Goal: Information Seeking & Learning: Check status

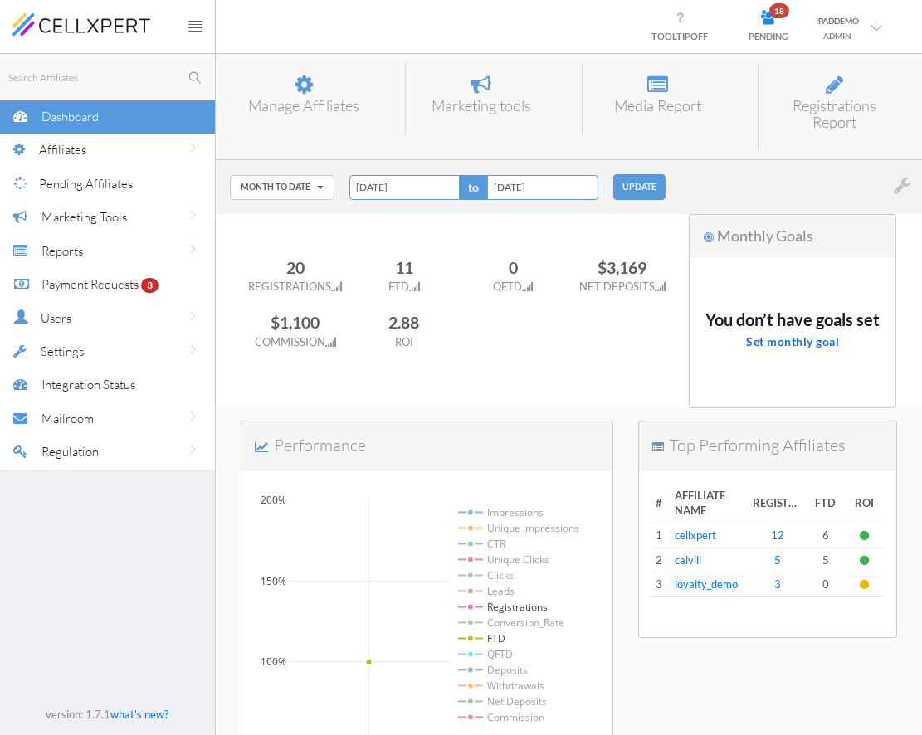
click at [745, 172] on div "Month to Date [DATE] [DATE] Last 7 Days Last 30 Days Week to Date Month to Date…" at bounding box center [569, 186] width 706 height 53
click at [687, 532] on link "cellxpert" at bounding box center [695, 535] width 41 height 13
click at [674, 163] on div "Month to Date [DATE] [DATE] Last 7 Days Last 30 Days Week to Date Month to Date…" at bounding box center [569, 186] width 706 height 53
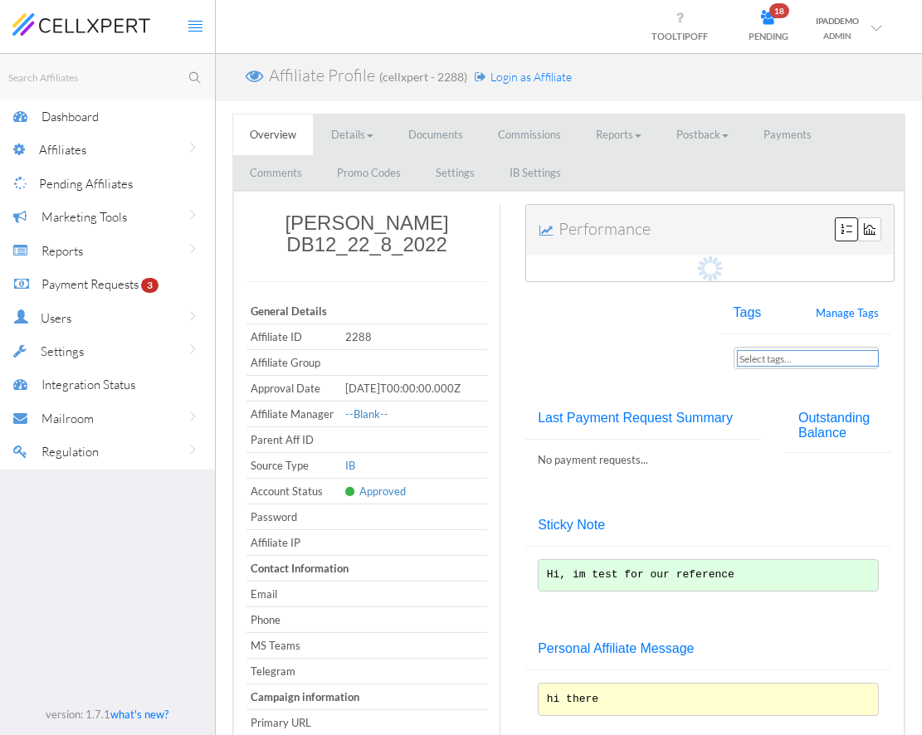
click at [509, 78] on span "Login as Affiliate" at bounding box center [530, 77] width 81 height 14
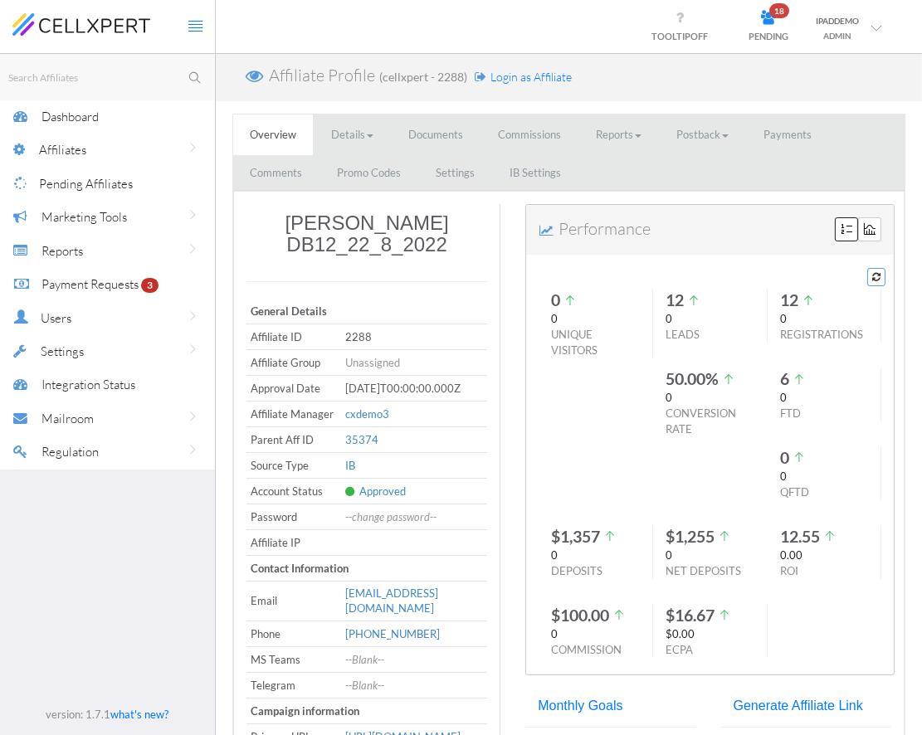
click at [627, 70] on div "Affiliate Profile (cellxpert - 2288) Login as Affiliate" at bounding box center [569, 77] width 706 height 47
click at [647, 73] on div "Affiliate Profile (cellxpert - 2288) Login as Affiliate" at bounding box center [569, 77] width 706 height 47
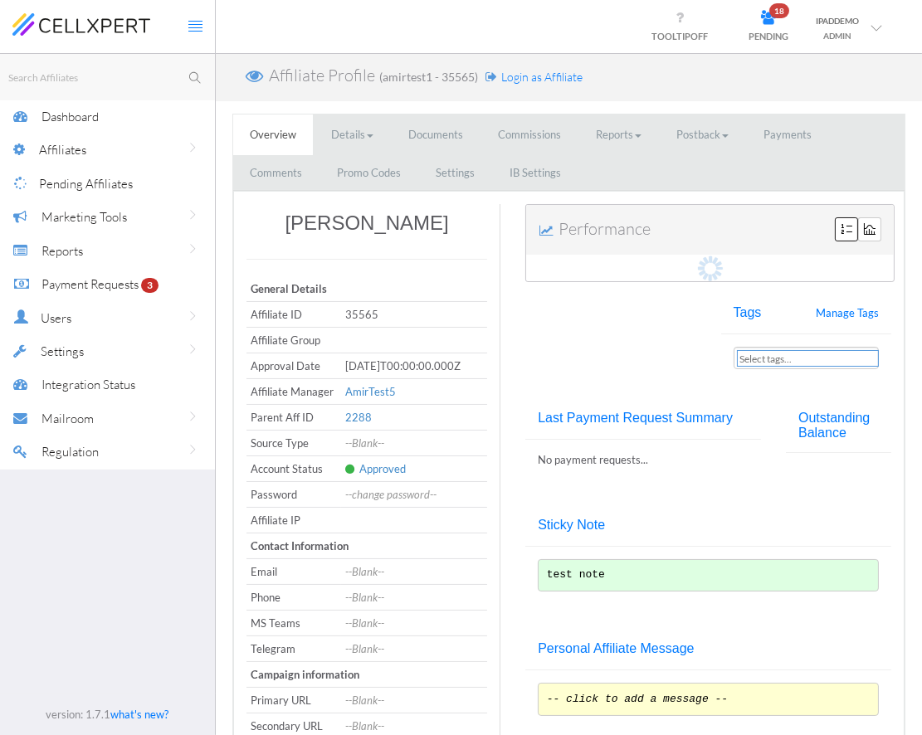
click at [689, 76] on div "Affiliate Profile (amirtest1 - 35565) Login as Affiliate" at bounding box center [569, 77] width 706 height 47
click at [637, 163] on ul "Overview Details Personal Information Sources GDPR Documents Commissions Report…" at bounding box center [568, 153] width 671 height 76
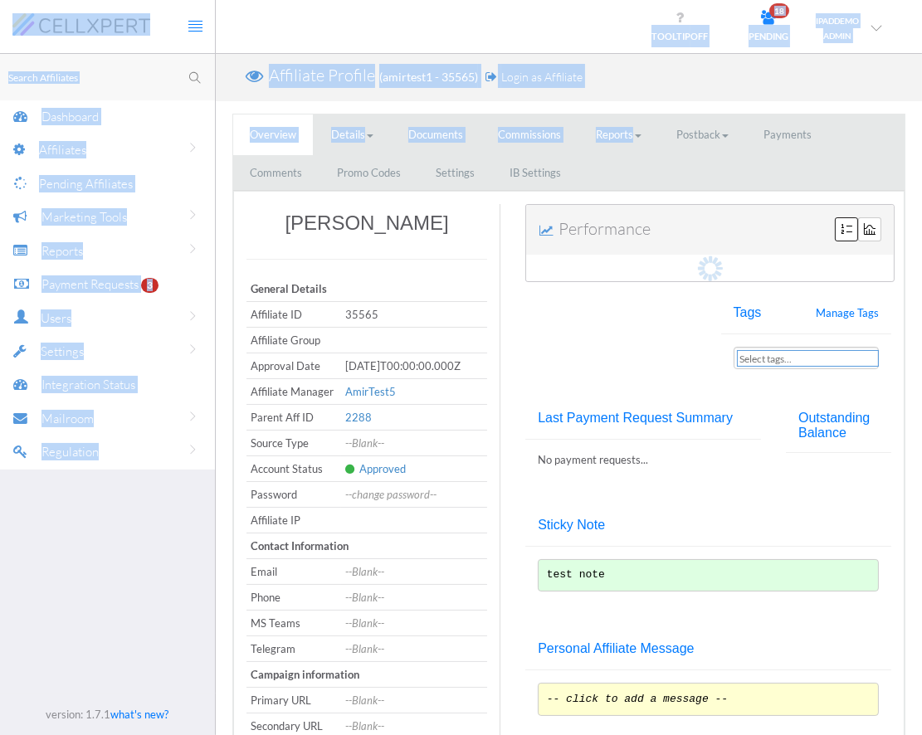
drag, startPoint x: 654, startPoint y: 174, endPoint x: 177, endPoint y: 90, distance: 484.4
click at [177, 90] on div "Searching... No results found Dashboard Affiliates Manage Affiliates Manage Aff…" at bounding box center [461, 461] width 922 height 922
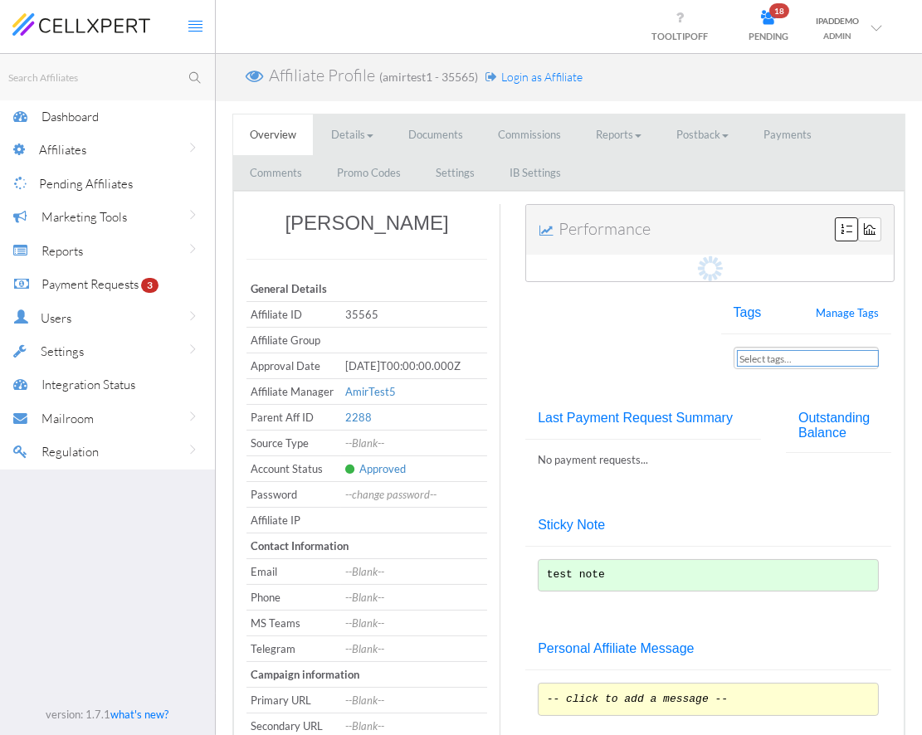
click at [648, 164] on ul "Overview Details Personal Information Sources GDPR Documents Commissions Report…" at bounding box center [568, 153] width 671 height 76
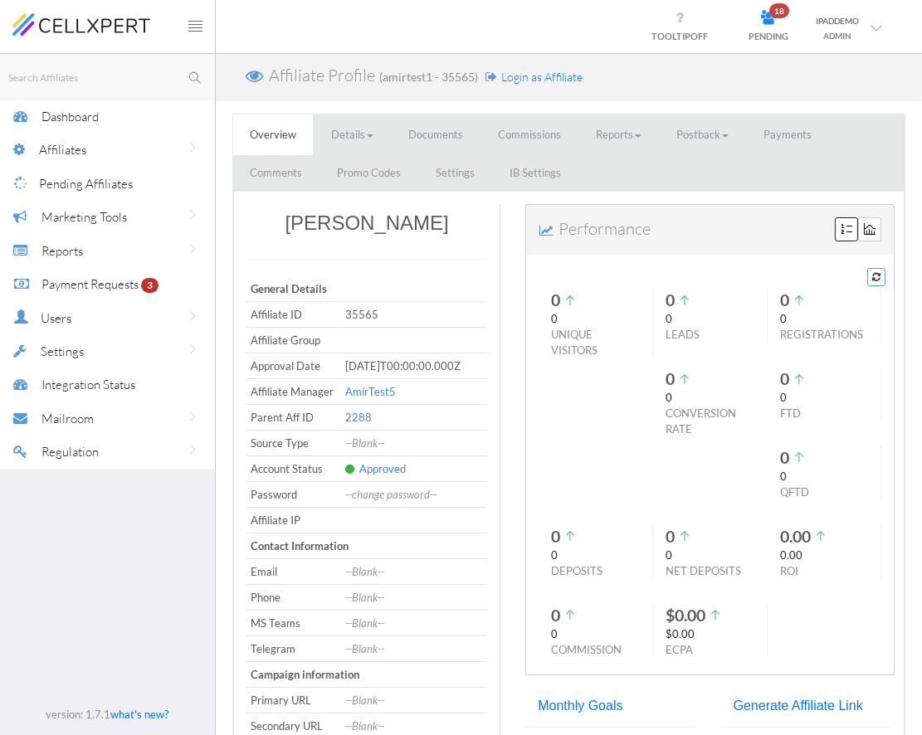
click at [506, 127] on link "Commissions" at bounding box center [529, 135] width 96 height 41
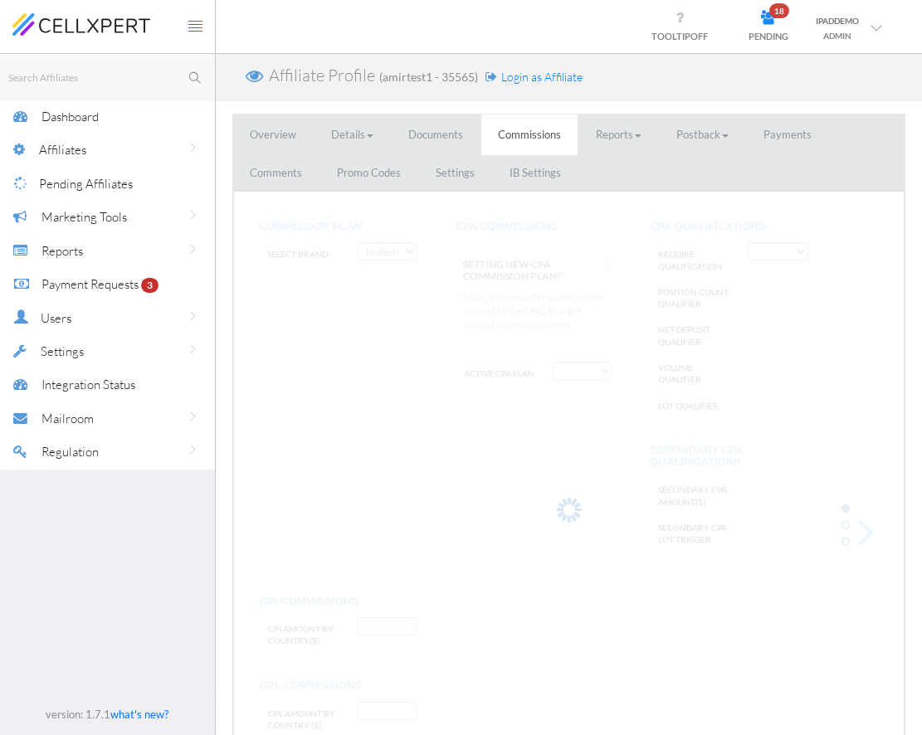
select select "string:FTD Tiers By Country"
select select "string:True"
type input "AF:2, AU:22"
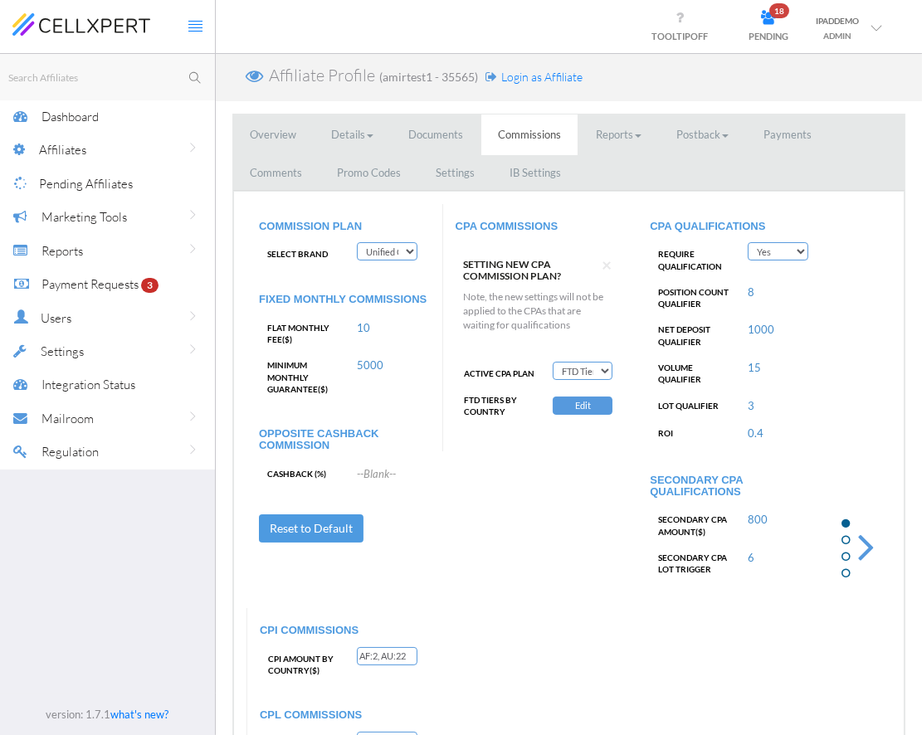
click at [745, 247] on select "Yes No" at bounding box center [778, 251] width 61 height 18
select select "string:False"
click at [745, 242] on select "Yes No" at bounding box center [778, 251] width 61 height 18
click at [581, 368] on select "Deactivate CPA Fixed CPA CPA by Country FTD Amount Tiers First Deposit CPA Prog…" at bounding box center [583, 371] width 60 height 18
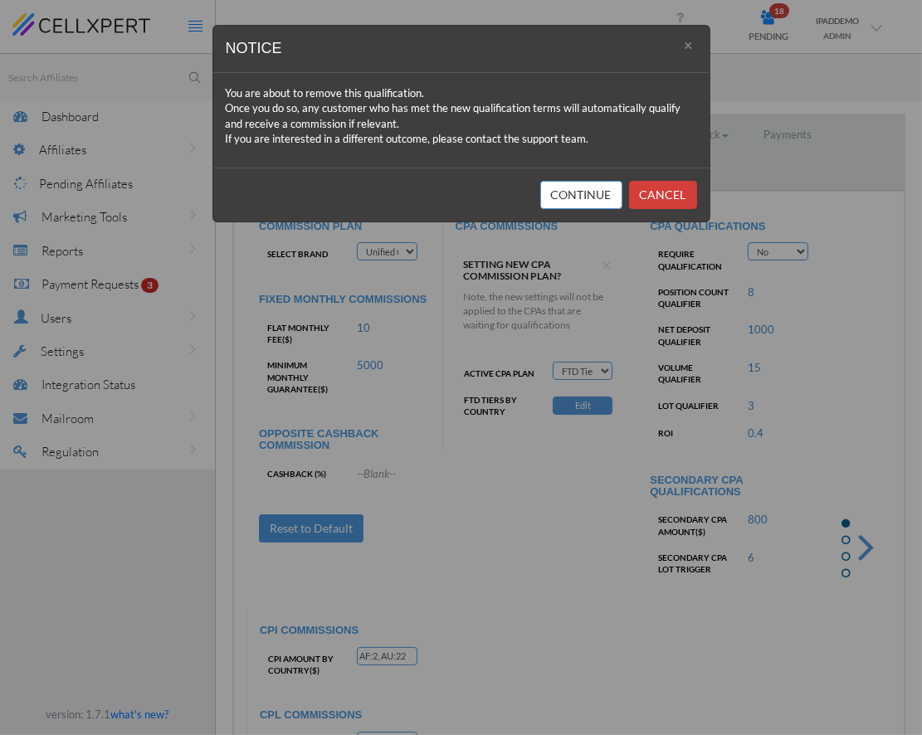
click at [605, 196] on button "Continue" at bounding box center [581, 195] width 82 height 28
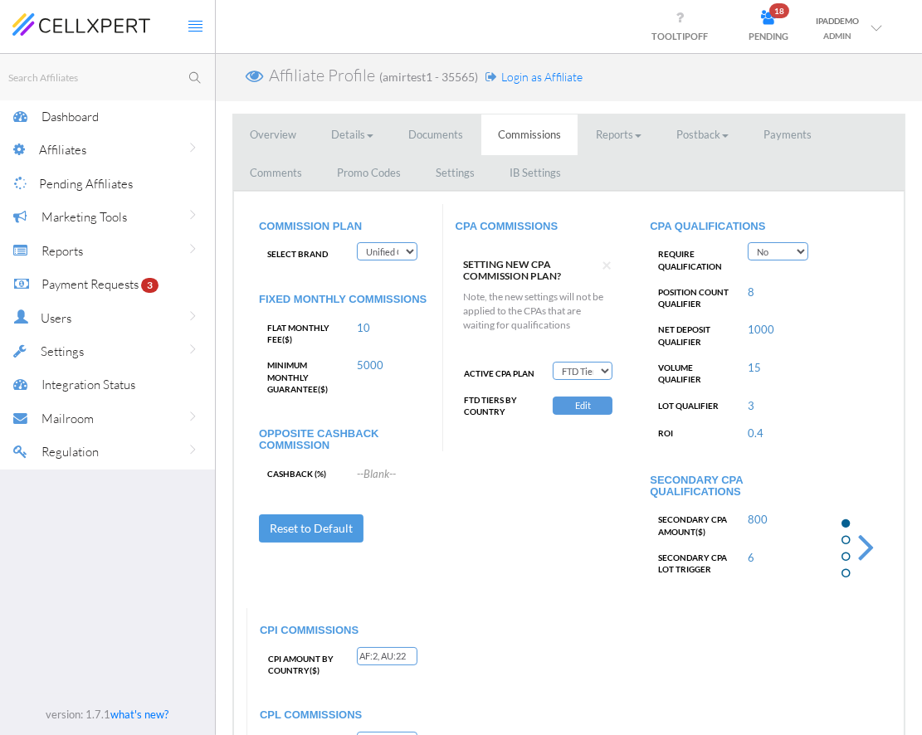
click at [583, 406] on button "Edit" at bounding box center [583, 406] width 60 height 18
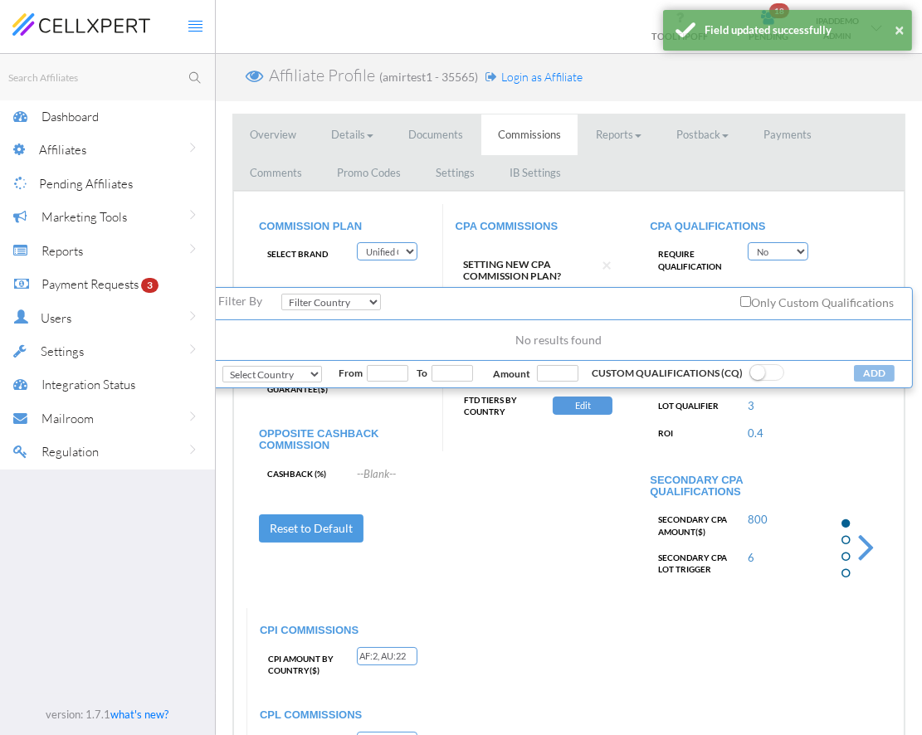
click at [539, 564] on div "COMMISSION PLAN Select Brand Test Brand Trade8 TraderCo T-Trading Unified Commi…" at bounding box center [568, 524] width 645 height 640
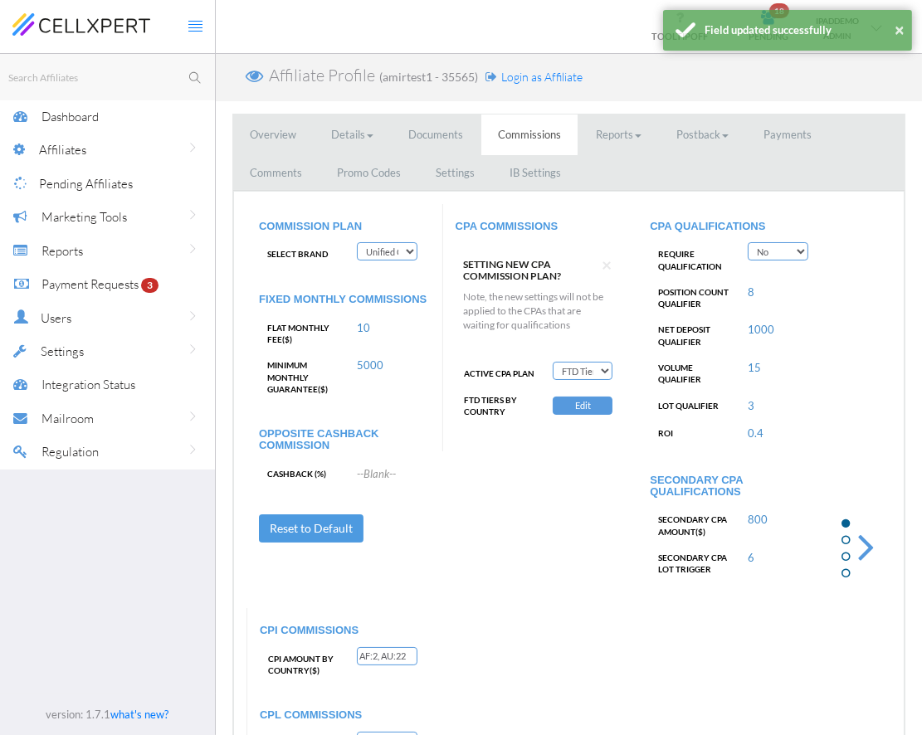
click at [573, 368] on select "Deactivate CPA Fixed CPA CPA by Country FTD Amount Tiers First Deposit CPA Prog…" at bounding box center [583, 371] width 60 height 18
select select "string:Fixed CPA"
click at [553, 362] on select "Deactivate CPA Fixed CPA CPA by Country FTD Amount Tiers First Deposit CPA Prog…" at bounding box center [583, 371] width 60 height 18
click at [561, 401] on link "500" at bounding box center [563, 399] width 20 height 13
type input "5"
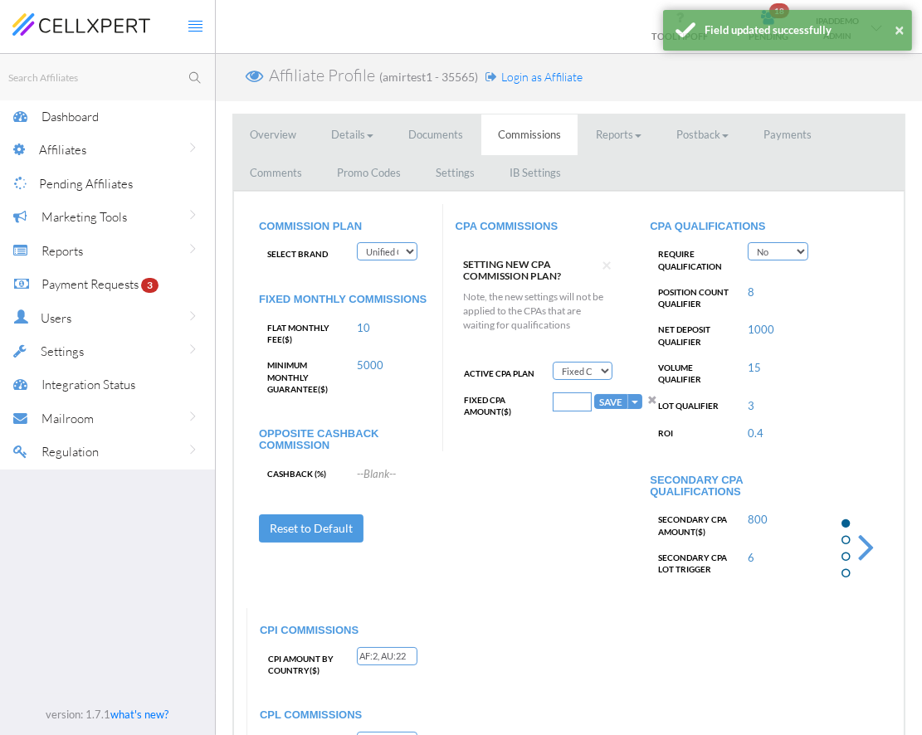
type input "5"
type input "250"
click at [594, 394] on button "SAVE" at bounding box center [610, 401] width 33 height 15
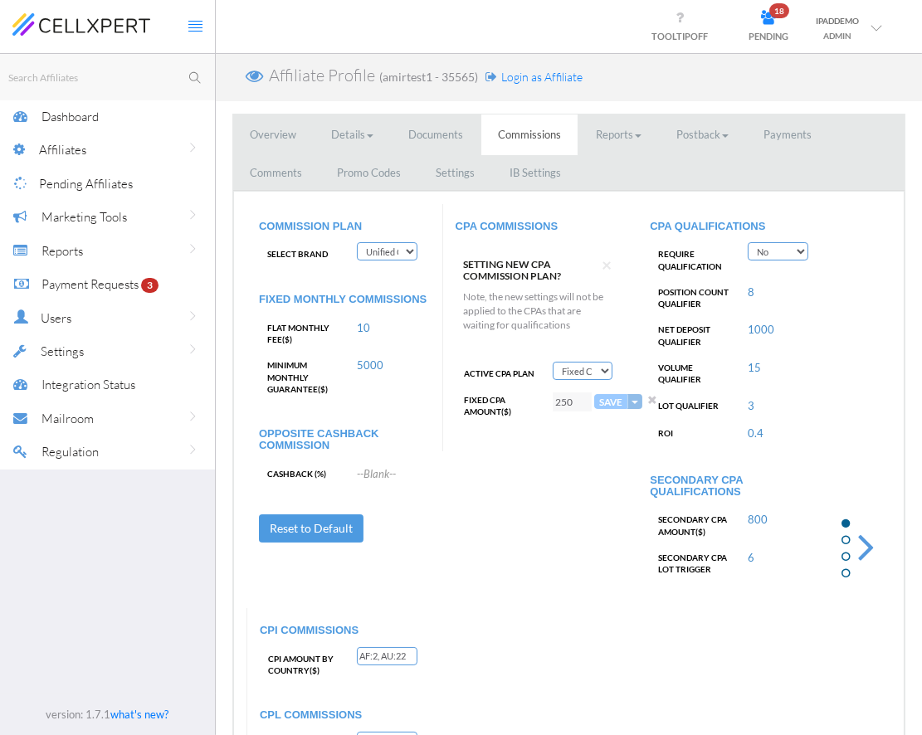
click at [368, 258] on select "Test Brand Trade8 TraderCo T-Trading Unified Commission Plan" at bounding box center [387, 251] width 61 height 18
select select "string:tradecore"
click at [357, 242] on select "Test Brand Trade8 TraderCo T-Trading Unified Commission Plan" at bounding box center [387, 251] width 61 height 18
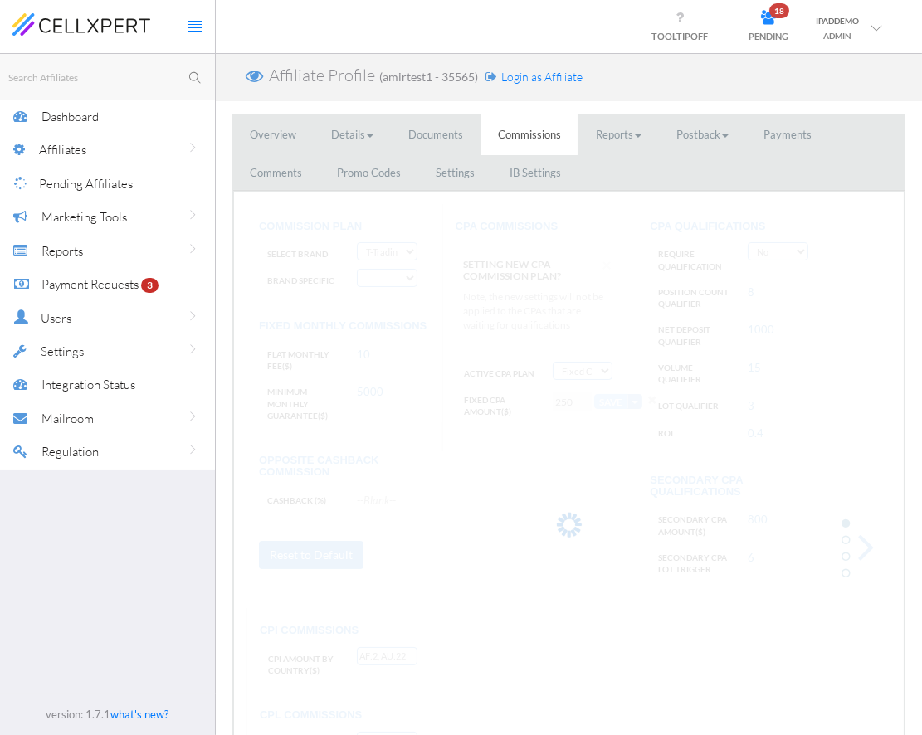
select select "string:CPA by Country"
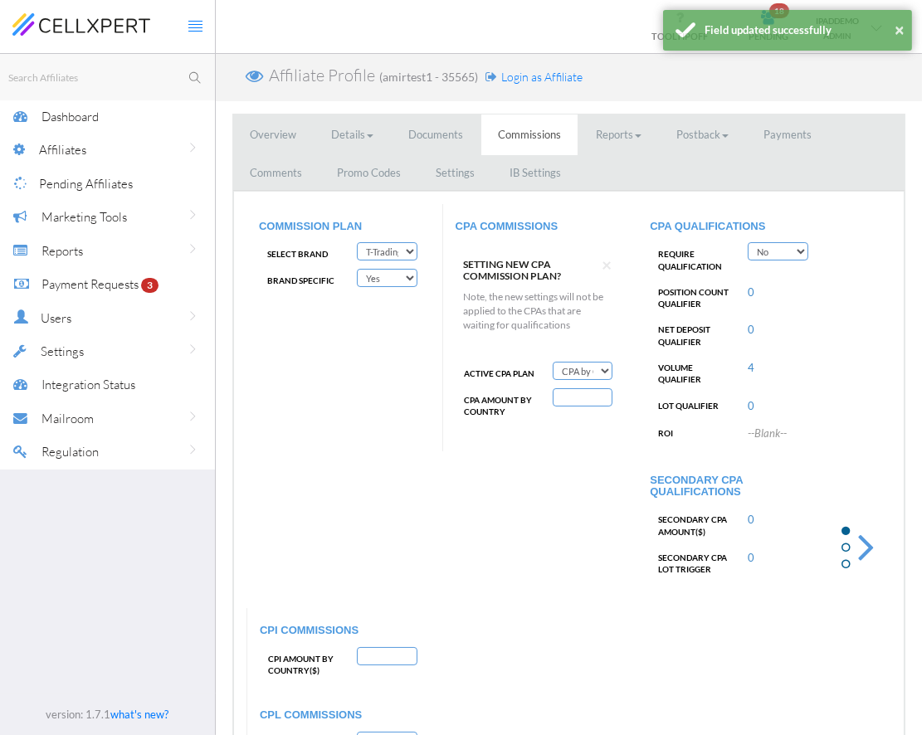
click at [384, 281] on select "Yes No" at bounding box center [387, 278] width 61 height 18
select select "string:False"
click at [357, 269] on select "Yes No" at bounding box center [387, 278] width 61 height 18
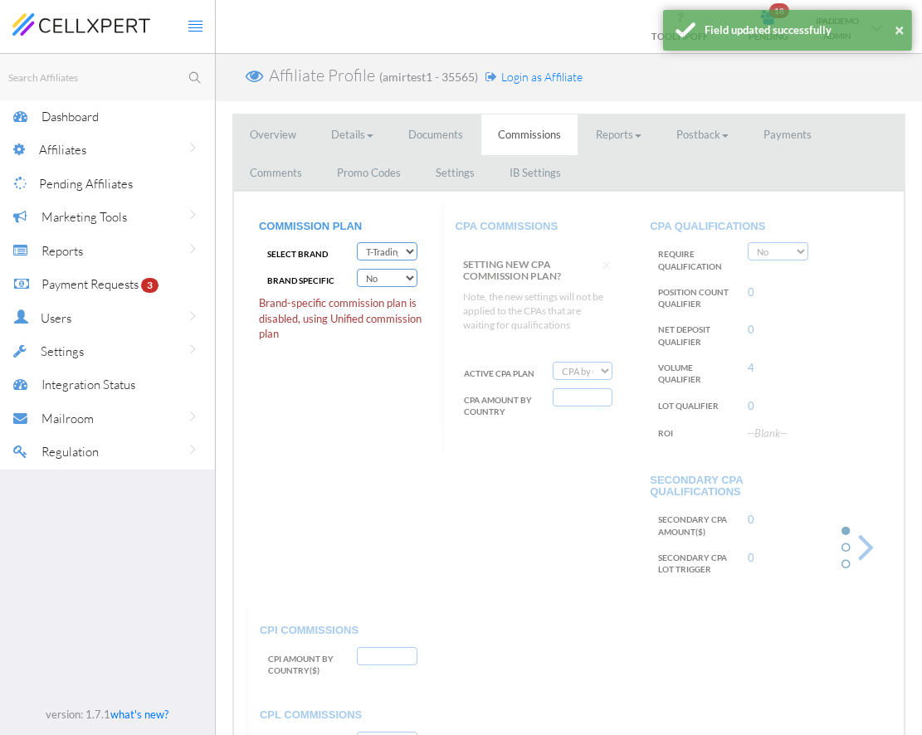
click at [378, 257] on select "Test Brand Trade8 TraderCo T-Trading Unified Commission Plan" at bounding box center [387, 251] width 61 height 18
select select "string:6option"
click at [357, 242] on select "Test Brand Trade8 TraderCo T-Trading Unified Commission Plan" at bounding box center [387, 251] width 61 height 18
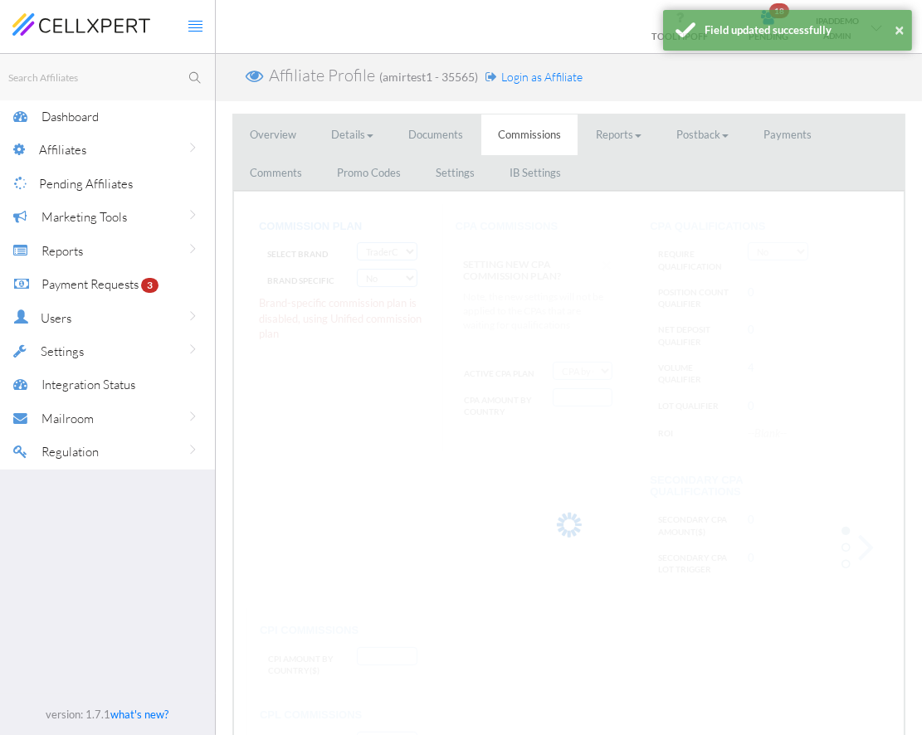
select select "string:Deactivate CPA"
select select "string:True"
type input "ELSE: 1"
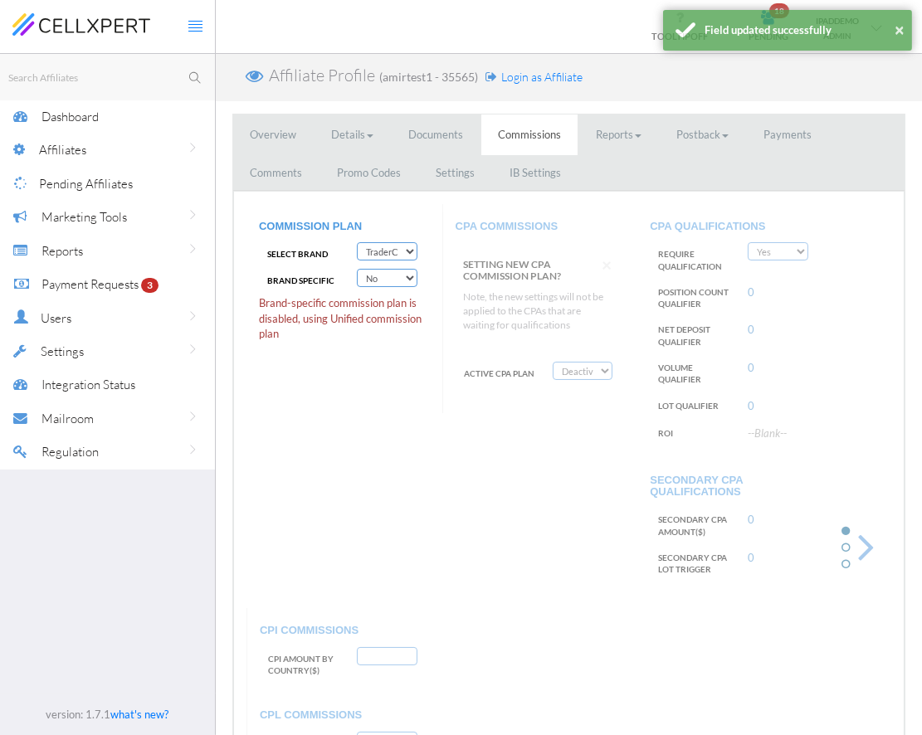
click at [376, 283] on select "Yes No" at bounding box center [387, 278] width 61 height 18
click at [400, 255] on select "Test Brand Trade8 TraderCo T-Trading Unified Commission Plan" at bounding box center [387, 251] width 61 height 18
select select "string:marketstraders"
click at [357, 242] on select "Test Brand Trade8 TraderCo T-Trading Unified Commission Plan" at bounding box center [387, 251] width 61 height 18
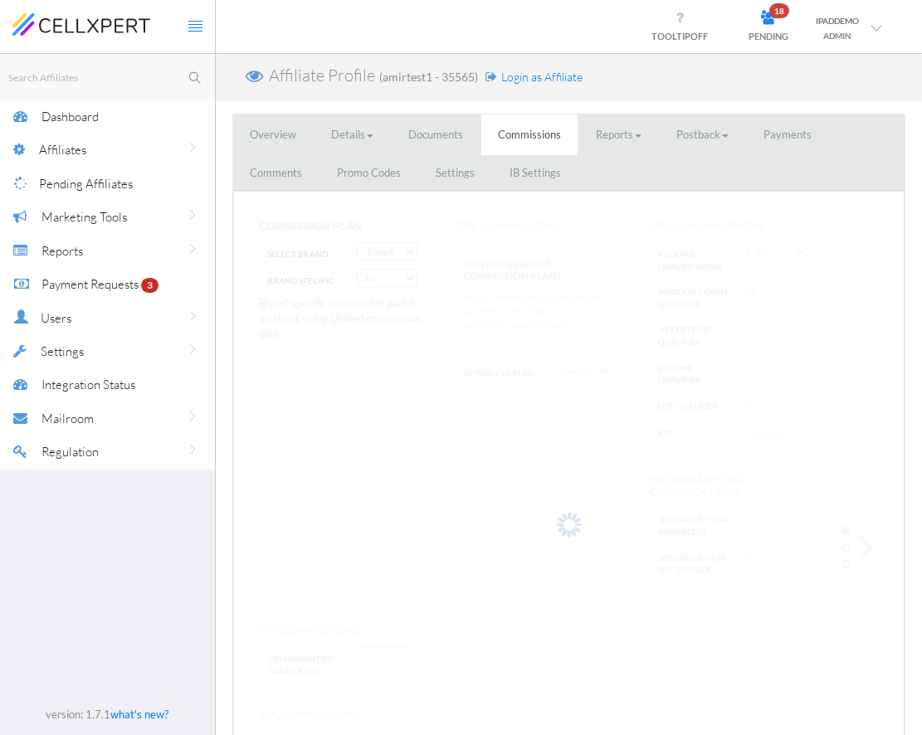
select select "string:CPA by Country"
select select "string:False"
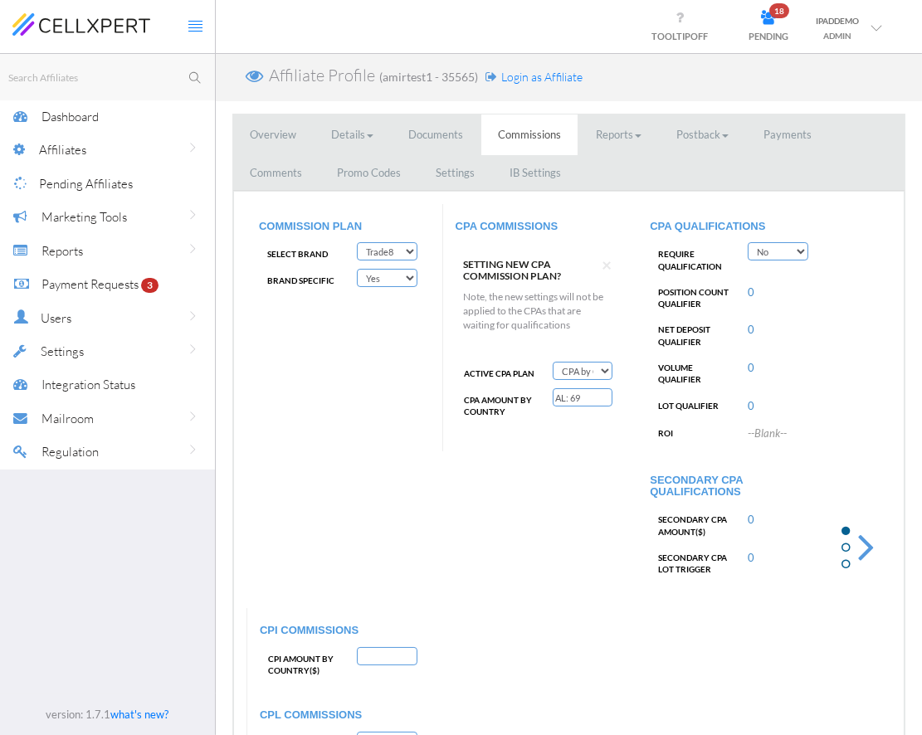
click at [391, 280] on select "Yes No" at bounding box center [387, 278] width 61 height 18
select select "string:False"
click at [357, 269] on select "Yes No" at bounding box center [387, 278] width 61 height 18
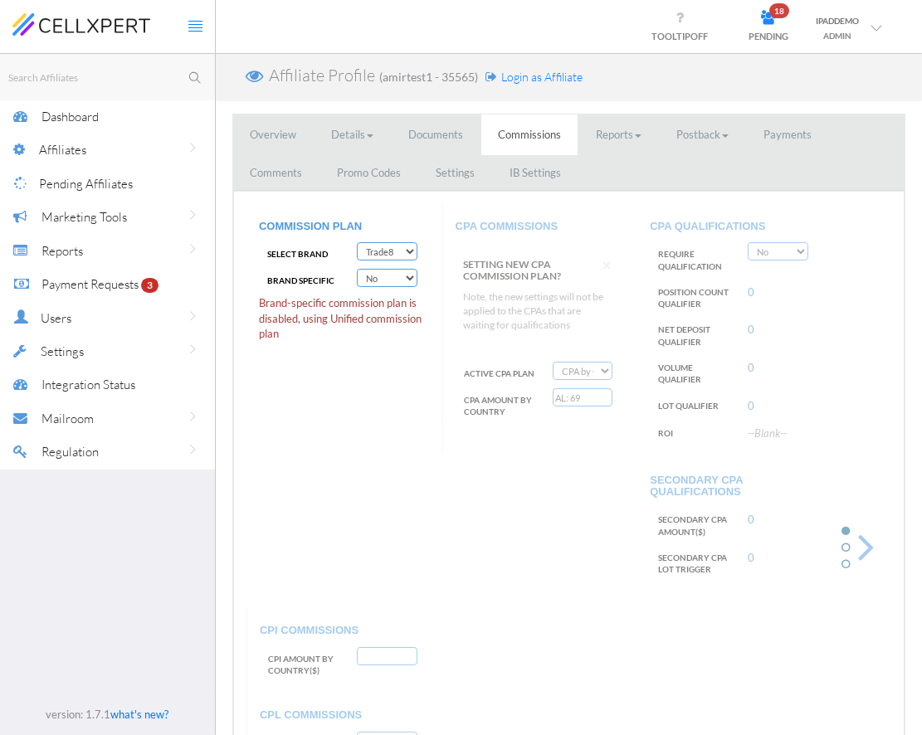
click at [376, 246] on select "Test Brand Trade8 TraderCo T-Trading Unified Commission Plan" at bounding box center [387, 251] width 61 height 18
select select "string:testbrand"
click at [357, 242] on select "Test Brand Trade8 TraderCo T-Trading Unified Commission Plan" at bounding box center [387, 251] width 61 height 18
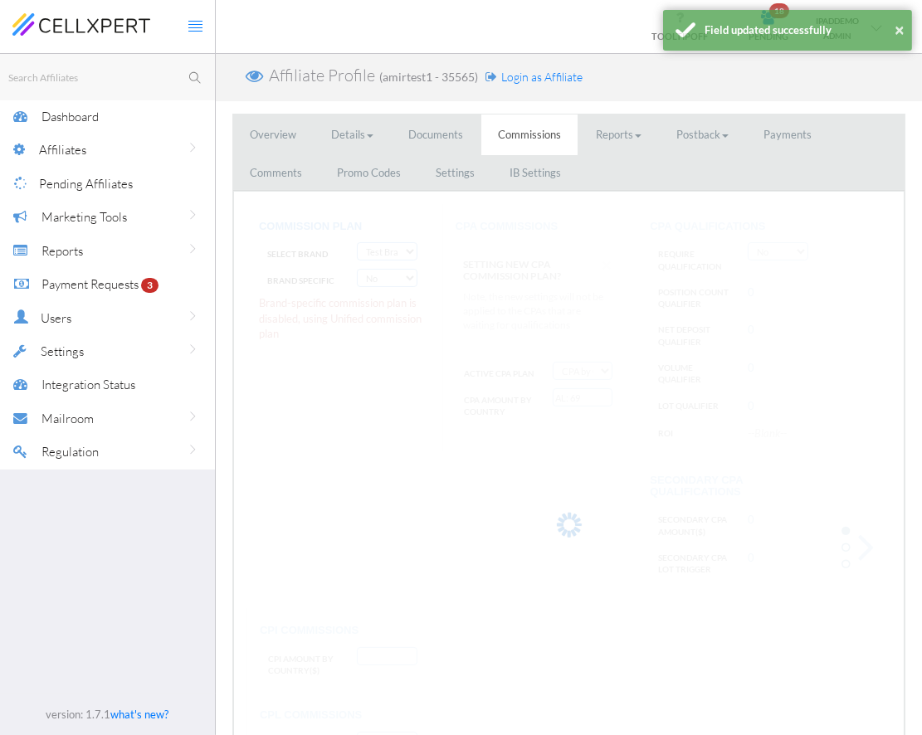
select select "string:Fixed CPA"
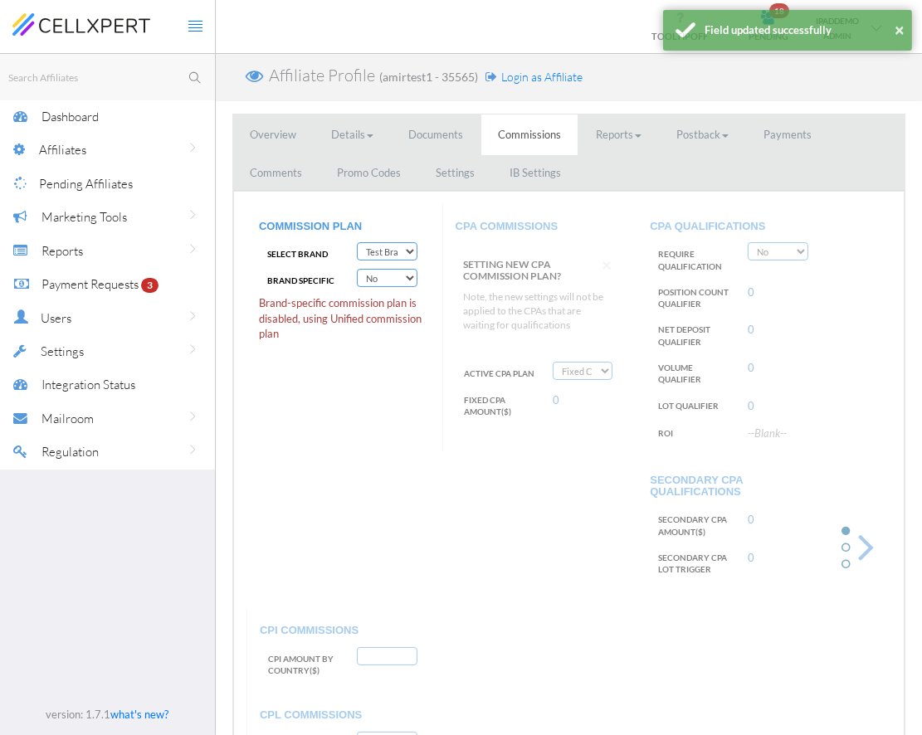
click at [383, 256] on select "Test Brand Trade8 TraderCo T-Trading Unified Commission Plan" at bounding box center [387, 251] width 61 height 18
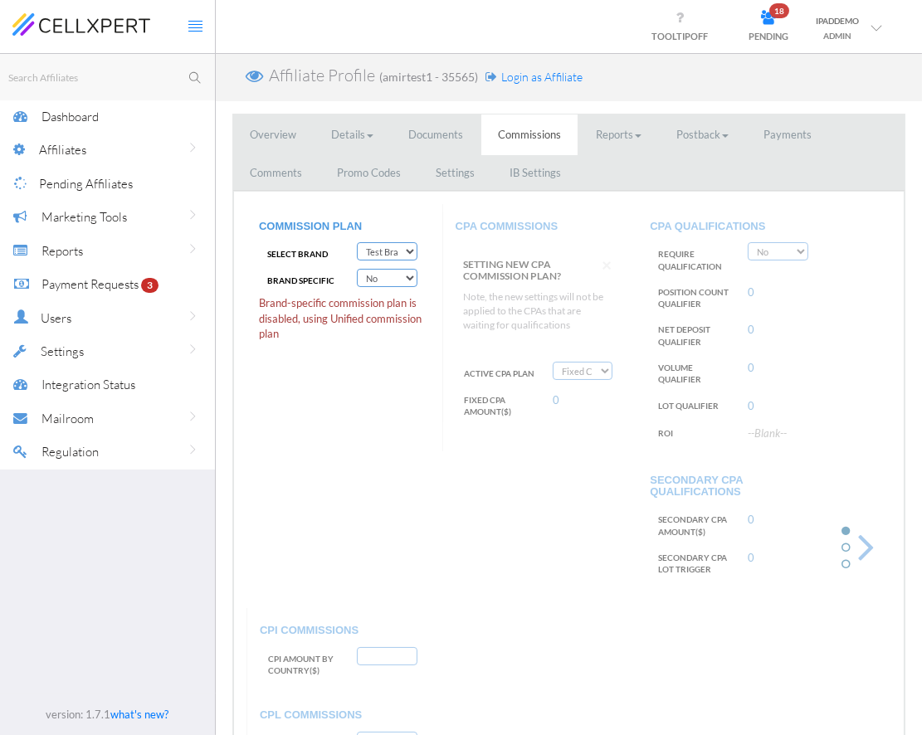
select select "string:unified"
click at [357, 242] on select "Test Brand Trade8 TraderCo T-Trading Unified Commission Plan" at bounding box center [387, 251] width 61 height 18
type input "AF:2, AU:22"
type input "AUDUSD: 10, USDJPY: 15"
click at [569, 456] on div "COMMISSION PLAN Select Brand Test Brand Trade8 TraderCo T-Trading Unified Commi…" at bounding box center [568, 524] width 645 height 640
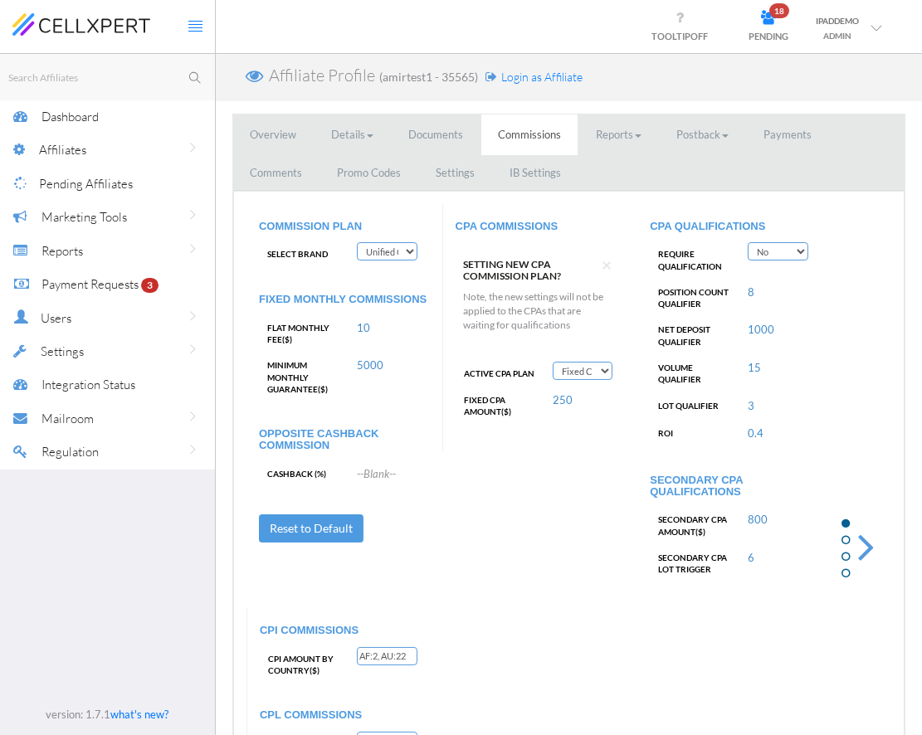
click at [745, 468] on div at bounding box center [862, 524] width 58 height 640
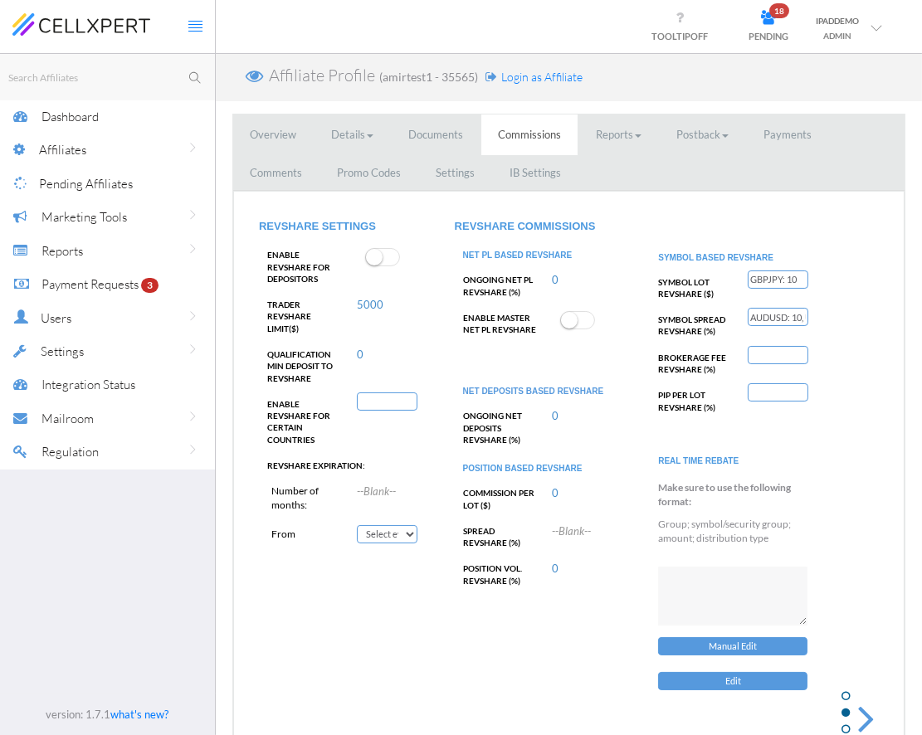
click at [669, 534] on p "Group; symbol/security group; amount; distribution type" at bounding box center [739, 531] width 163 height 28
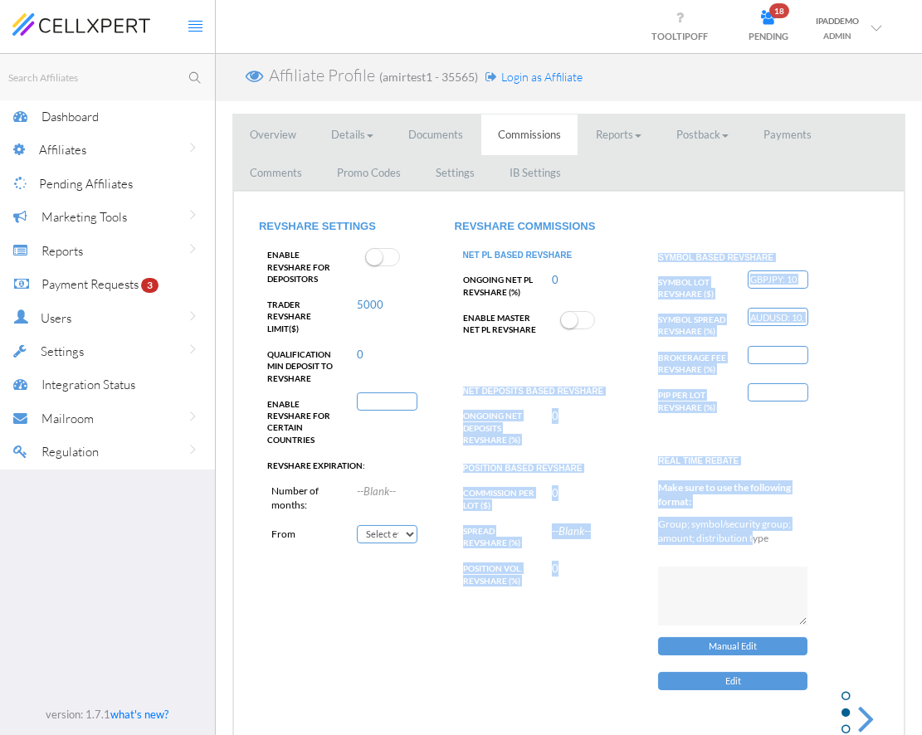
drag, startPoint x: 753, startPoint y: 532, endPoint x: 599, endPoint y: 367, distance: 226.0
click at [599, 367] on div "REVSHARE SETTINGS Enable Revshare for depositors TRADER REVSHARE LIMIT ( $ ) 50…" at bounding box center [568, 696] width 645 height 985
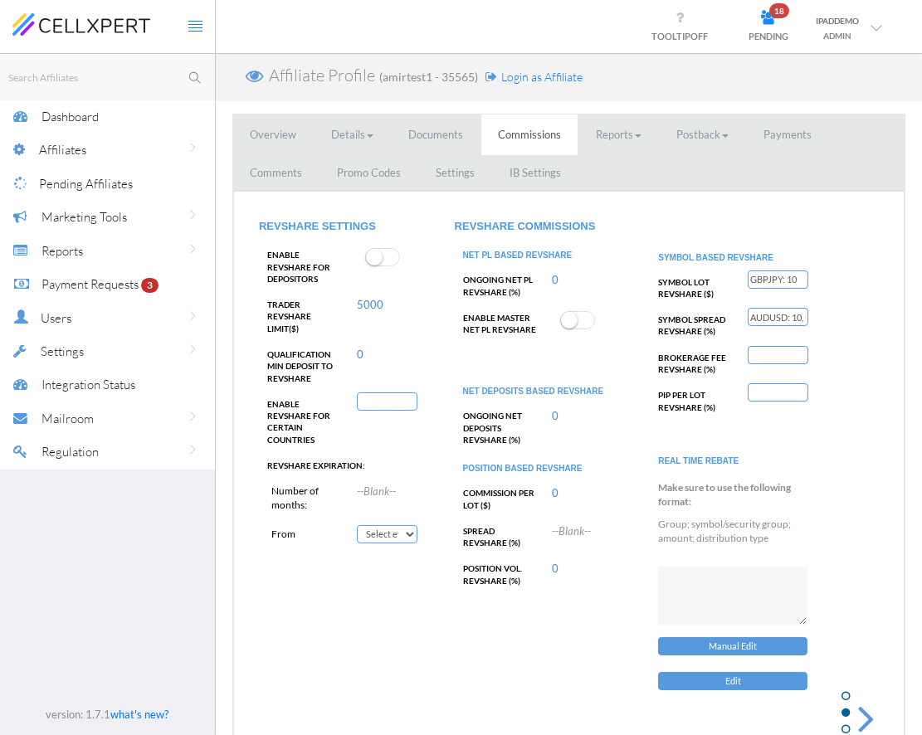
click at [745, 474] on div "Make sure to use the following format: Group; symbol/security group; amount; di…" at bounding box center [735, 514] width 171 height 80
drag, startPoint x: 708, startPoint y: 504, endPoint x: 668, endPoint y: 491, distance: 42.0
click at [668, 491] on p "Make sure to use the following format:" at bounding box center [739, 494] width 163 height 28
click at [688, 519] on p "Group; symbol/security group; amount; distribution type" at bounding box center [739, 531] width 163 height 28
drag, startPoint x: 670, startPoint y: 503, endPoint x: 670, endPoint y: 487, distance: 15.8
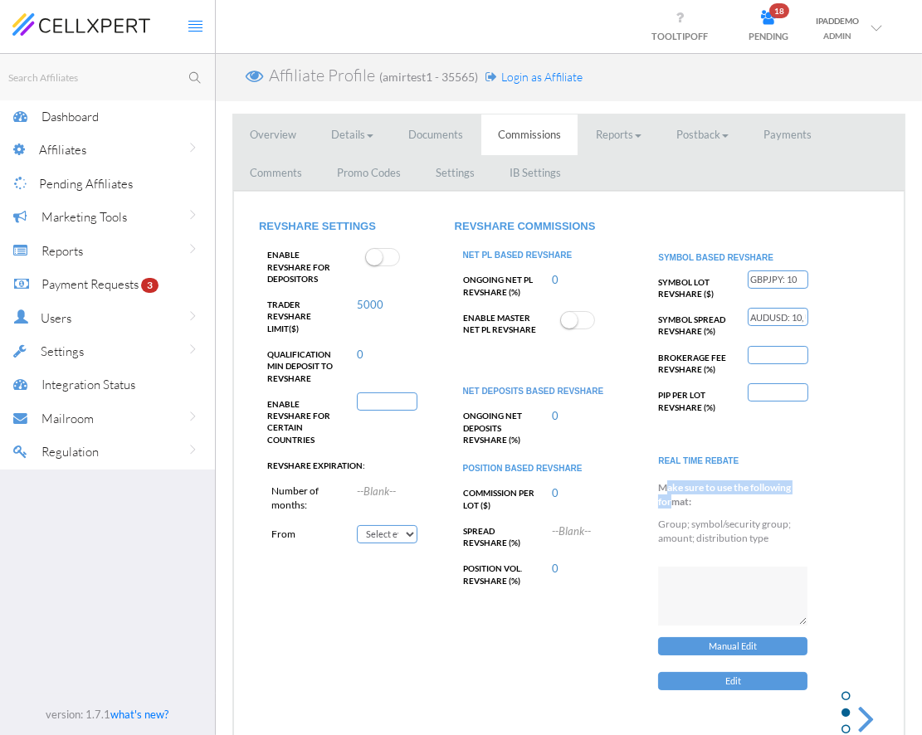
click at [670, 487] on p "Make sure to use the following format:" at bounding box center [739, 494] width 163 height 28
click at [725, 510] on div "Make sure to use the following format: Group; symbol/security group; amount; di…" at bounding box center [735, 514] width 171 height 80
click at [745, 280] on input "GBPJPY: 10" at bounding box center [778, 280] width 61 height 18
click at [632, 312] on div "REVSHARE COMMISSIONS NET PL BASED REVSHARE Ongoing Net Pl Revshare (%) 0 Ongoin…" at bounding box center [540, 412] width 196 height 416
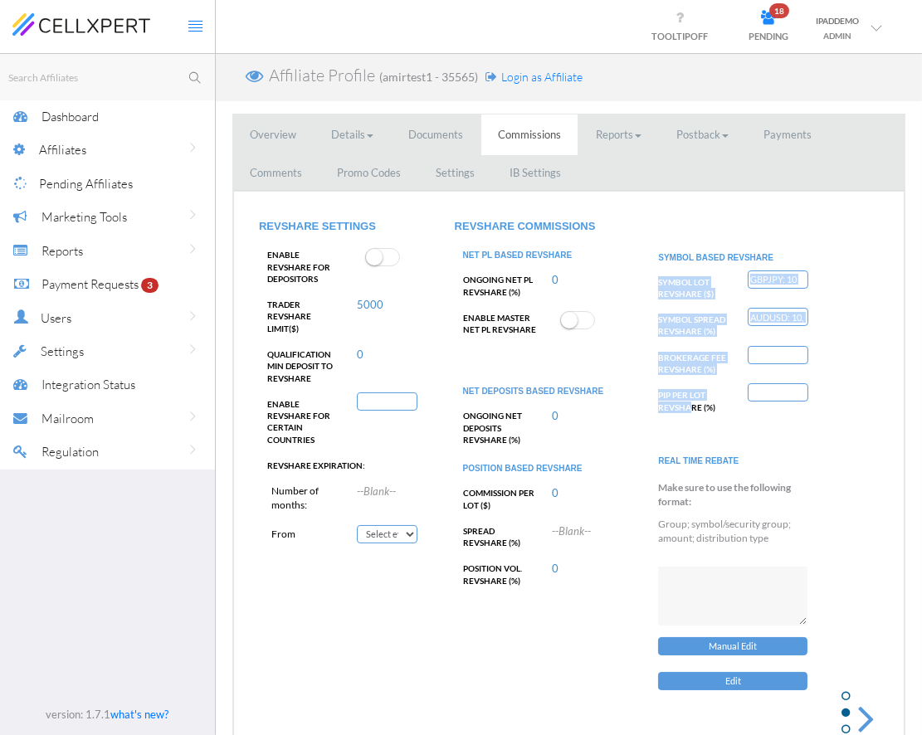
drag, startPoint x: 653, startPoint y: 281, endPoint x: 693, endPoint y: 407, distance: 132.3
click at [693, 407] on div "SYMBOL LOT REVSHARE ( $ ) GBPJPY: 10 SYMBOL SPREAD REVSHARE (%) AUDUSD: 10, USD…" at bounding box center [735, 346] width 171 height 151
click at [686, 357] on label "BROKERAGE FEE REVSHARE (%)" at bounding box center [692, 361] width 85 height 30
drag, startPoint x: 681, startPoint y: 414, endPoint x: 670, endPoint y: 279, distance: 135.7
click at [670, 278] on div "SYMBOL LOT REVSHARE ( $ ) GBPJPY: 10 SYMBOL SPREAD REVSHARE (%) AUDUSD: 10, USD…" at bounding box center [735, 346] width 171 height 151
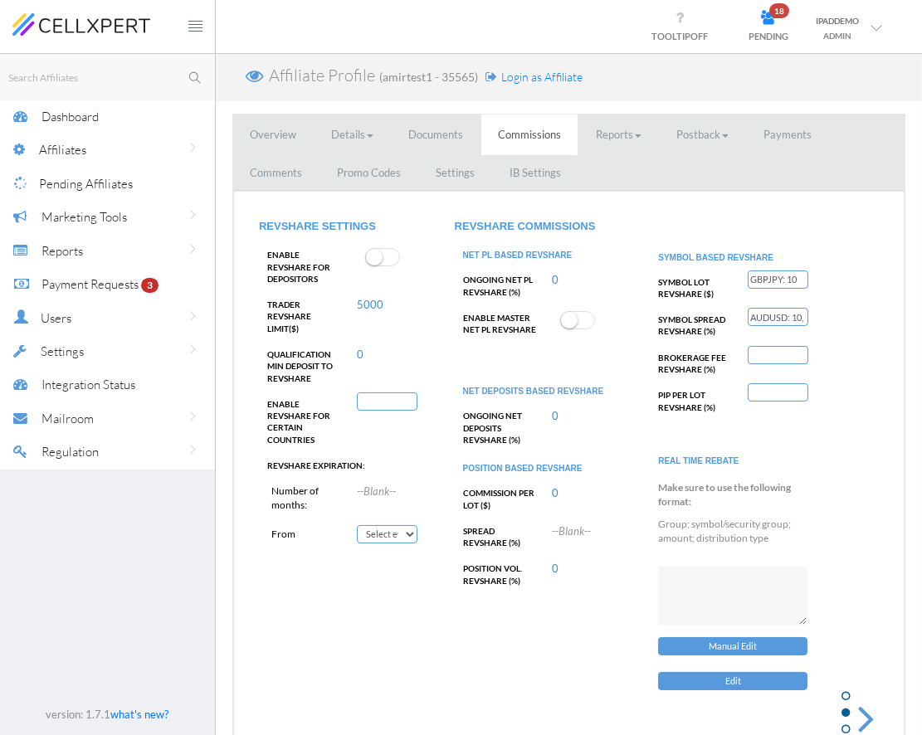
click at [670, 354] on label "BROKERAGE FEE REVSHARE (%)" at bounding box center [692, 361] width 85 height 30
drag, startPoint x: 675, startPoint y: 371, endPoint x: 670, endPoint y: 315, distance: 55.7
click at [670, 315] on div "SYMBOL LOT REVSHARE ( $ ) GBPJPY: 10 SYMBOL SPREAD REVSHARE (%) AUDUSD: 10, USD…" at bounding box center [735, 346] width 171 height 151
click at [630, 175] on ul "Overview Details Personal Information Sources GDPR Documents Commissions Report…" at bounding box center [568, 153] width 671 height 76
click at [454, 184] on link "Settings" at bounding box center [455, 173] width 72 height 41
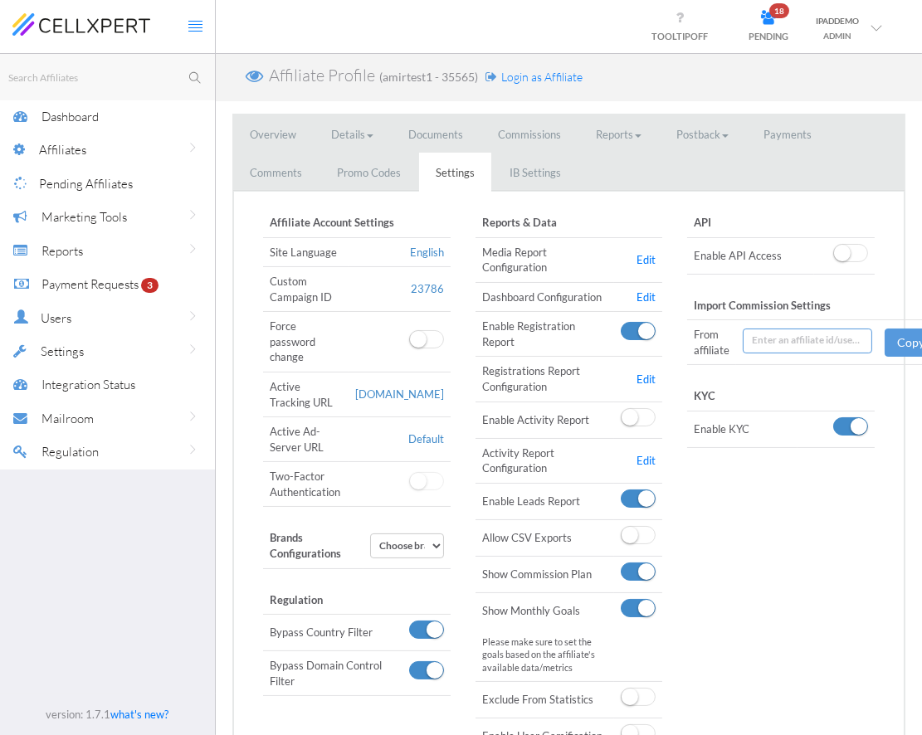
click at [581, 171] on ul "Overview Details Personal Information Sources GDPR Documents Commissions Report…" at bounding box center [568, 153] width 671 height 76
click at [514, 178] on link "IB Settings" at bounding box center [535, 173] width 85 height 41
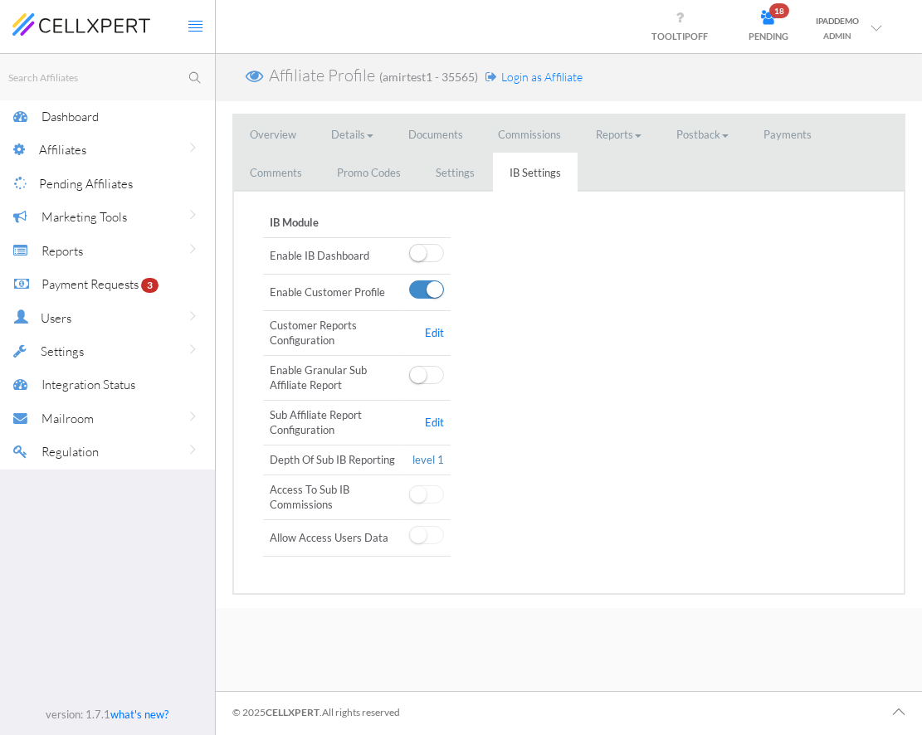
click at [436, 183] on link "Settings" at bounding box center [455, 173] width 72 height 41
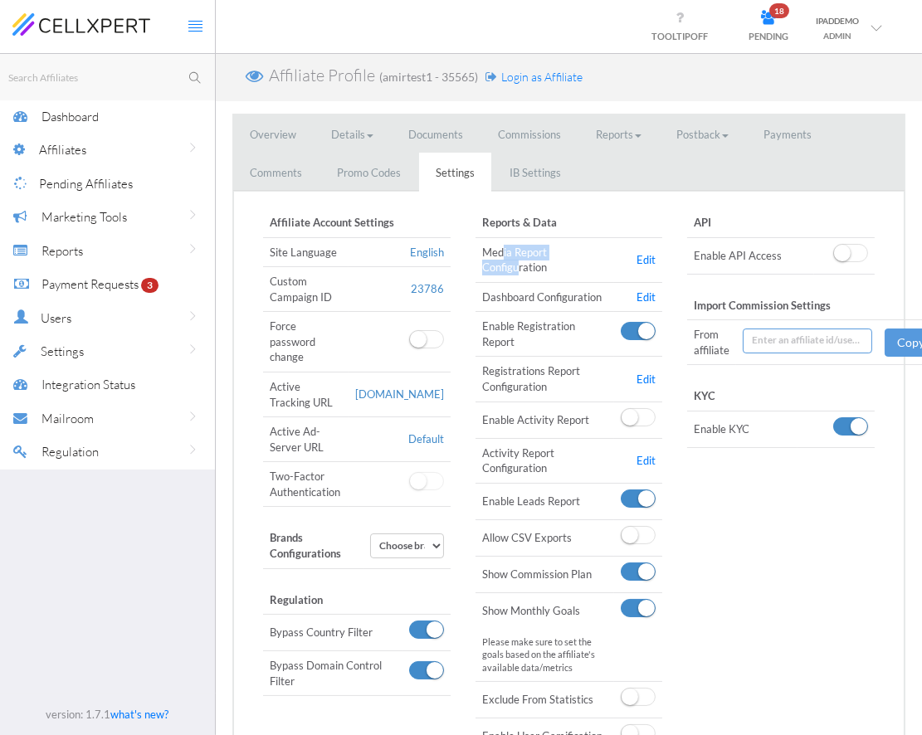
drag, startPoint x: 504, startPoint y: 246, endPoint x: 519, endPoint y: 268, distance: 26.5
click at [519, 268] on td "Media Report Configuration" at bounding box center [544, 260] width 139 height 45
drag, startPoint x: 500, startPoint y: 266, endPoint x: 500, endPoint y: 251, distance: 14.9
click at [500, 251] on td "Media Report Configuration" at bounding box center [544, 260] width 139 height 45
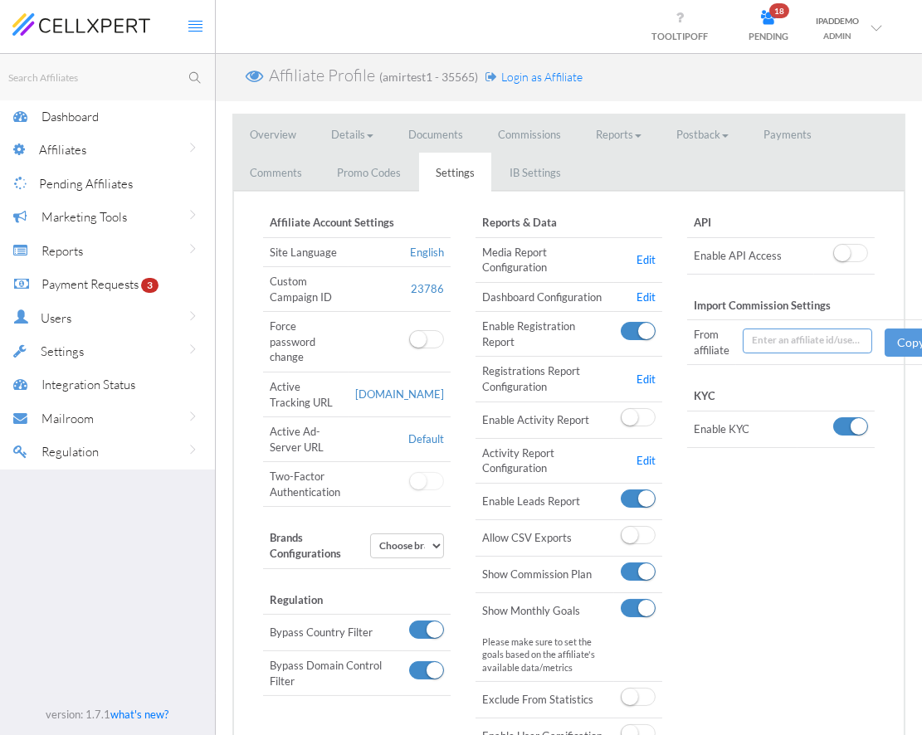
click at [500, 257] on td "Media Report Configuration" at bounding box center [544, 260] width 139 height 45
click at [519, 166] on link "IB Settings" at bounding box center [535, 173] width 85 height 41
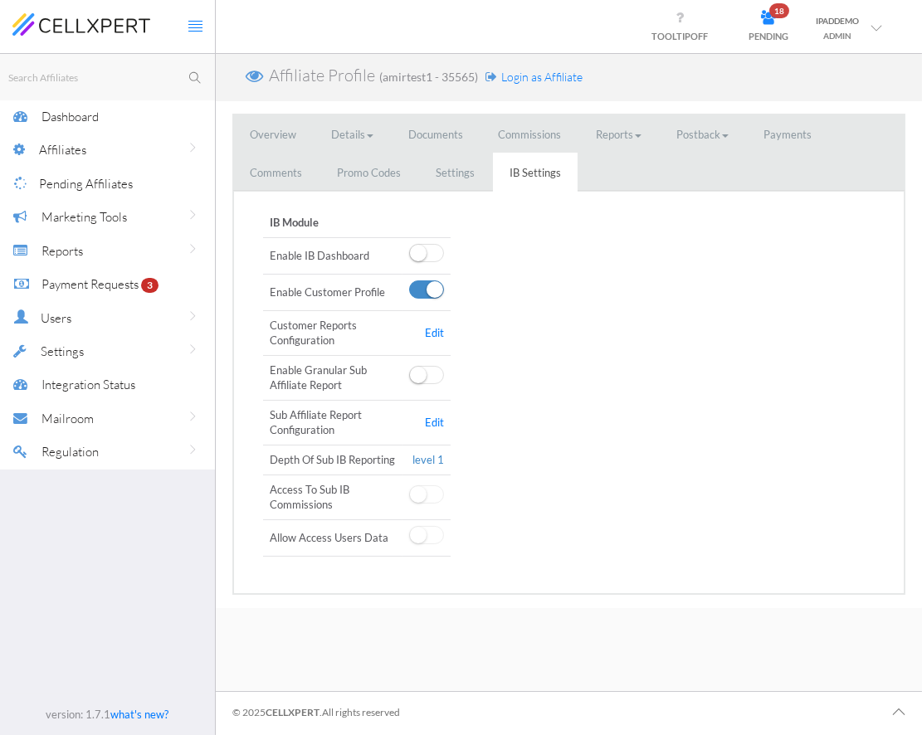
click at [662, 163] on ul "Overview Details Personal Information Sources GDPR Documents Commissions Report…" at bounding box center [568, 153] width 671 height 76
click at [272, 128] on link "Overview" at bounding box center [273, 135] width 80 height 41
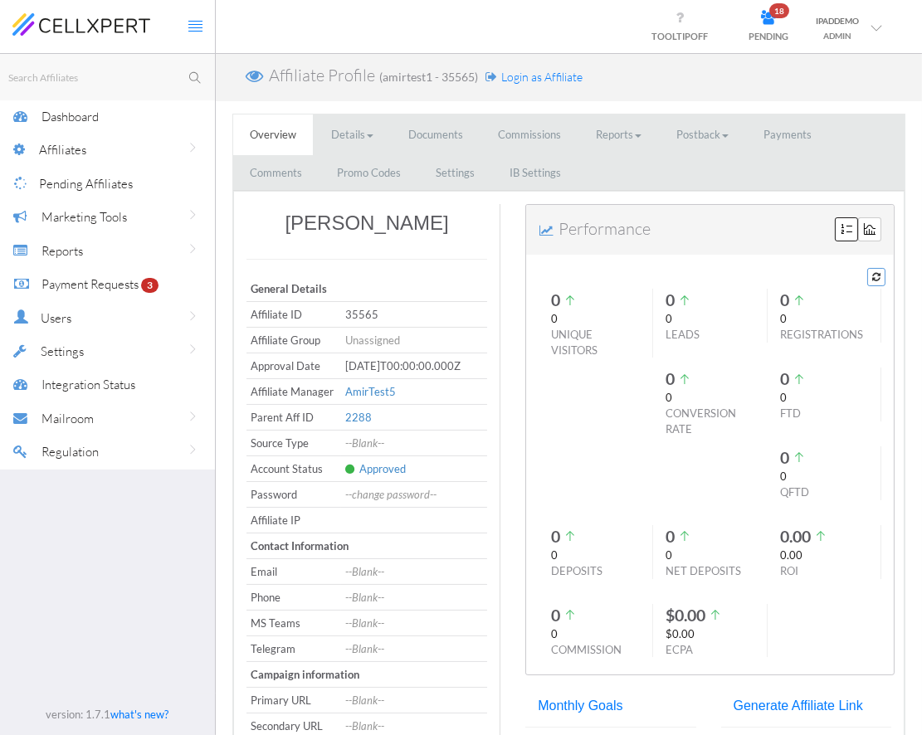
click at [449, 76] on small "(amirtest1 - 35565)" at bounding box center [428, 77] width 99 height 14
copy small "35565"
click at [649, 76] on div "Affiliate Profile (amirtest1 - 35565) Login as Affiliate" at bounding box center [569, 77] width 706 height 47
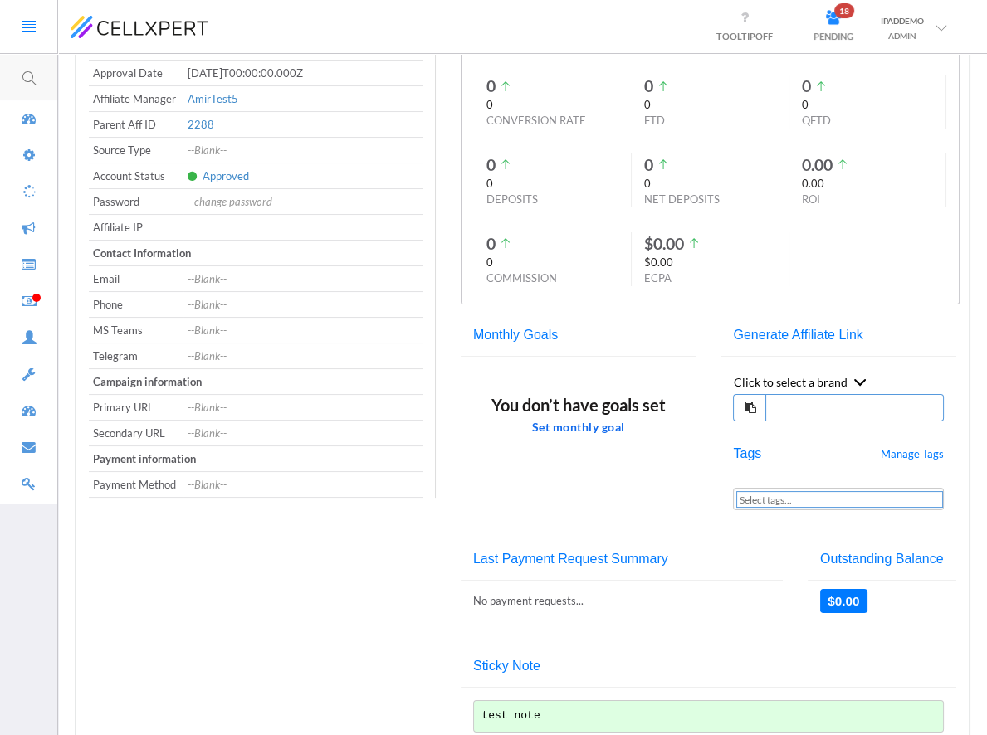
scroll to position [420, 0]
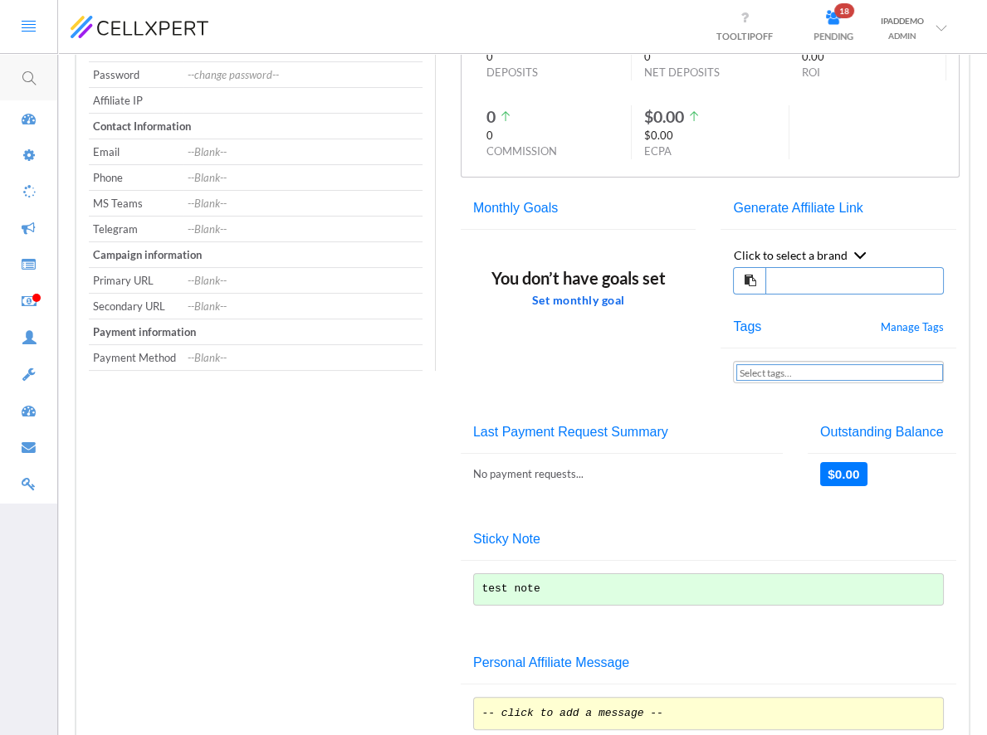
click at [27, 21] on icon at bounding box center [29, 26] width 14 height 14
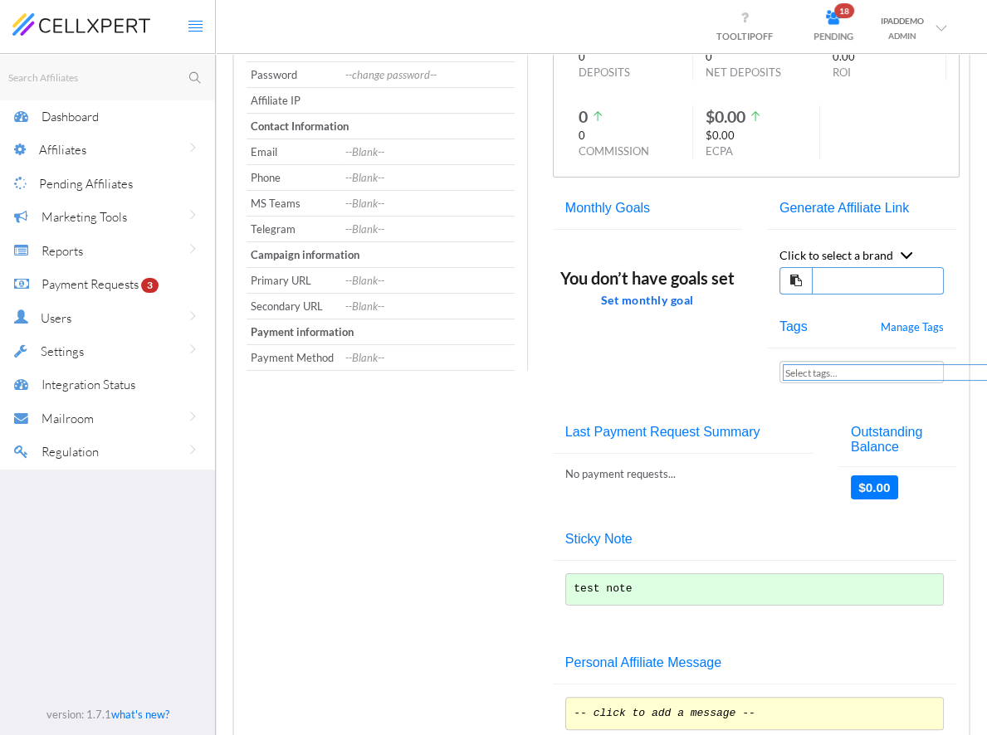
click at [84, 262] on div "Reports" at bounding box center [127, 251] width 173 height 34
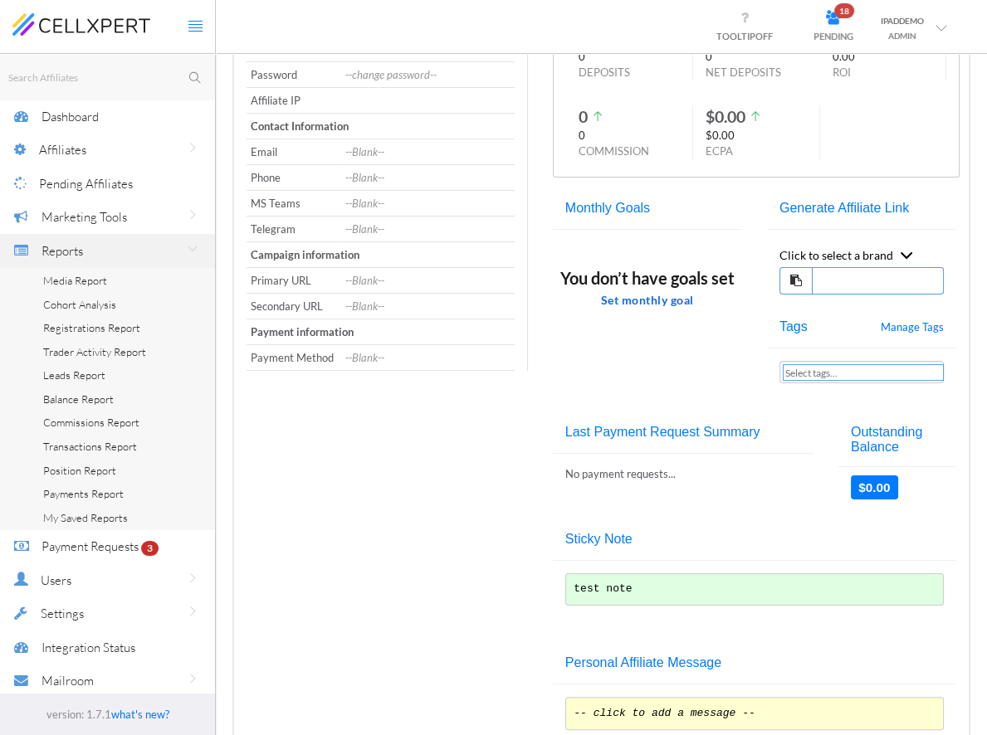
click at [82, 281] on span "Media Report" at bounding box center [75, 280] width 64 height 13
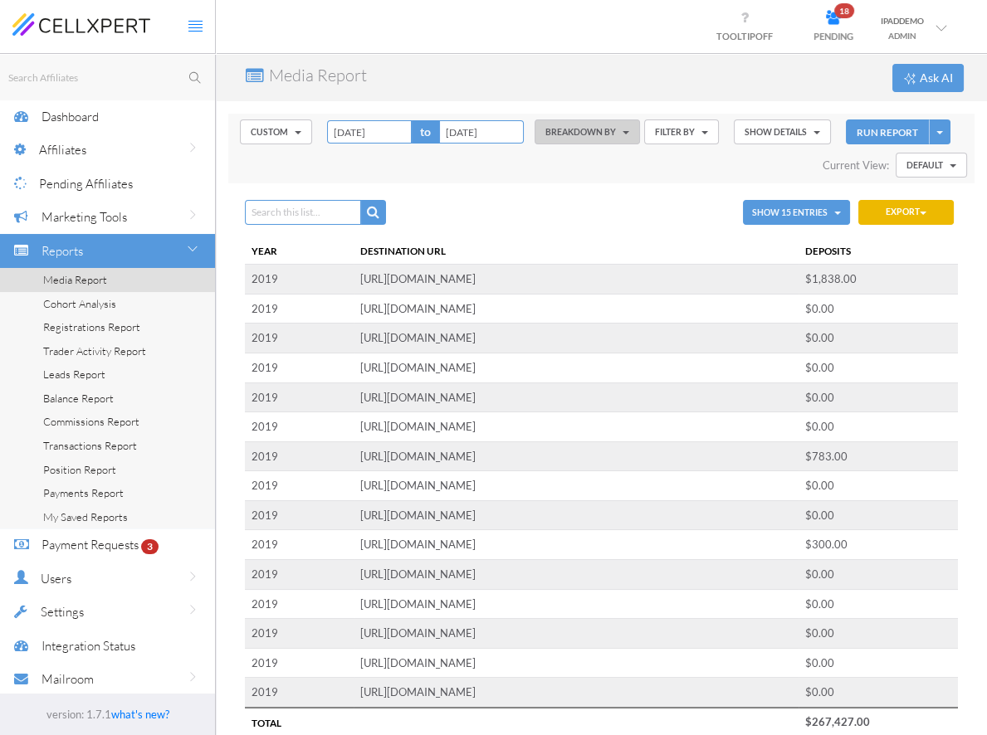
click at [744, 77] on div "Media Report Ask AI" at bounding box center [601, 77] width 771 height 47
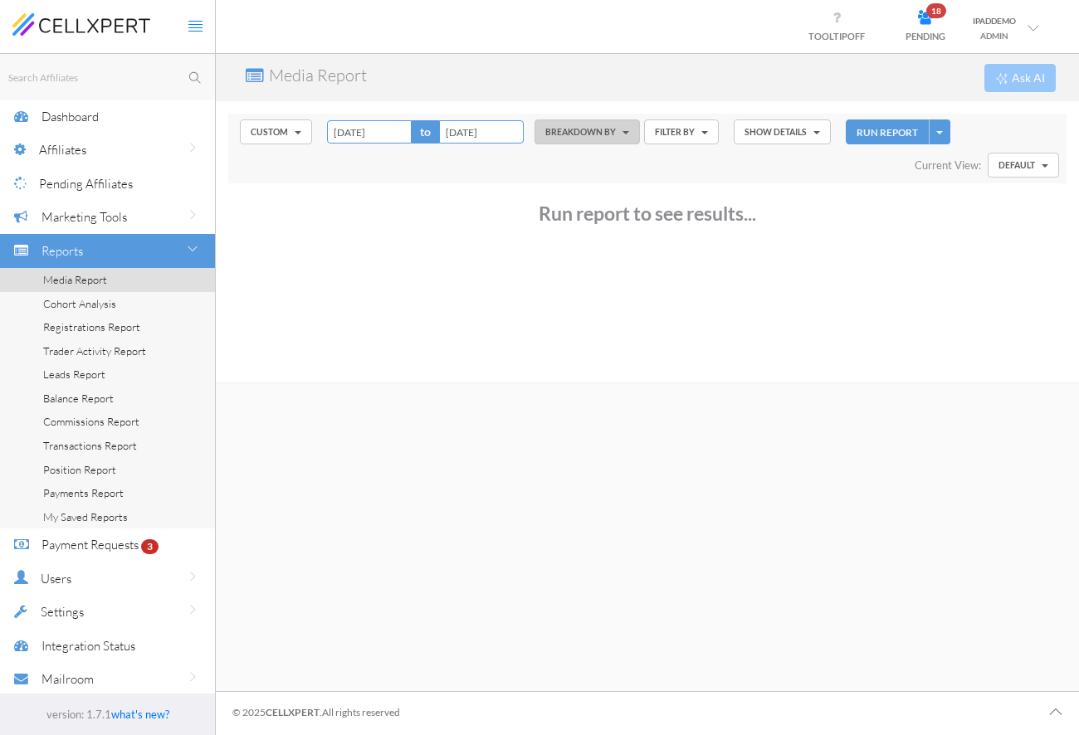
click at [63, 330] on span "Registrations Report" at bounding box center [91, 326] width 97 height 13
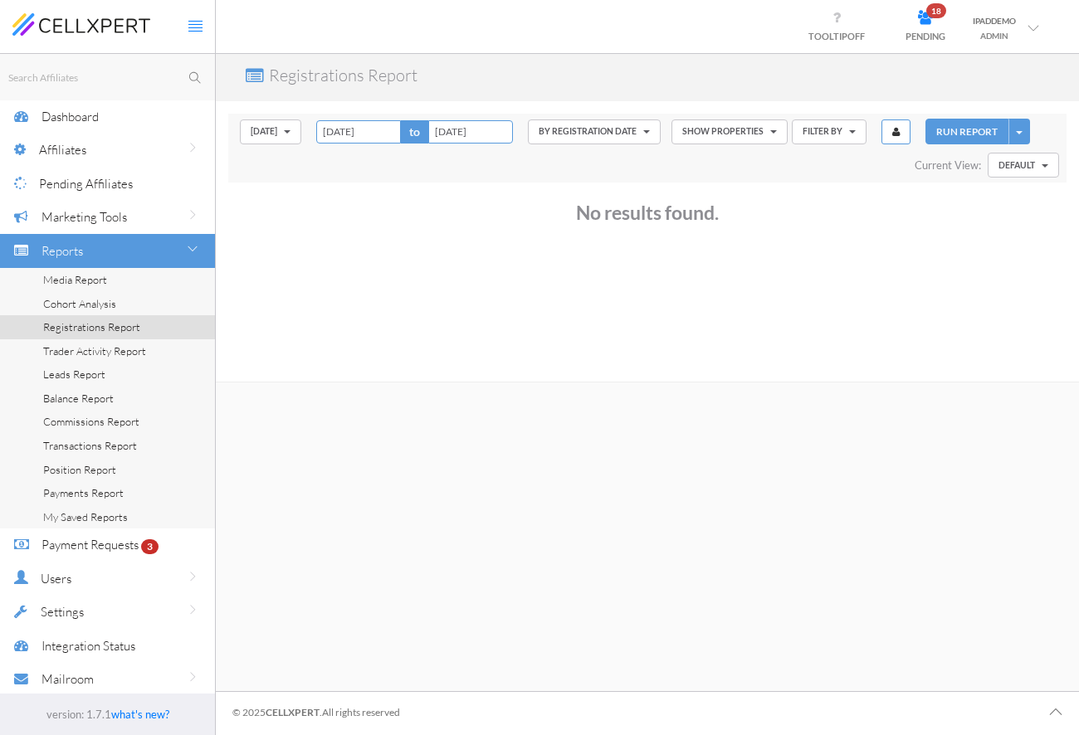
click at [119, 284] on link "Media Report" at bounding box center [107, 280] width 215 height 24
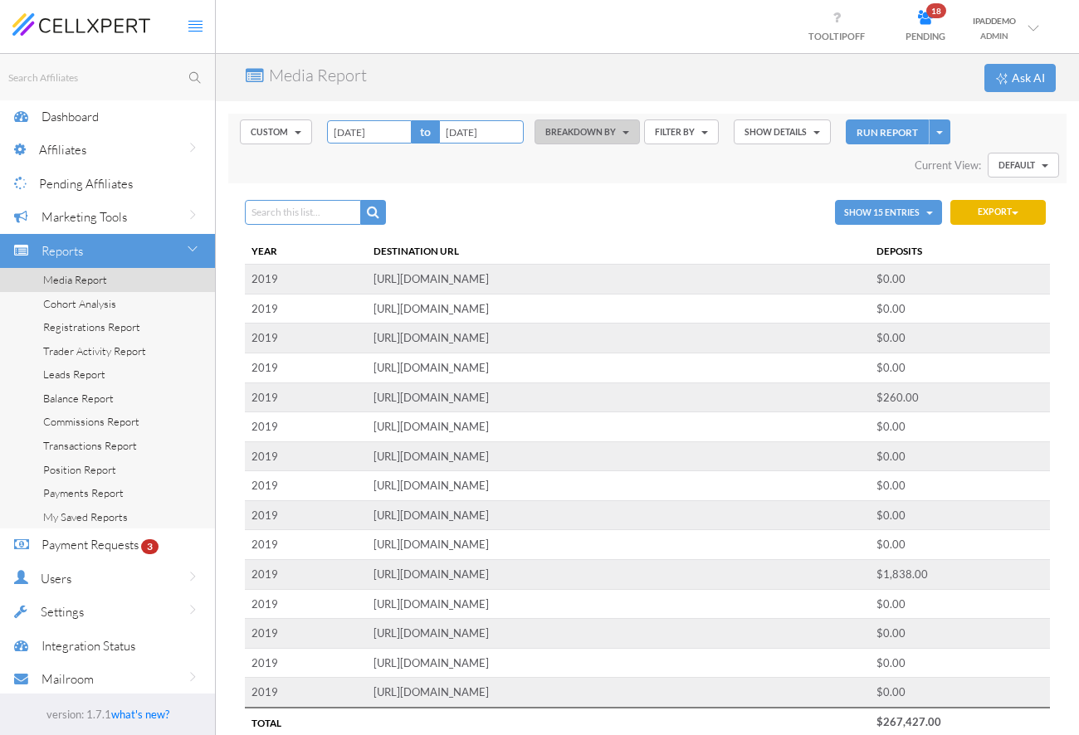
click at [579, 129] on button "BREAKDOWN BY" at bounding box center [586, 131] width 105 height 25
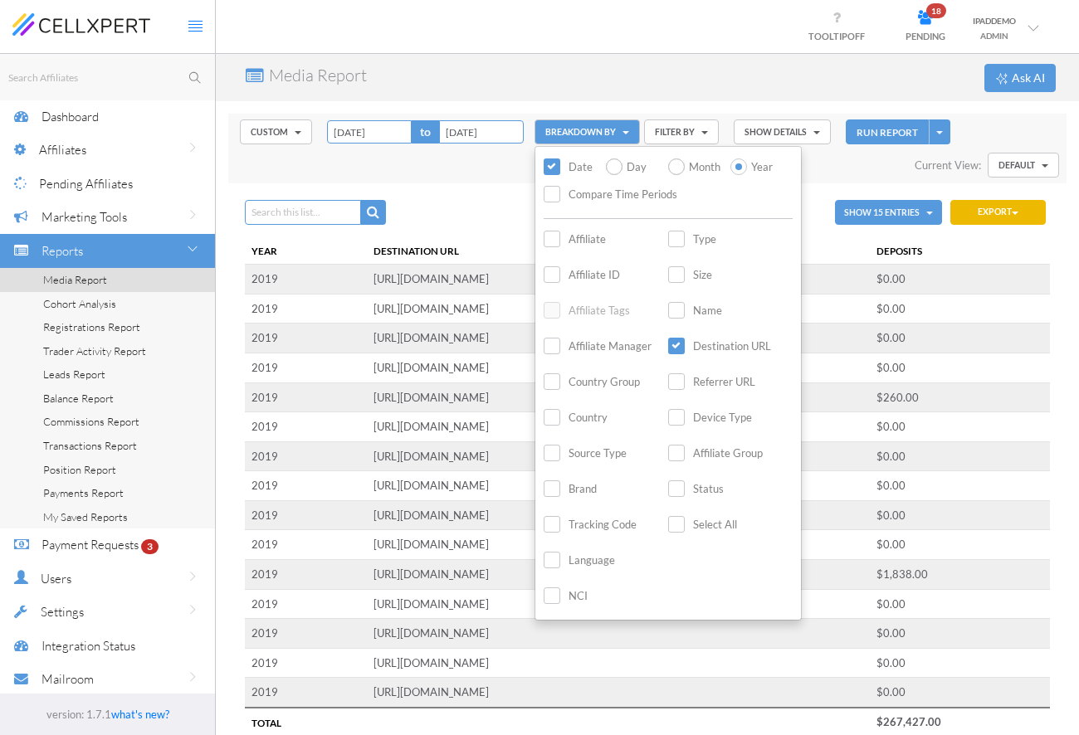
click at [717, 338] on label "Destination URL" at bounding box center [719, 346] width 103 height 19
click at [0, 0] on input "Destination URL" at bounding box center [0, 0] width 0 height 0
click at [572, 411] on label "Country" at bounding box center [575, 417] width 64 height 19
click at [0, 0] on input "Country" at bounding box center [0, 0] width 0 height 0
click at [568, 273] on label "Affiliate ID" at bounding box center [581, 275] width 76 height 19
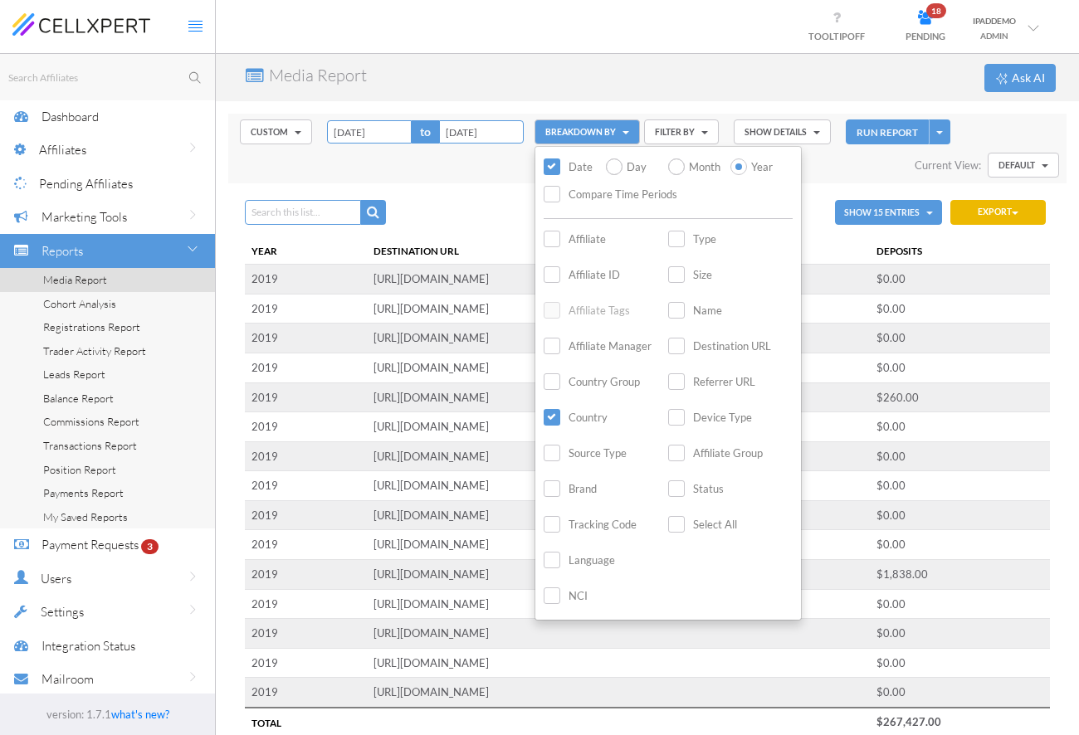
click at [0, 0] on input "Affiliate ID" at bounding box center [0, 0] width 0 height 0
click at [251, 128] on button "Custom" at bounding box center [276, 131] width 72 height 25
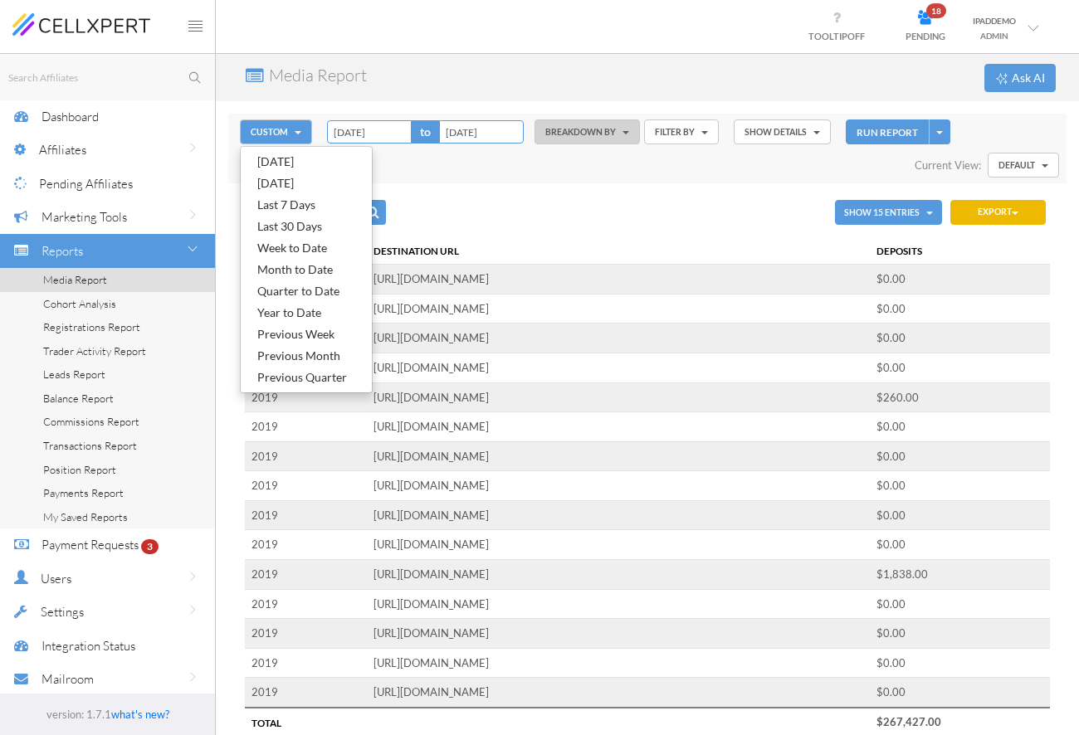
click at [278, 158] on link "[DATE]" at bounding box center [306, 162] width 131 height 22
type input "[DATE]"
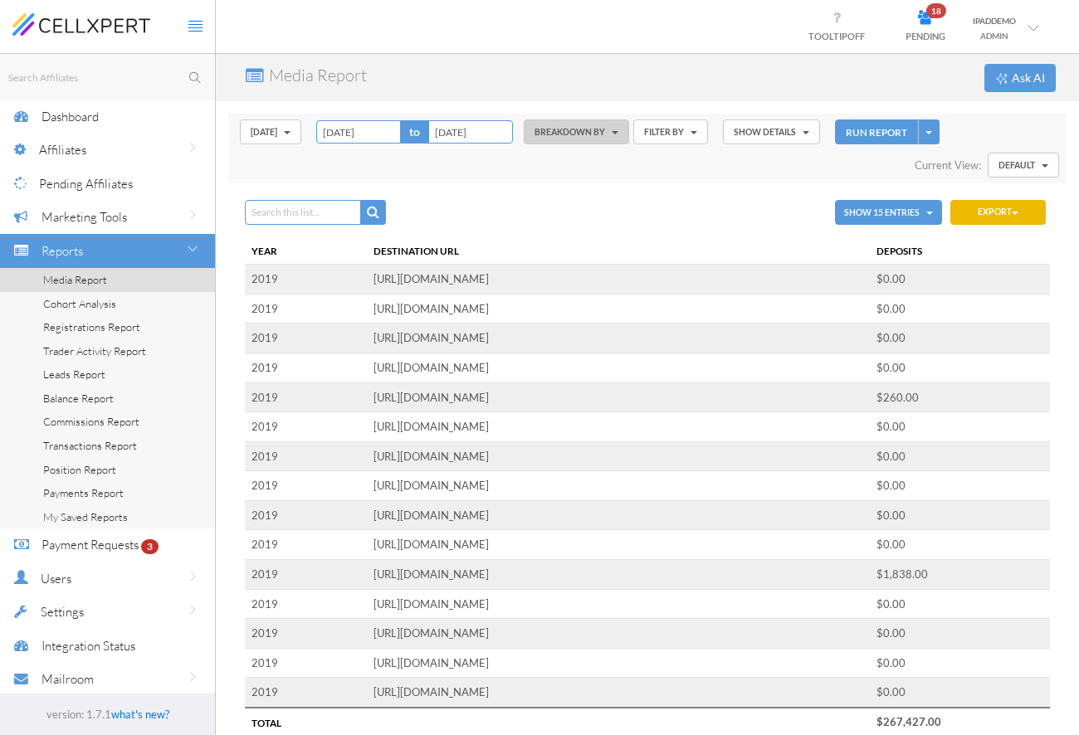
click at [853, 130] on button "RUN REPORT" at bounding box center [876, 132] width 83 height 26
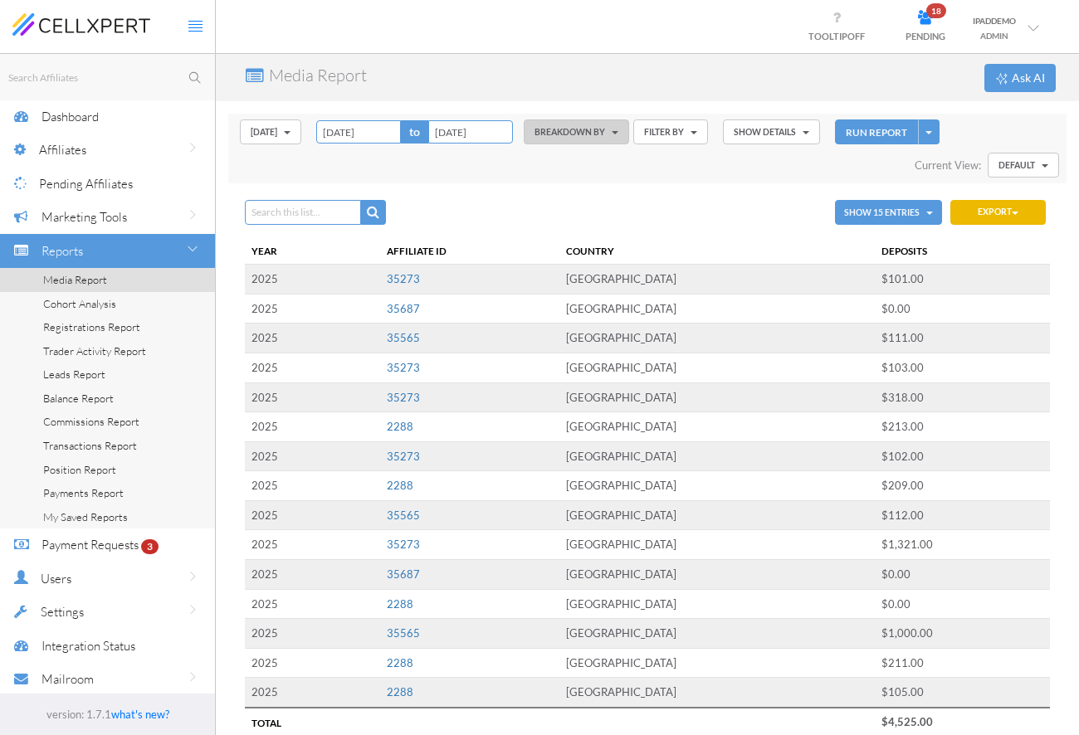
click at [761, 134] on button "SHOW DETAILS" at bounding box center [771, 131] width 97 height 25
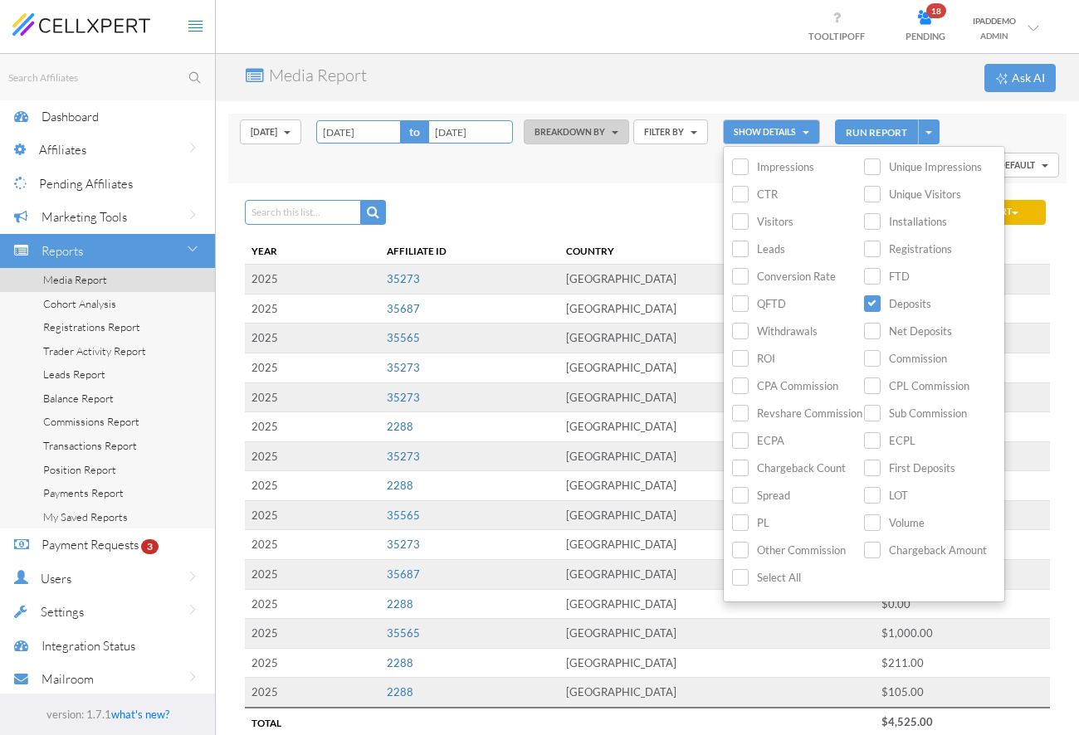
click at [972, 98] on div "Media Report Ask AI" at bounding box center [647, 77] width 863 height 47
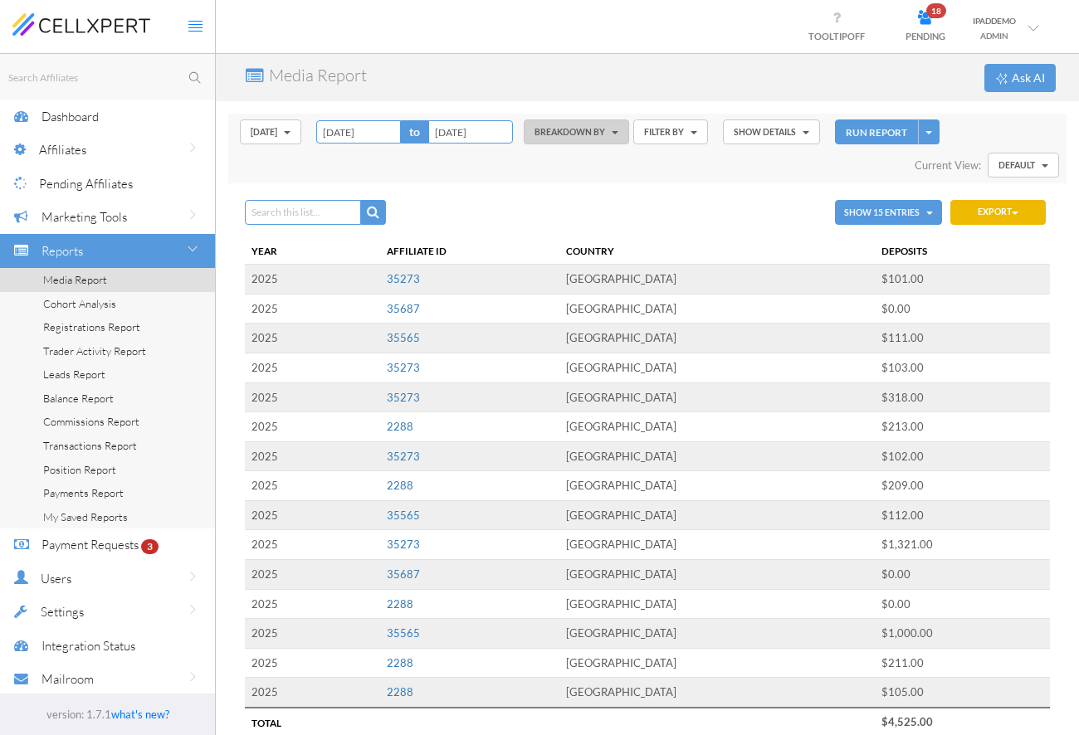
click at [1016, 150] on div "Current View: Default Default Autosave Default: OFF Traffic data Revenue" at bounding box center [986, 165] width 144 height 33
click at [1016, 166] on span "Default" at bounding box center [1016, 165] width 37 height 10
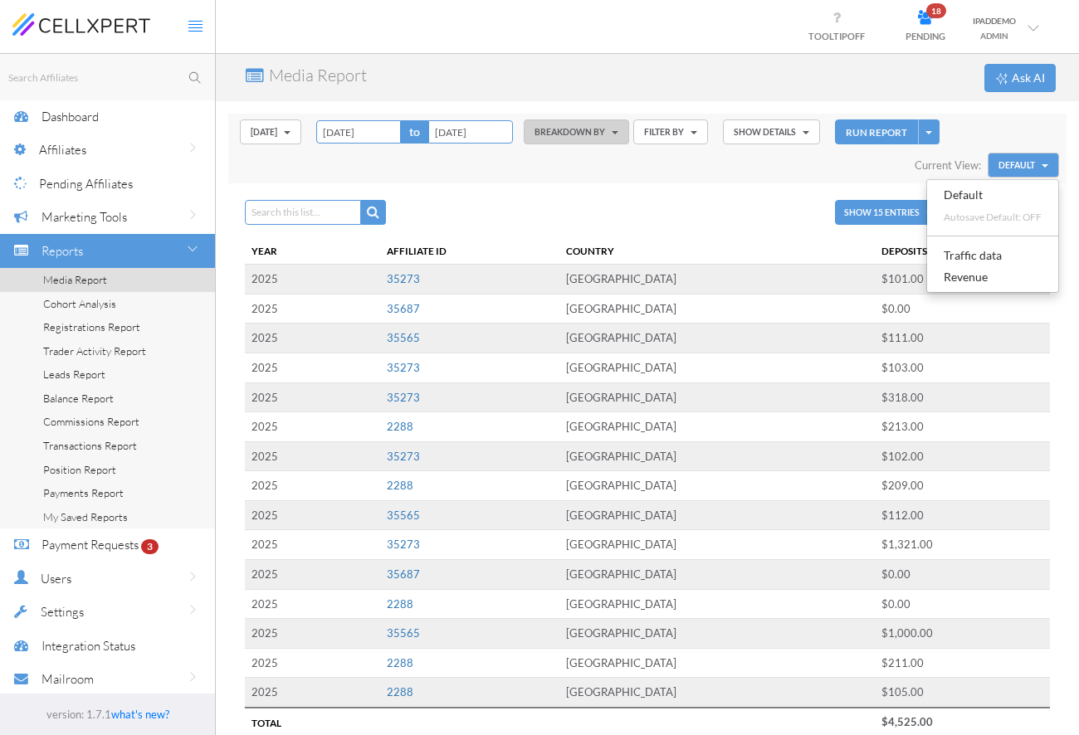
click at [1002, 282] on link "Revenue" at bounding box center [992, 277] width 131 height 22
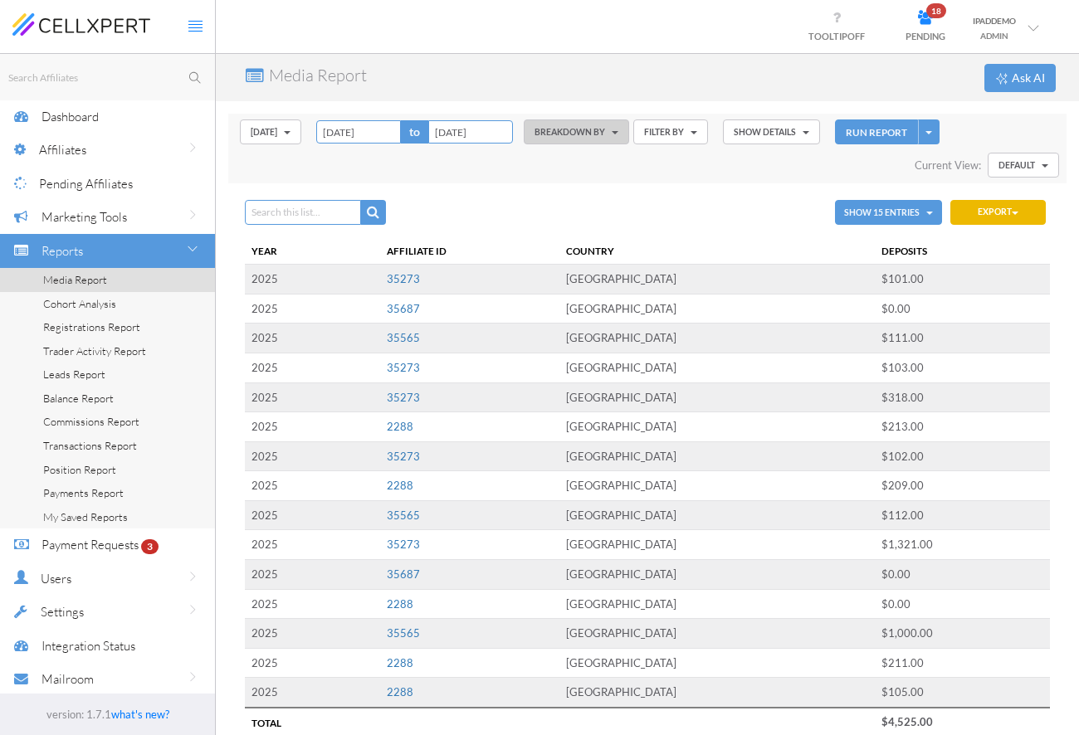
click at [860, 100] on div "Media Report Ask AI" at bounding box center [647, 77] width 863 height 47
click at [862, 139] on button "RUN REPORT" at bounding box center [876, 132] width 83 height 26
type input "[DATE]"
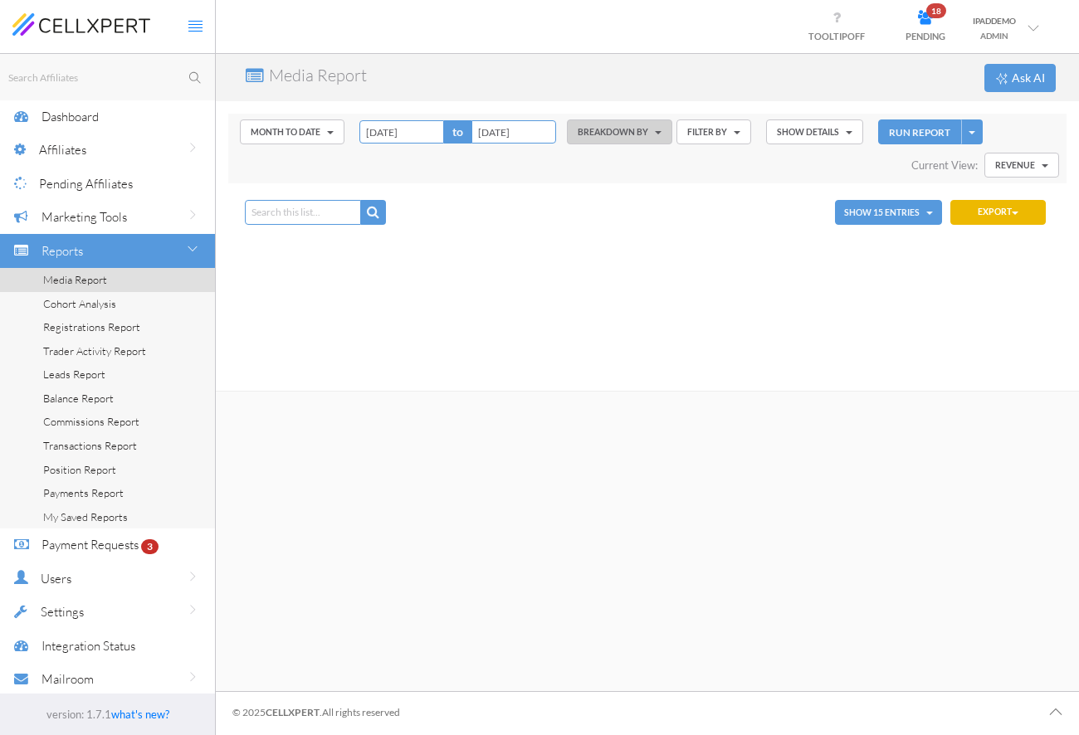
click at [1024, 168] on span "Revenue" at bounding box center [1015, 165] width 40 height 10
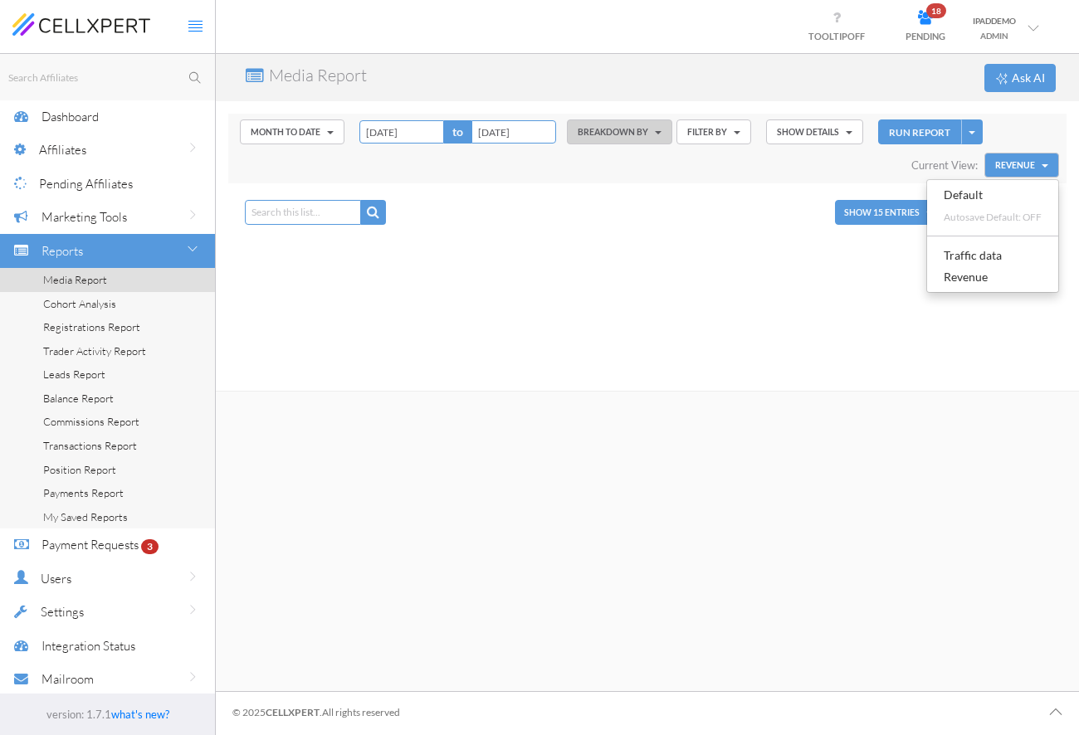
click at [992, 264] on link "Traffic data" at bounding box center [992, 256] width 131 height 22
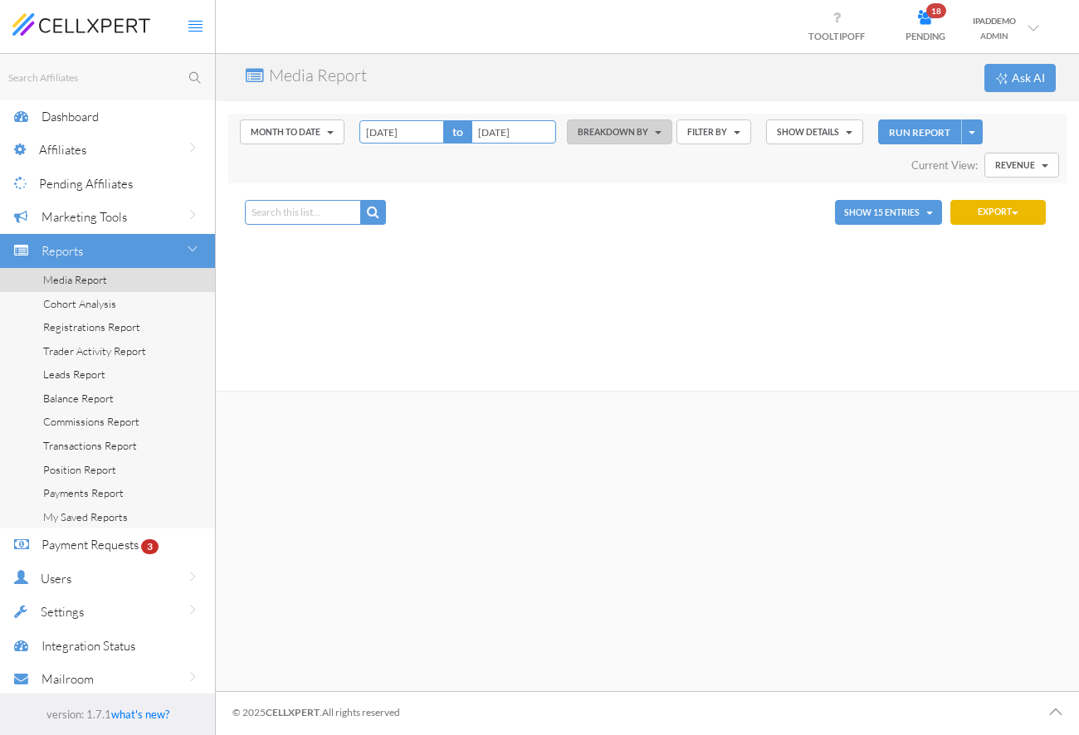
click at [910, 115] on div "Month to Date Today Yesterday Last 7 Days Last 30 Days Week to Date Month to Da…" at bounding box center [647, 148] width 838 height 69
type input "[DATE]"
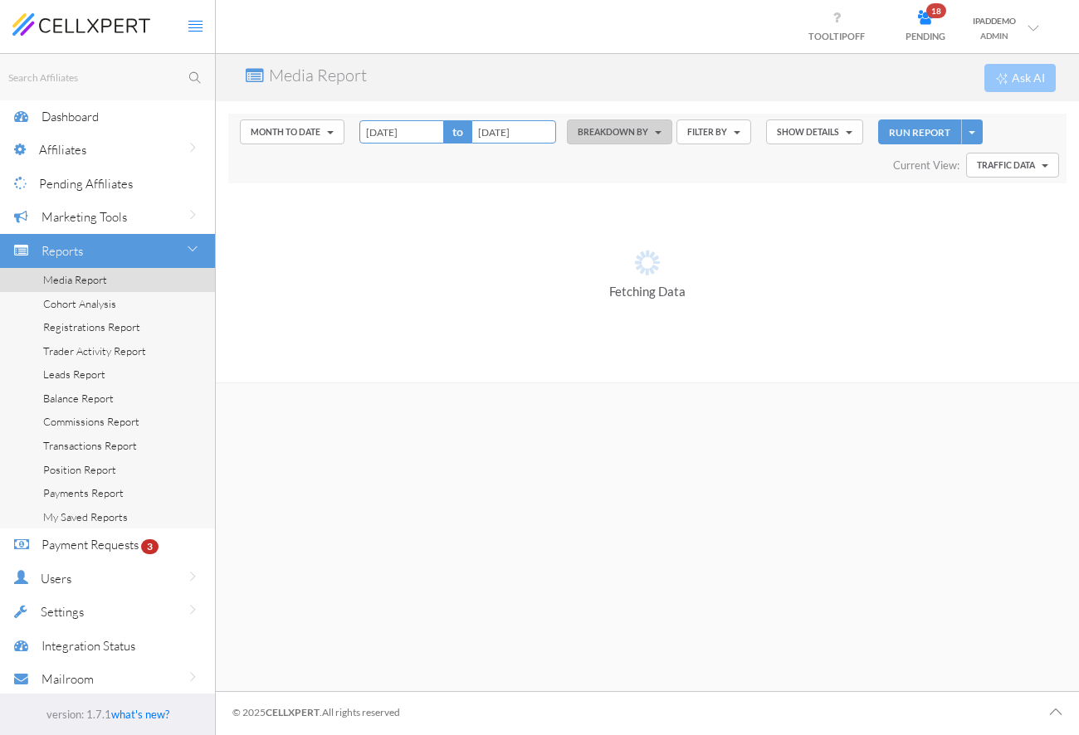
click at [912, 134] on button "RUN REPORT" at bounding box center [919, 132] width 83 height 26
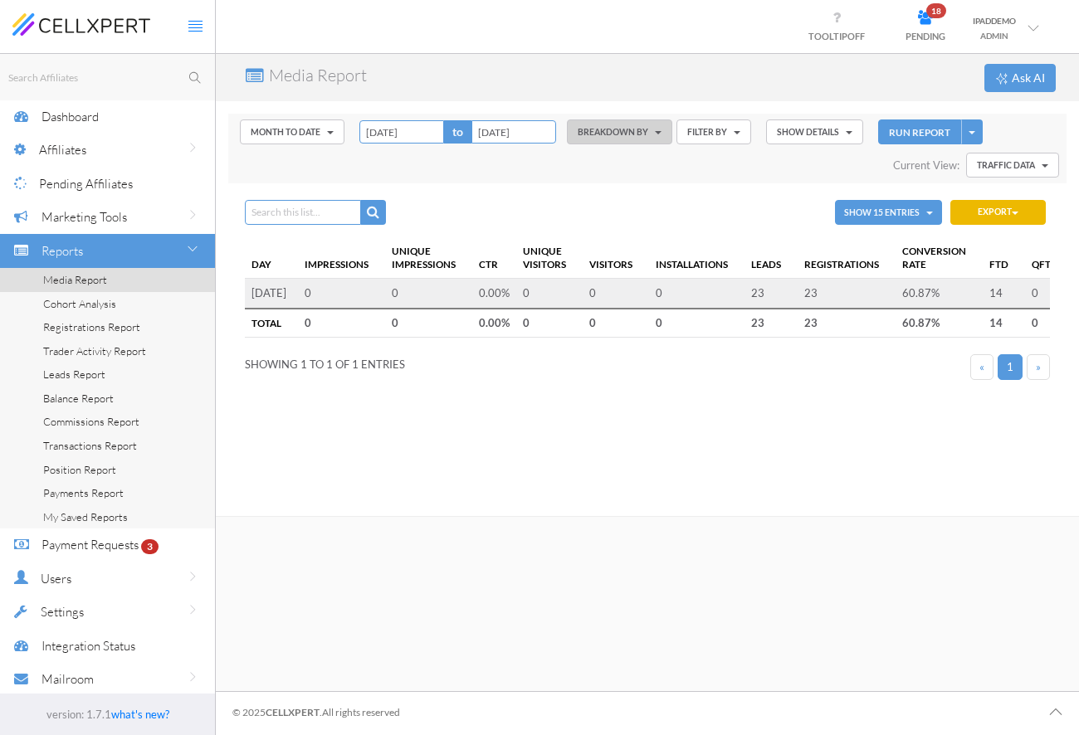
click at [614, 134] on button "BREAKDOWN BY" at bounding box center [619, 131] width 105 height 25
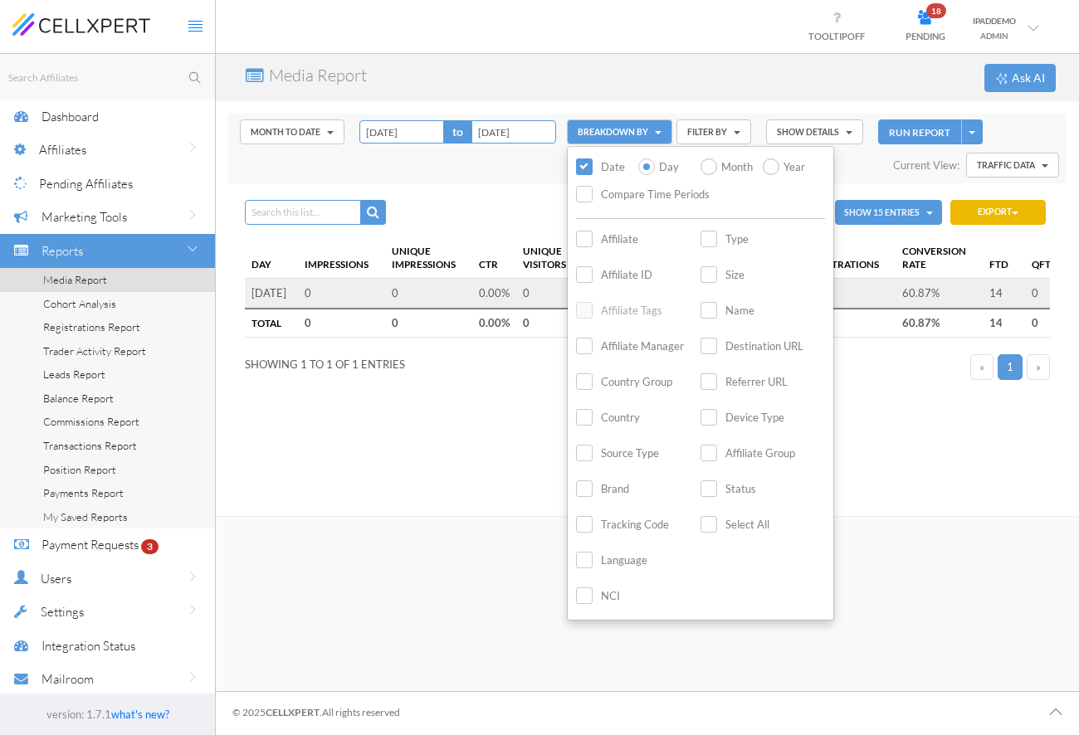
click at [607, 271] on label "Affiliate ID" at bounding box center [614, 275] width 76 height 19
click at [0, 0] on input "Affiliate ID" at bounding box center [0, 0] width 0 height 0
click at [587, 408] on label "Country" at bounding box center [608, 417] width 64 height 19
click at [0, 0] on input "Country" at bounding box center [0, 0] width 0 height 0
click at [539, 56] on div "Media Report Ask AI" at bounding box center [647, 77] width 863 height 47
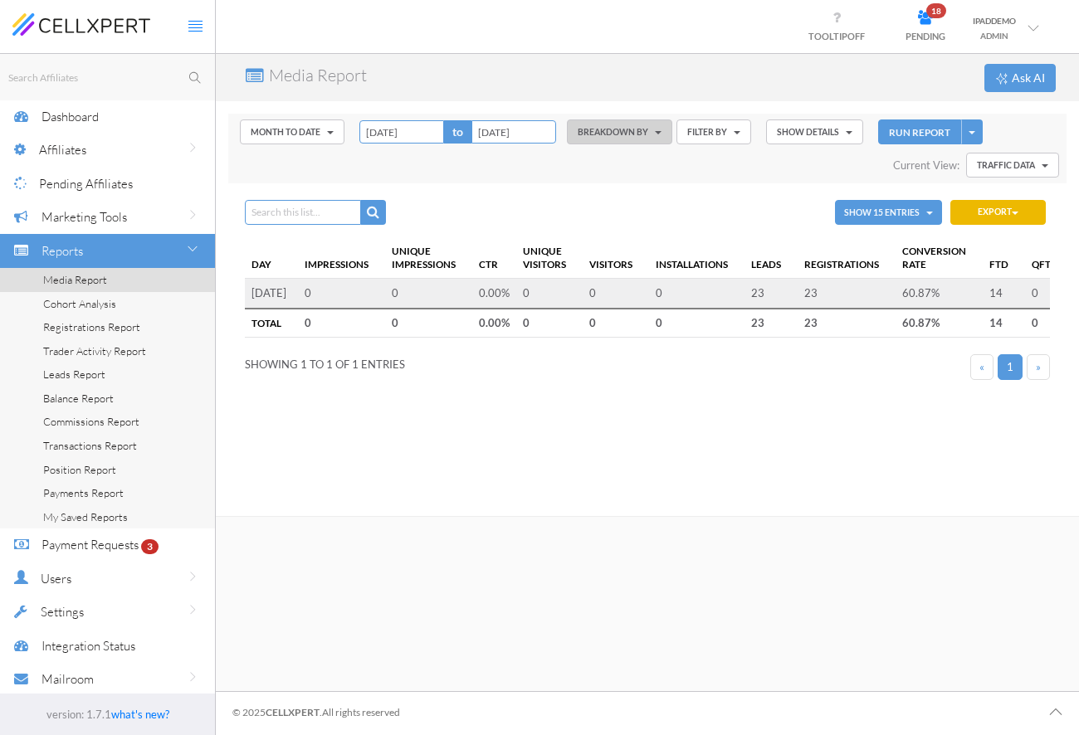
click at [903, 126] on button "RUN REPORT" at bounding box center [919, 132] width 83 height 26
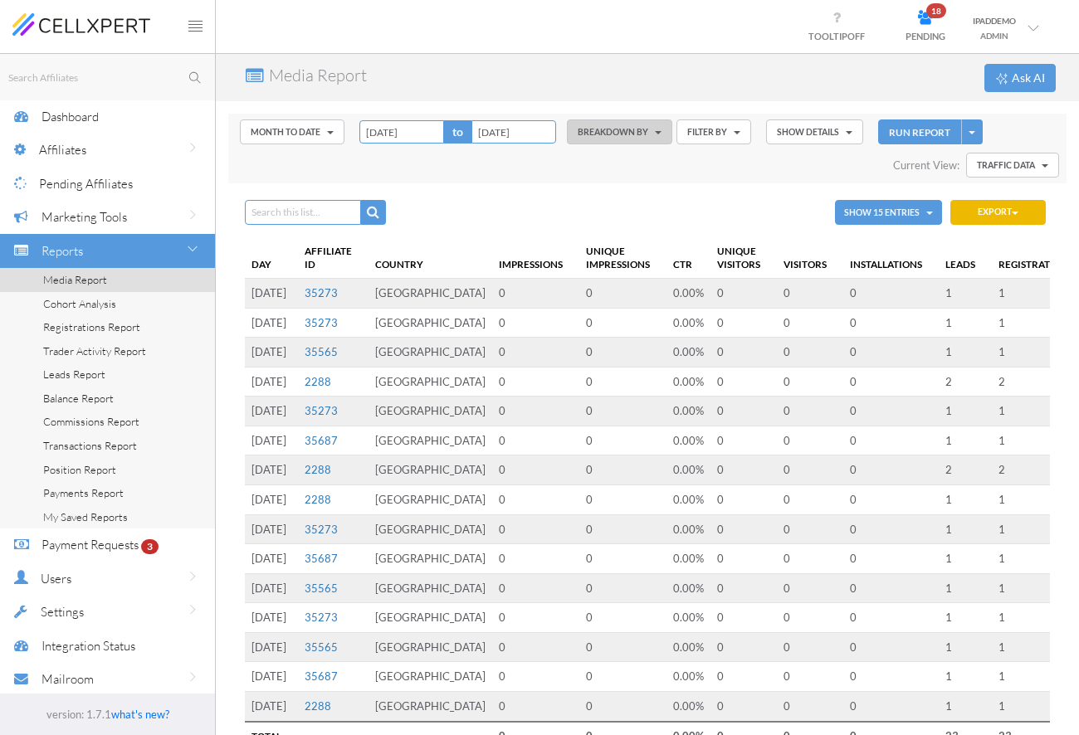
click at [1007, 168] on span "Traffic data" at bounding box center [1006, 165] width 58 height 10
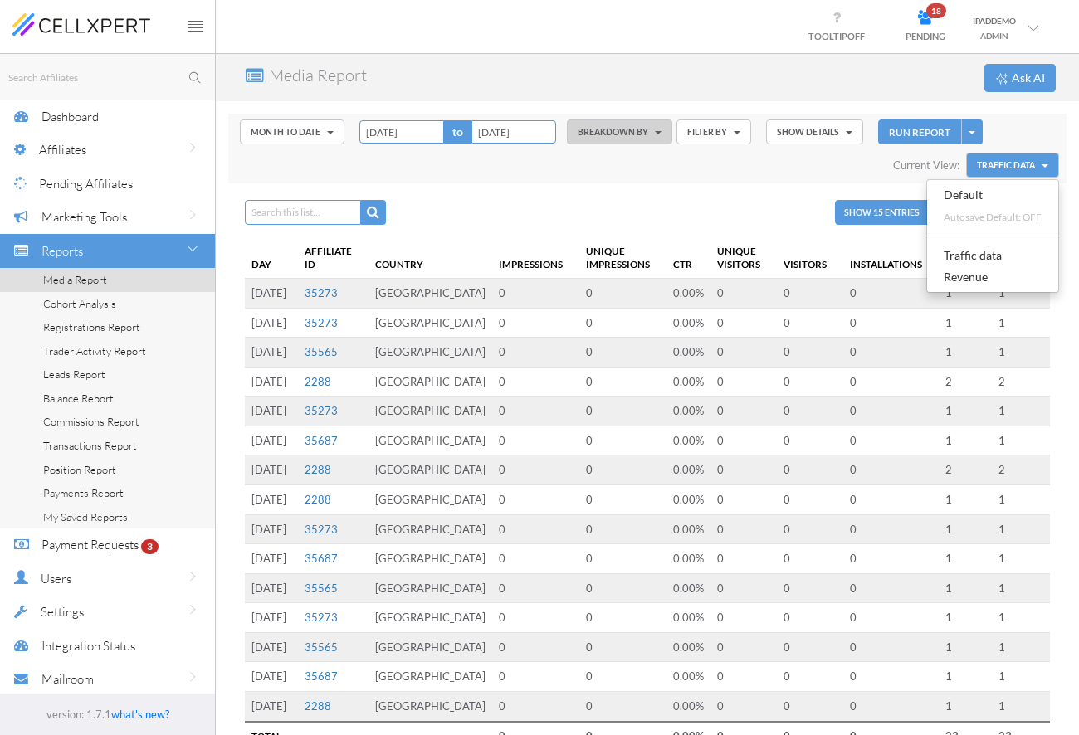
click at [983, 276] on link "Revenue" at bounding box center [992, 277] width 131 height 22
type input "[DATE]"
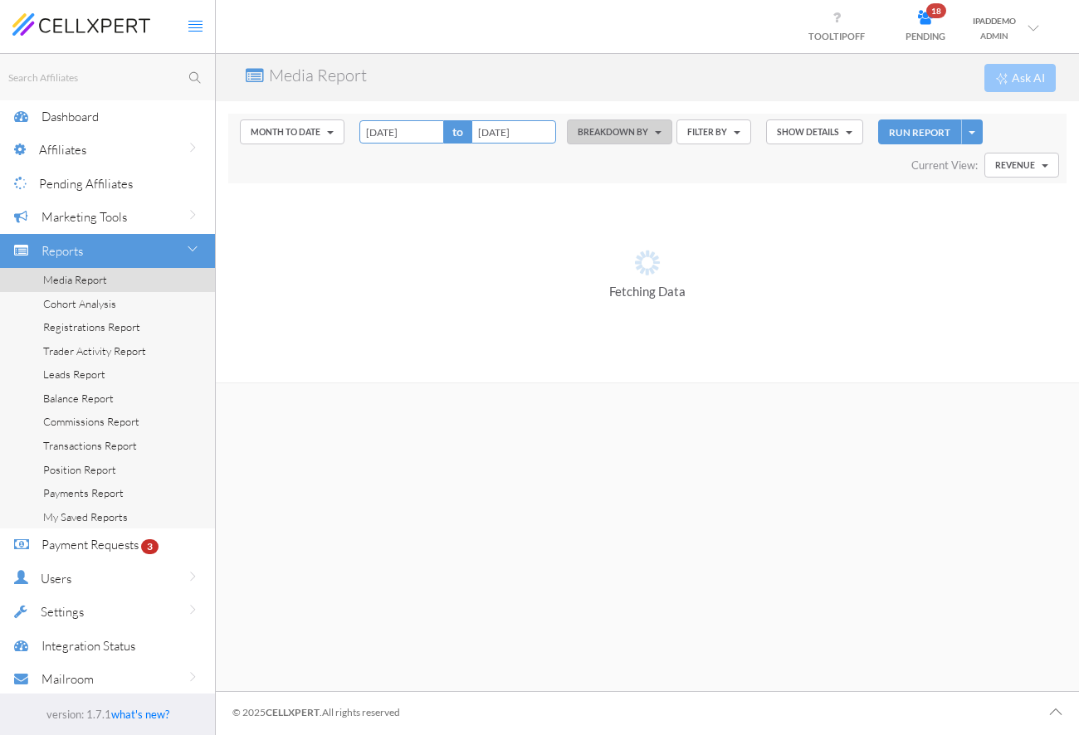
click at [592, 124] on button "BREAKDOWN BY" at bounding box center [619, 131] width 105 height 25
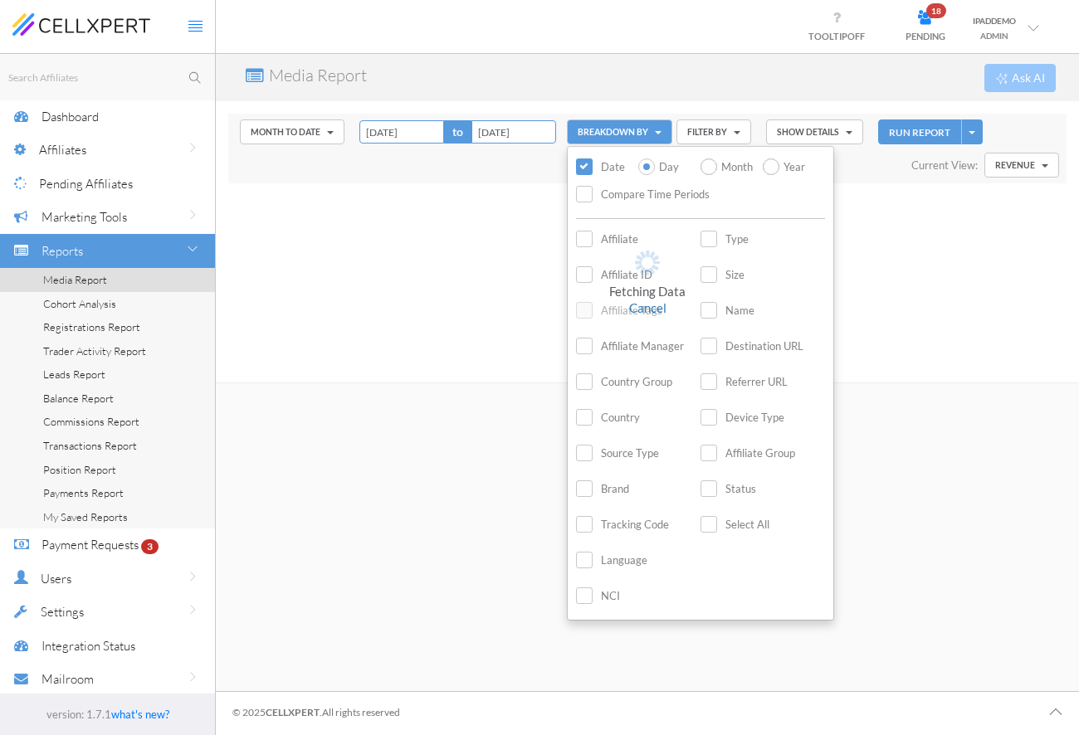
click at [584, 276] on label "Affiliate ID" at bounding box center [614, 275] width 76 height 19
click at [0, 0] on input "Affiliate ID" at bounding box center [0, 0] width 0 height 0
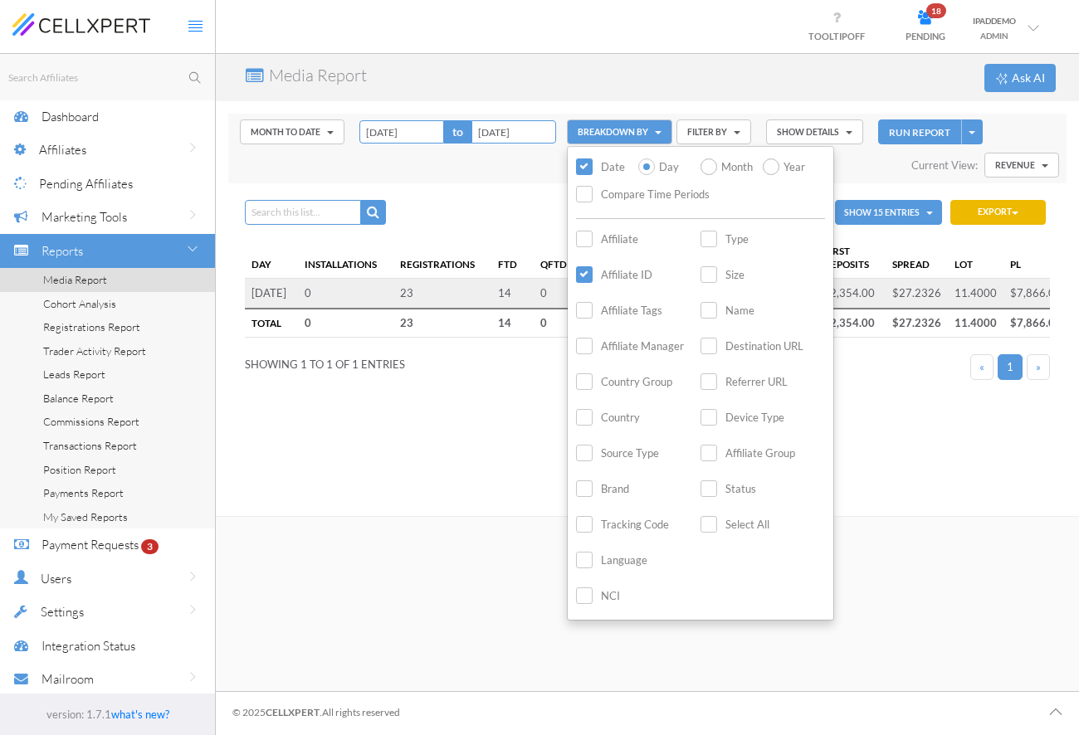
click at [584, 417] on label "Country" at bounding box center [608, 417] width 64 height 19
click at [0, 0] on input "Country" at bounding box center [0, 0] width 0 height 0
click at [725, 168] on label "Month" at bounding box center [725, 167] width 50 height 19
click at [0, 0] on input "Month" at bounding box center [0, 0] width 0 height 0
click at [926, 134] on button "RUN REPORT" at bounding box center [919, 132] width 83 height 26
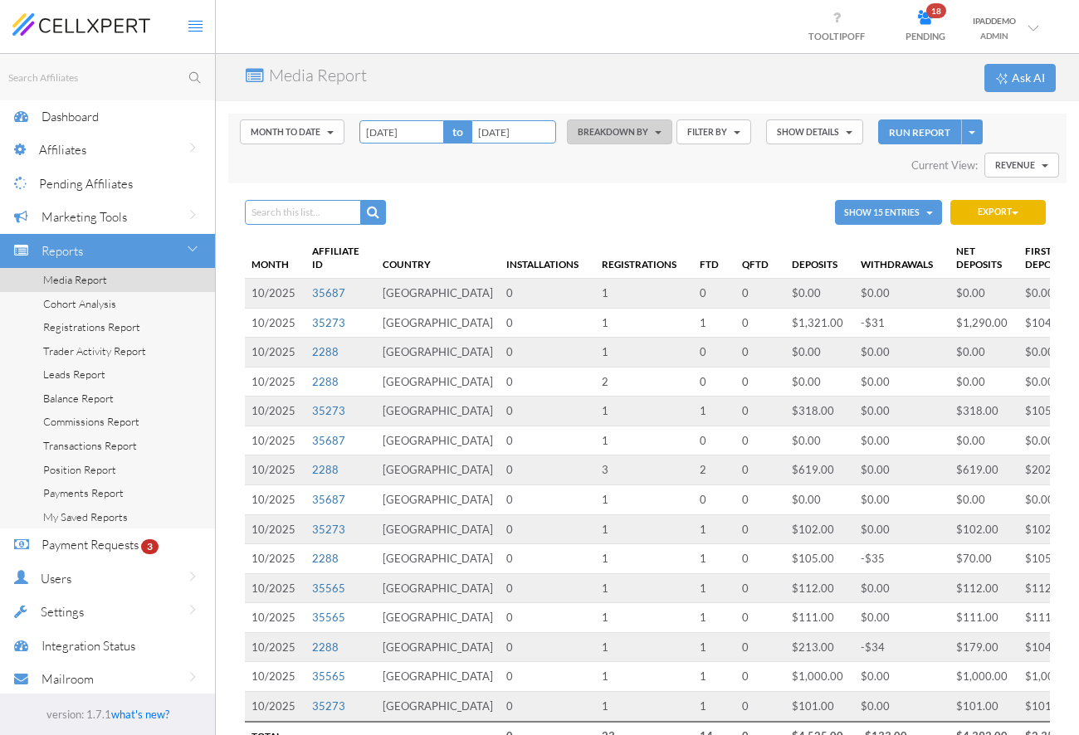
click at [746, 202] on div "Show 15 Entries Show 15 Show 50 Show 100 Show All Export CSV Excel Copy" at bounding box center [647, 212] width 805 height 33
click at [103, 331] on span "Registrations Report" at bounding box center [91, 326] width 97 height 13
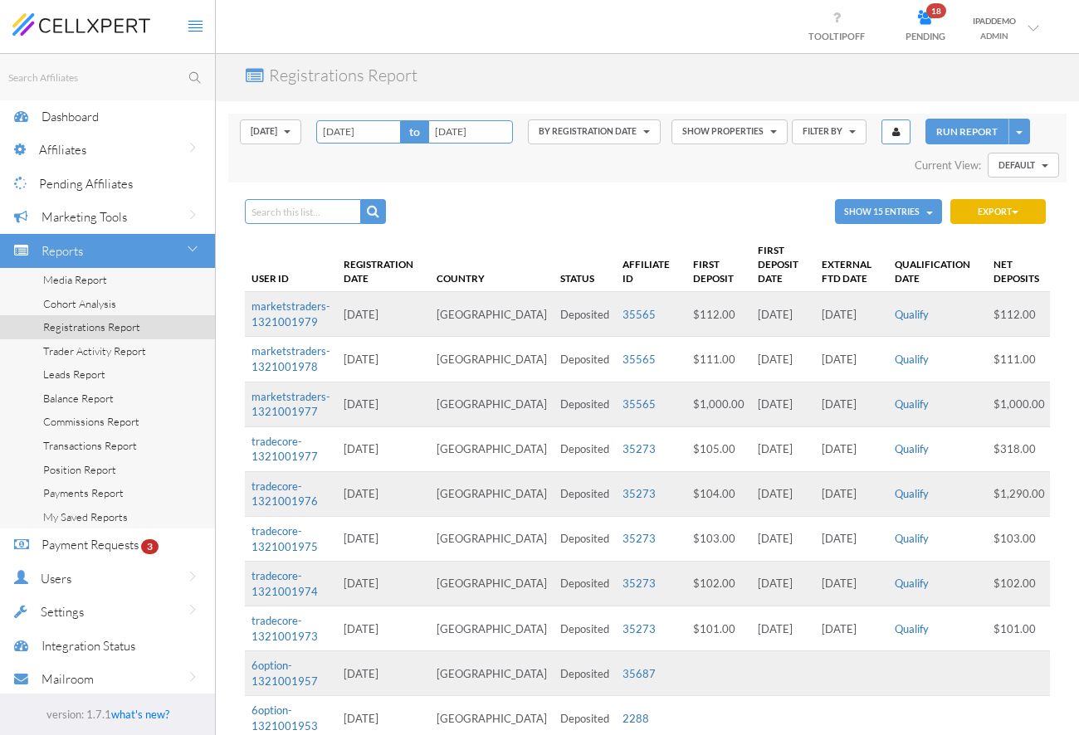
click at [894, 358] on link "Qualify" at bounding box center [911, 359] width 34 height 13
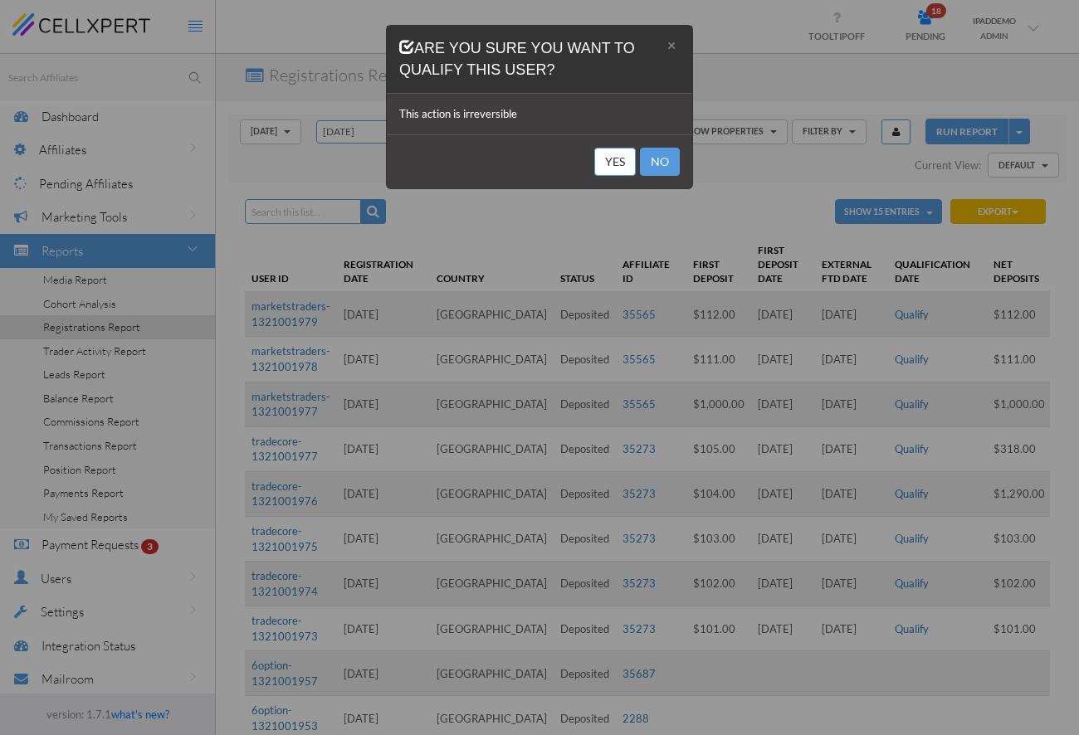
click at [626, 172] on button "Yes" at bounding box center [614, 162] width 41 height 28
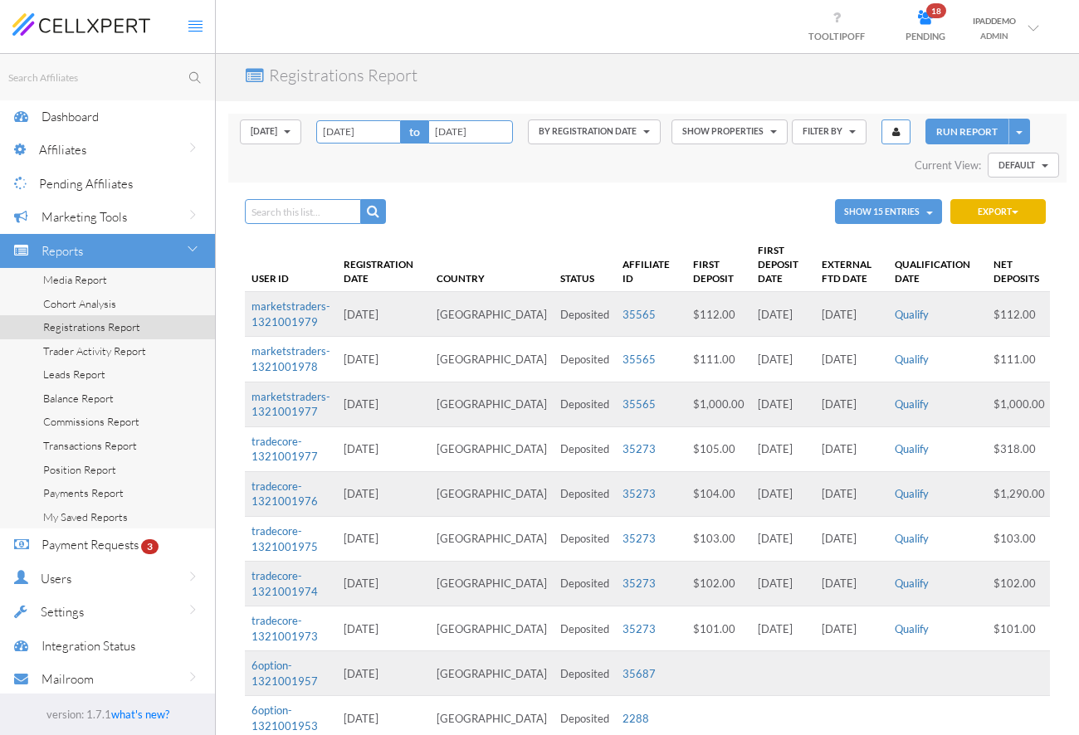
click at [894, 407] on link "Qualify" at bounding box center [911, 403] width 34 height 13
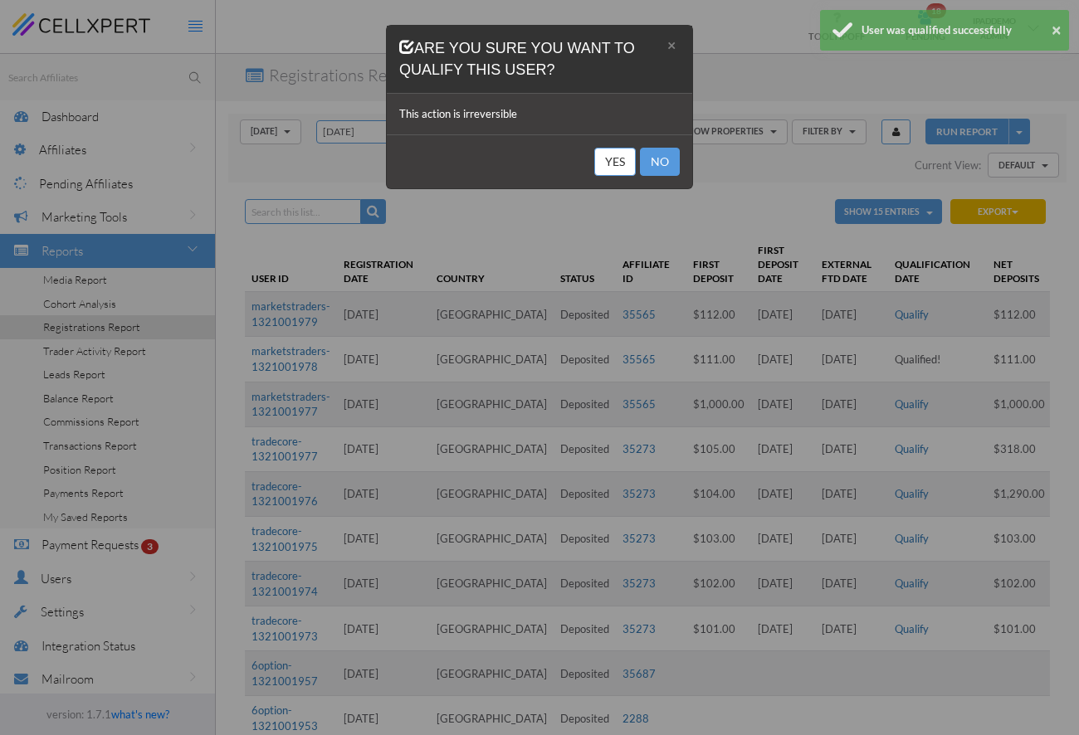
click at [617, 163] on button "Yes" at bounding box center [614, 162] width 41 height 28
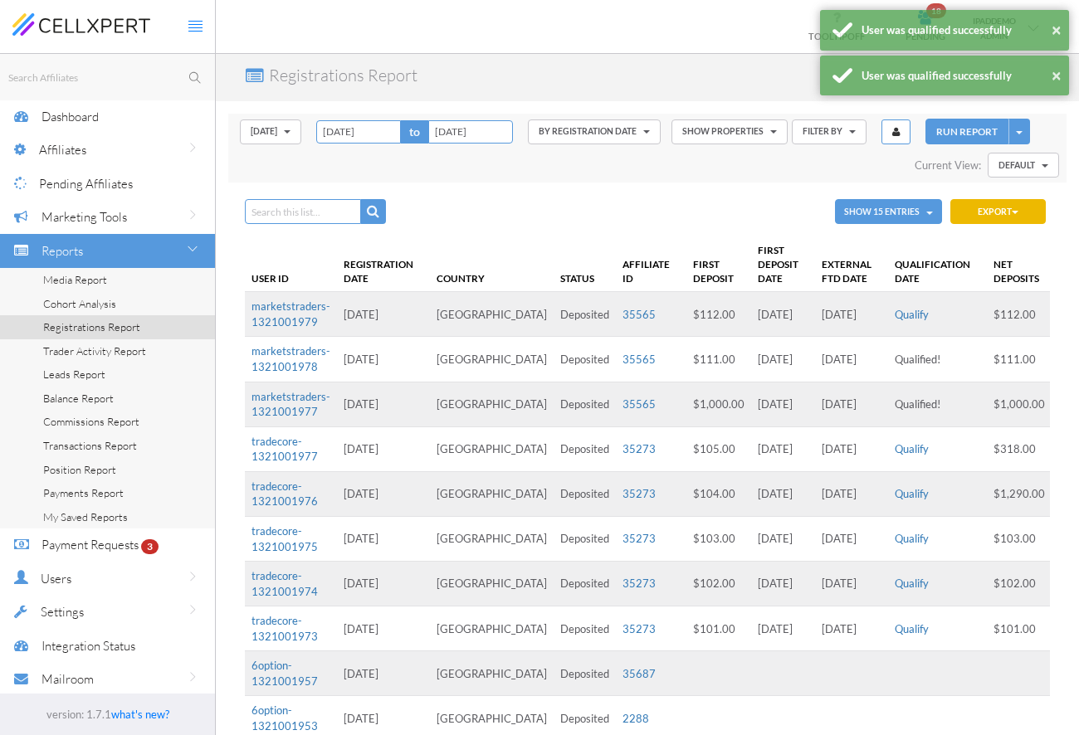
click at [894, 538] on link "Qualify" at bounding box center [911, 538] width 34 height 13
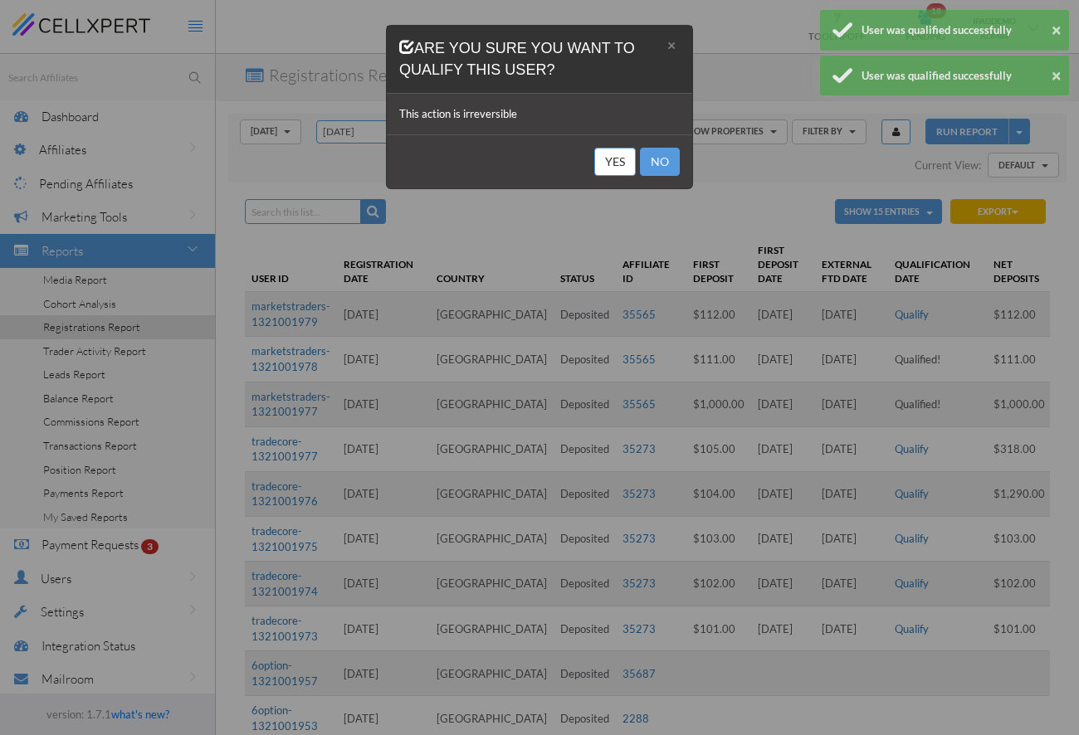
click at [613, 152] on button "Yes" at bounding box center [614, 162] width 41 height 28
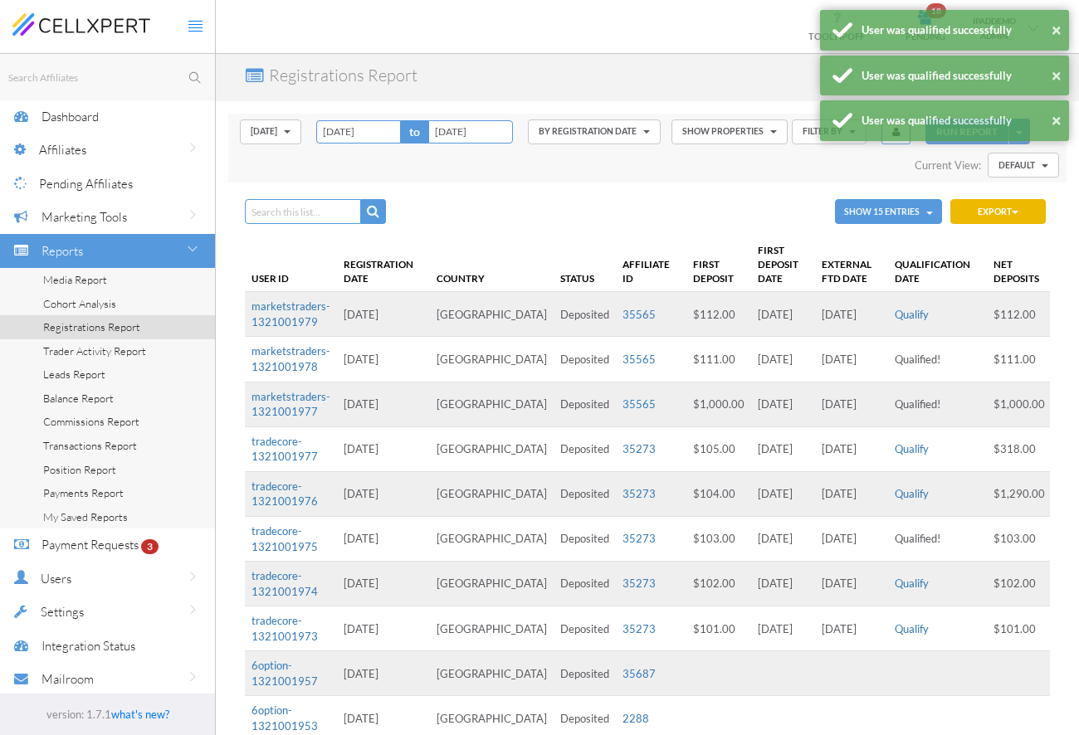
click at [894, 585] on link "Qualify" at bounding box center [911, 583] width 34 height 13
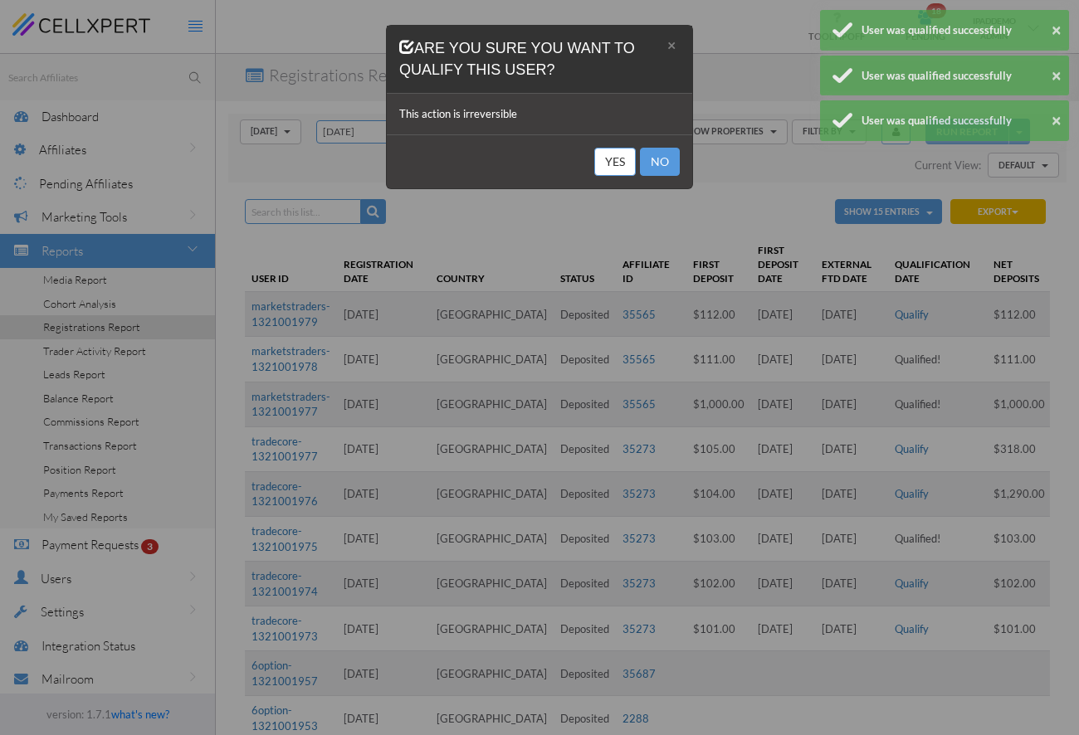
click at [617, 152] on button "Yes" at bounding box center [614, 162] width 41 height 28
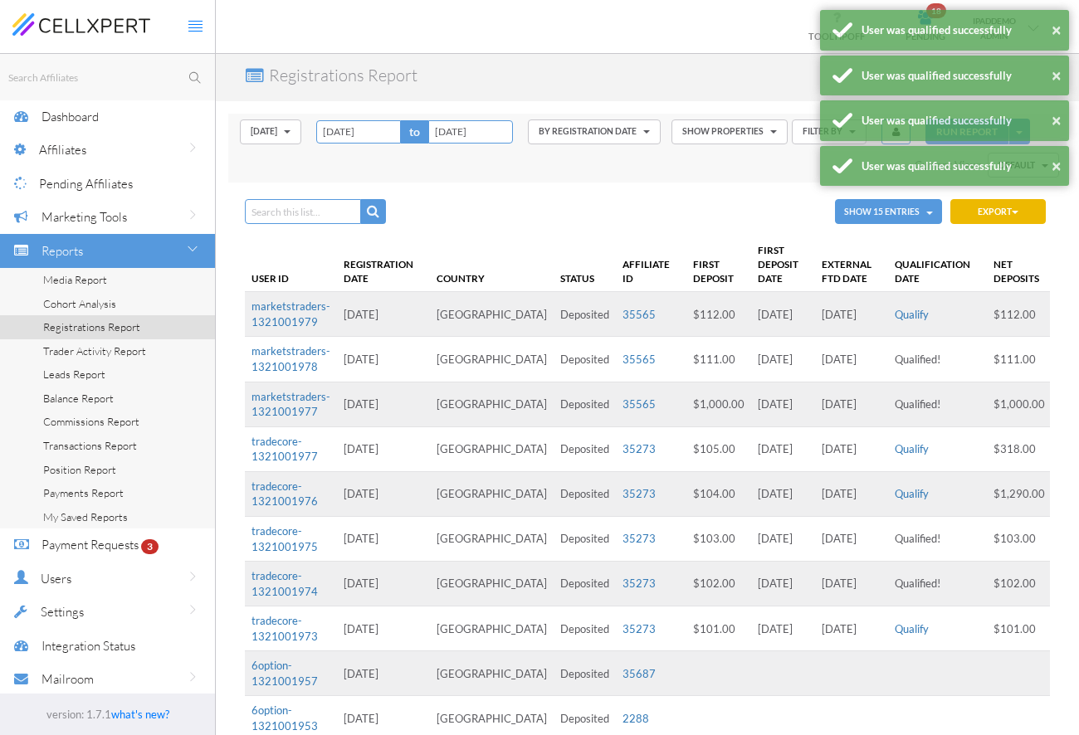
click at [894, 628] on link "Qualify" at bounding box center [911, 628] width 34 height 13
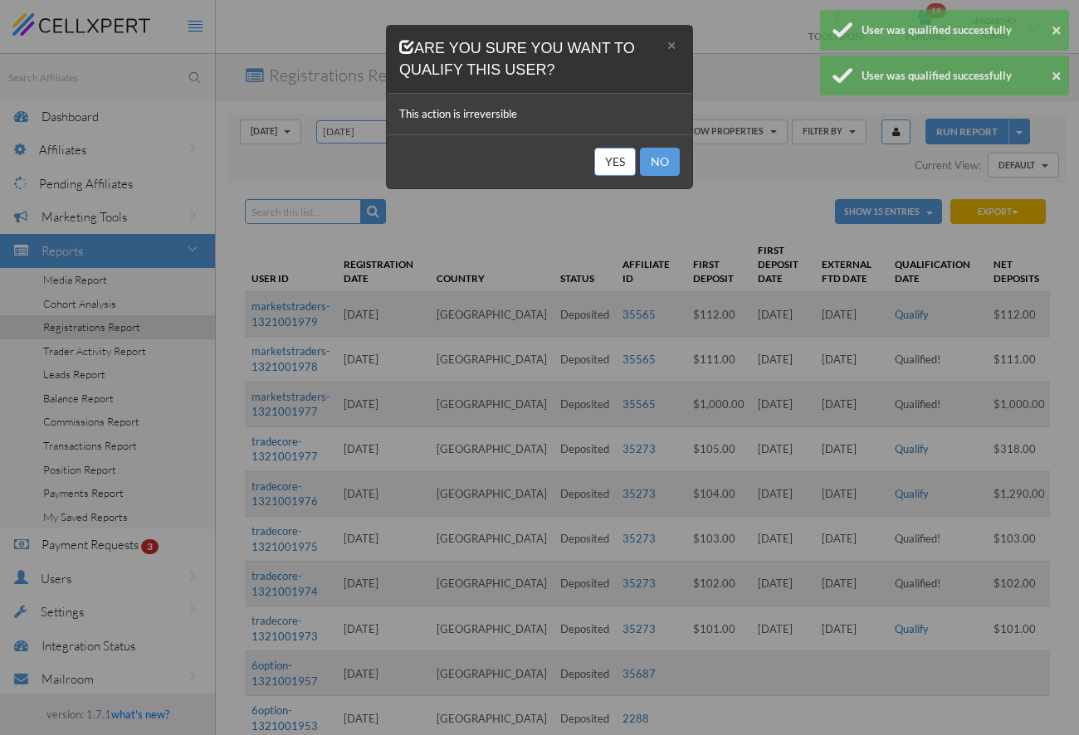
click at [602, 160] on button "Yes" at bounding box center [614, 162] width 41 height 28
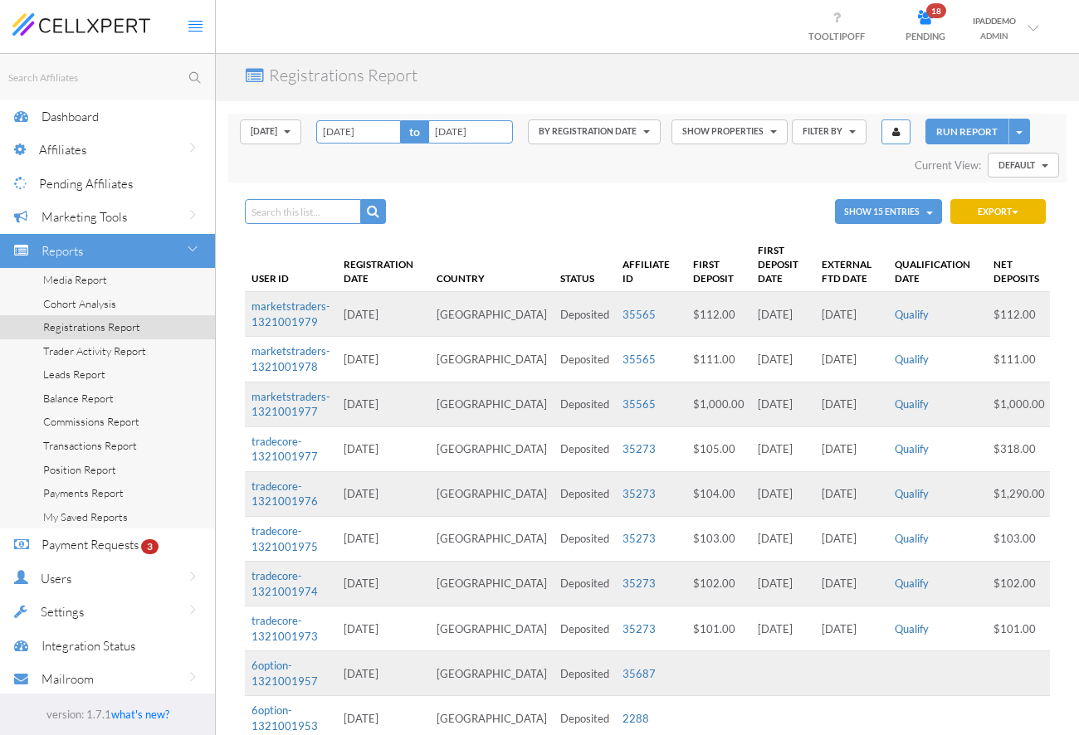
scroll to position [450, 0]
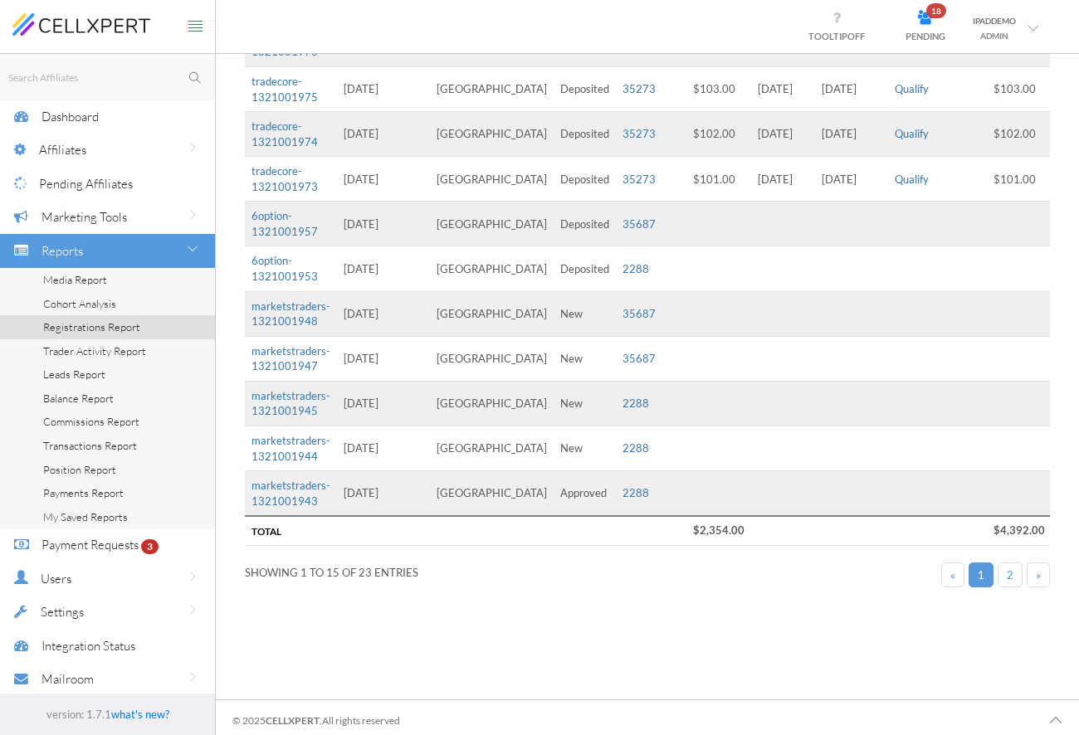
click at [1016, 566] on link "2" at bounding box center [1009, 576] width 25 height 26
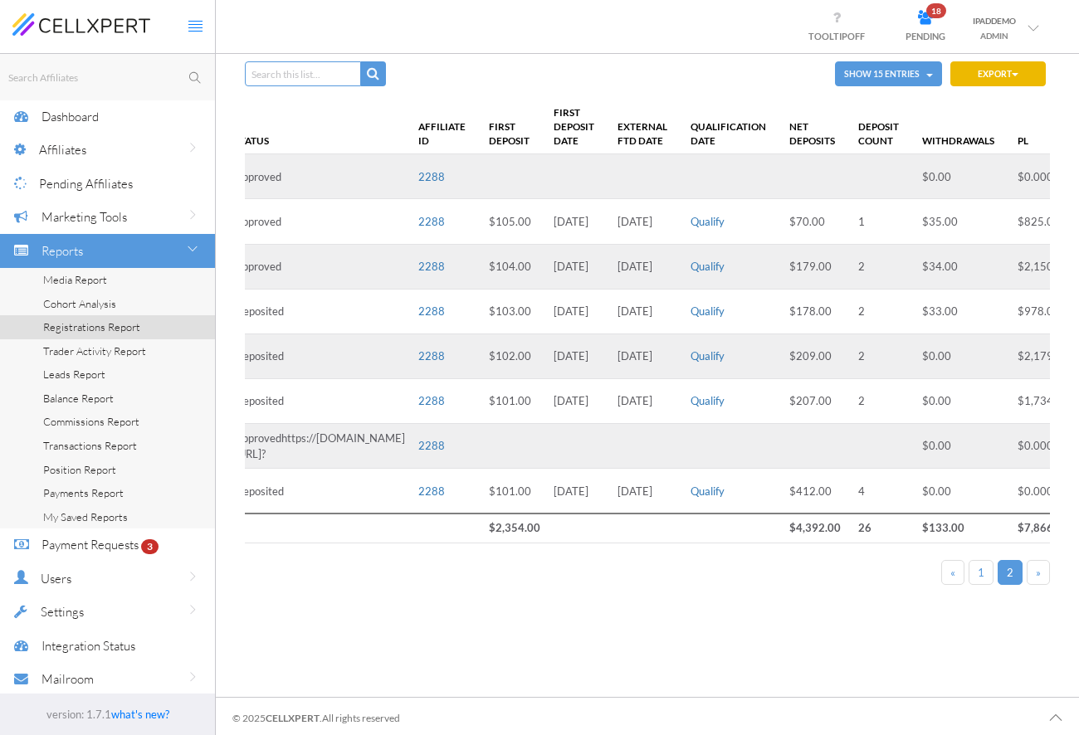
scroll to position [0, 0]
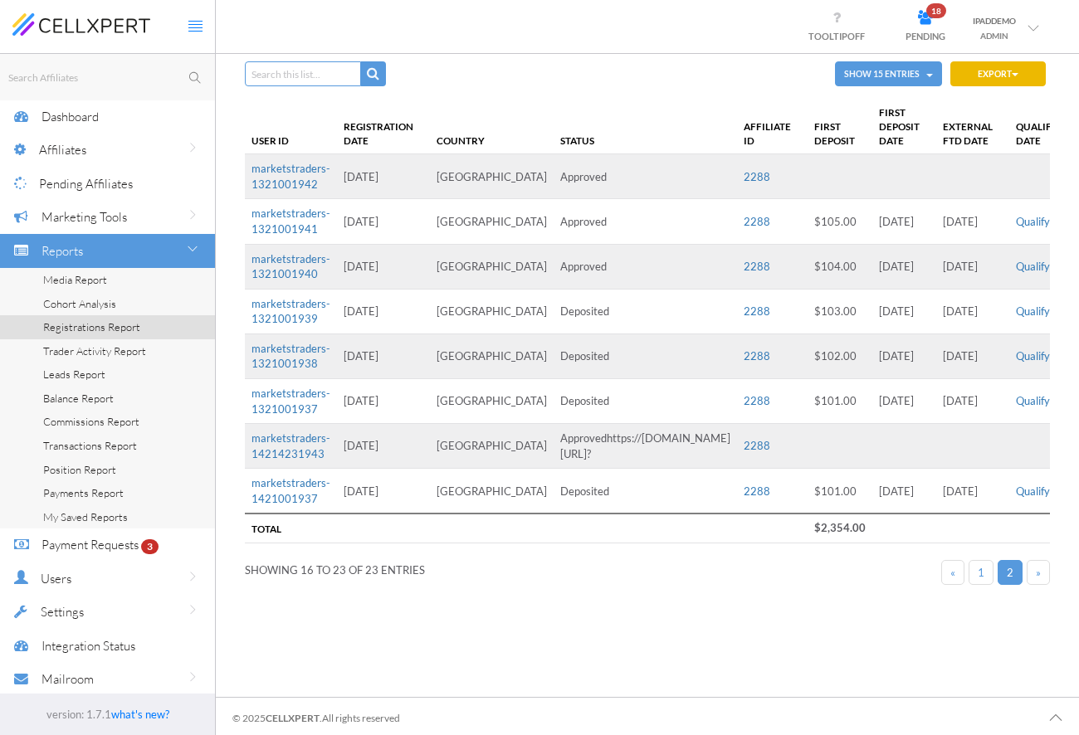
drag, startPoint x: 604, startPoint y: 439, endPoint x: 667, endPoint y: 444, distance: 63.3
click at [611, 439] on td "Approvedhttps://demov2.cellxpert.com/cx/user/?" at bounding box center [644, 446] width 183 height 45
click at [667, 444] on td "Approvedhttps://demov2.cellxpert.com/cx/user/?" at bounding box center [644, 446] width 183 height 45
click at [986, 571] on link "1" at bounding box center [980, 573] width 25 height 26
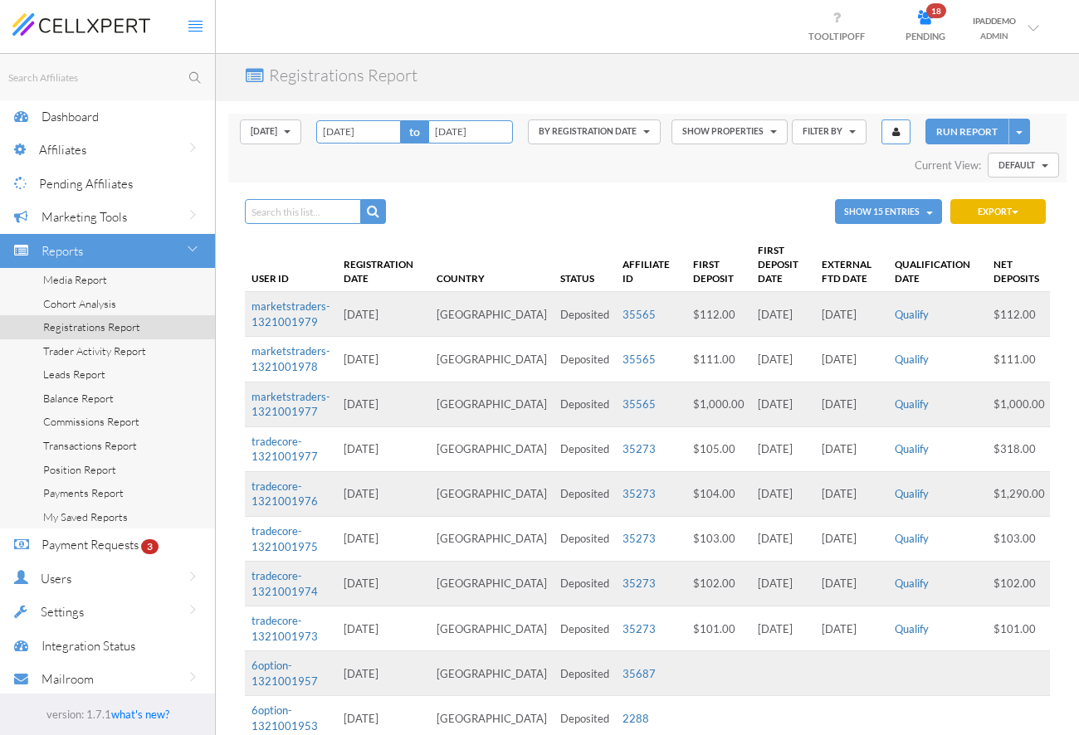
click at [894, 361] on link "Qualify" at bounding box center [911, 359] width 34 height 13
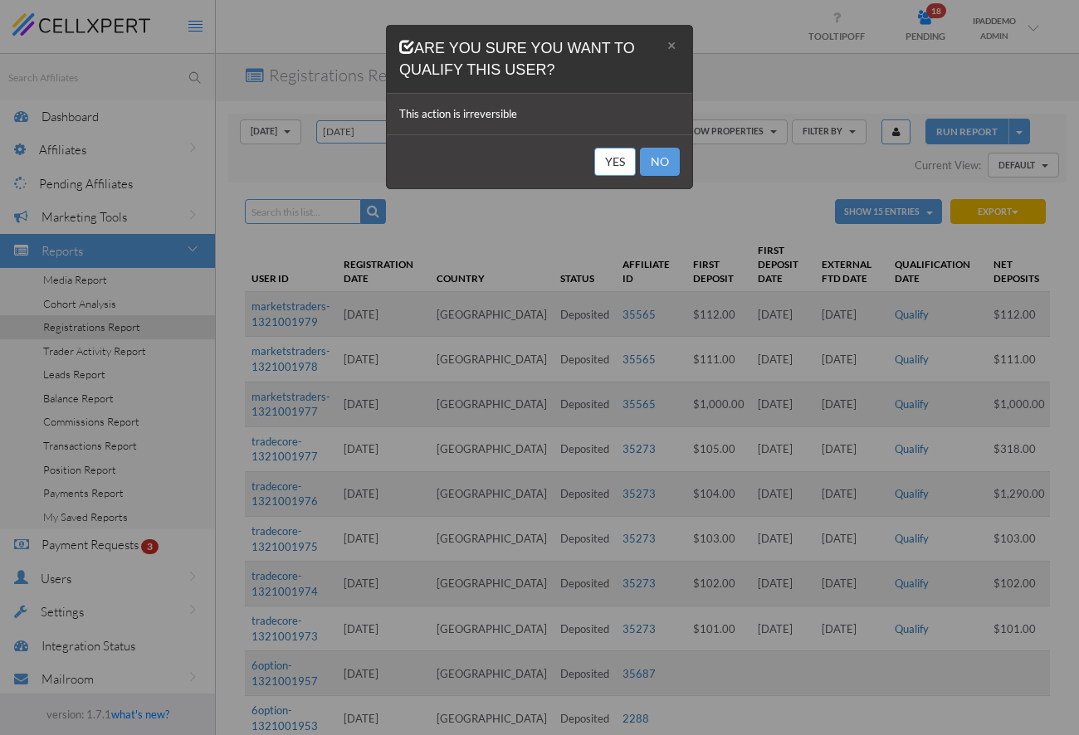
click at [609, 165] on button "Yes" at bounding box center [614, 162] width 41 height 28
click at [615, 156] on button "Yes" at bounding box center [614, 162] width 41 height 28
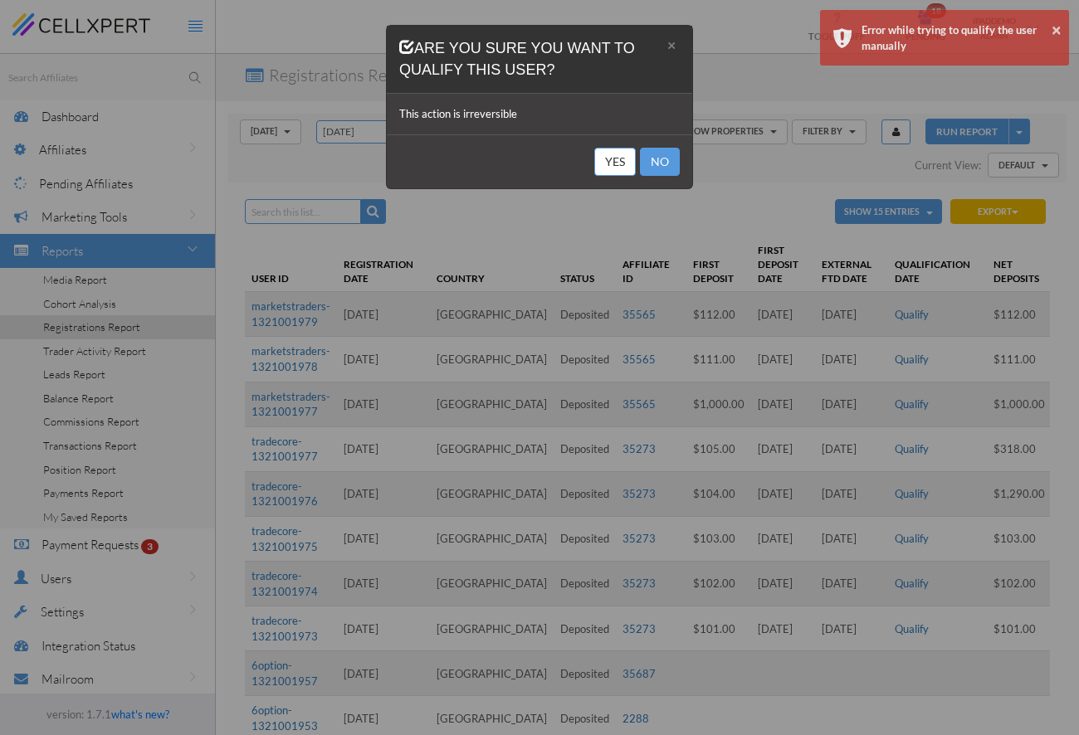
click at [615, 156] on button "Yes" at bounding box center [614, 162] width 41 height 28
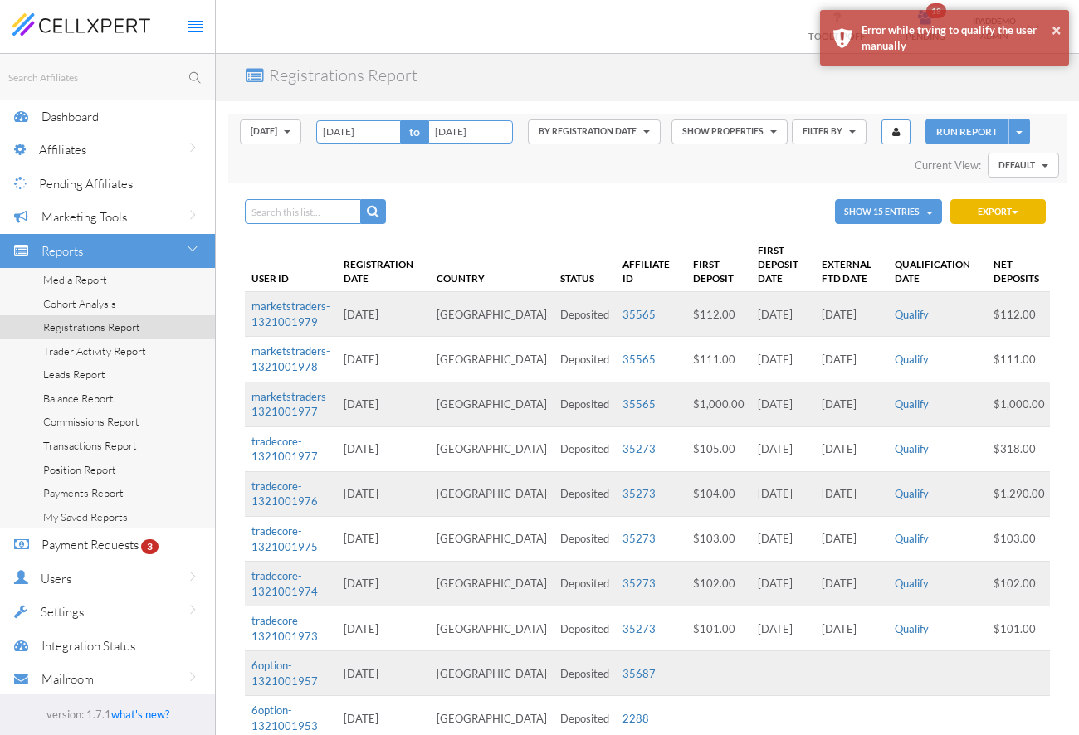
click at [615, 156] on div "× Are you sure you want to qualify this user? This action is irreversible Yes No" at bounding box center [539, 367] width 1079 height 735
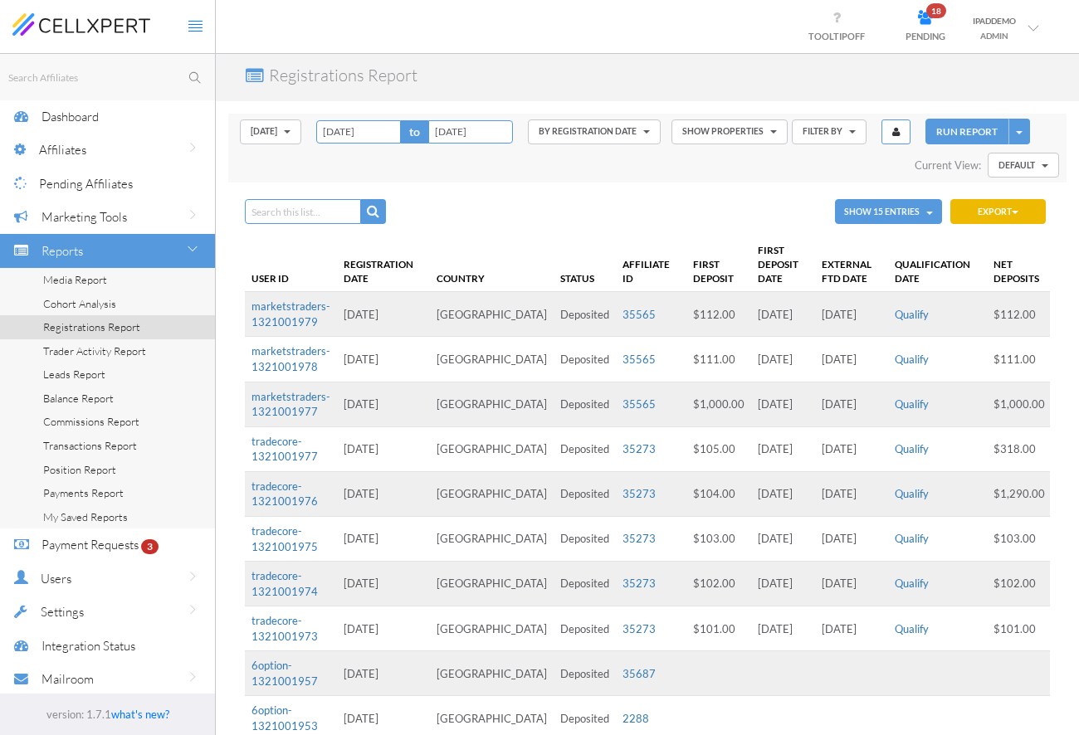
click at [944, 132] on button "RUN REPORT" at bounding box center [966, 132] width 83 height 26
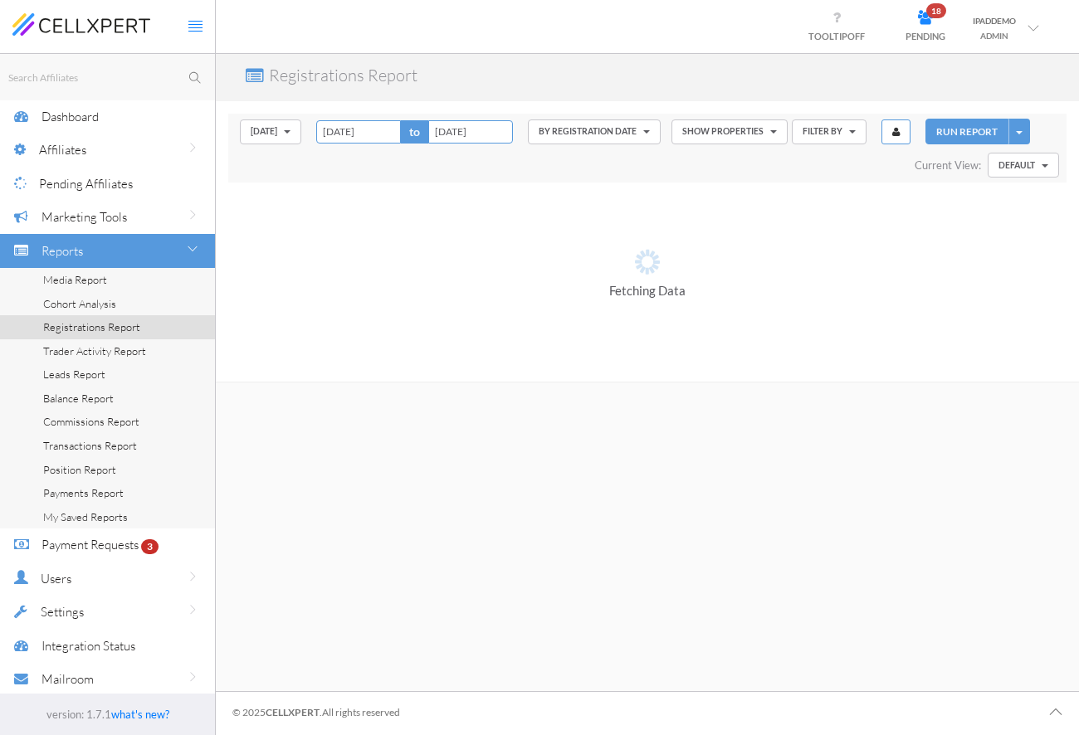
click at [647, 64] on div "Registrations Report" at bounding box center [647, 77] width 863 height 47
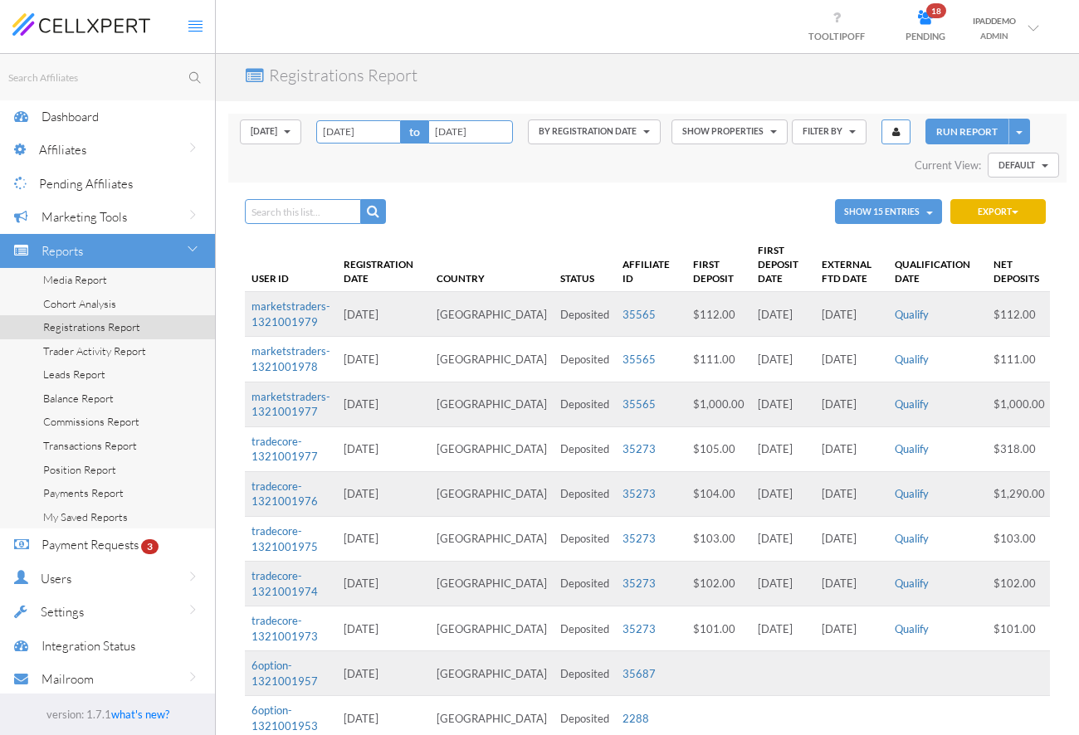
click at [129, 111] on div "Dashboard" at bounding box center [127, 117] width 173 height 34
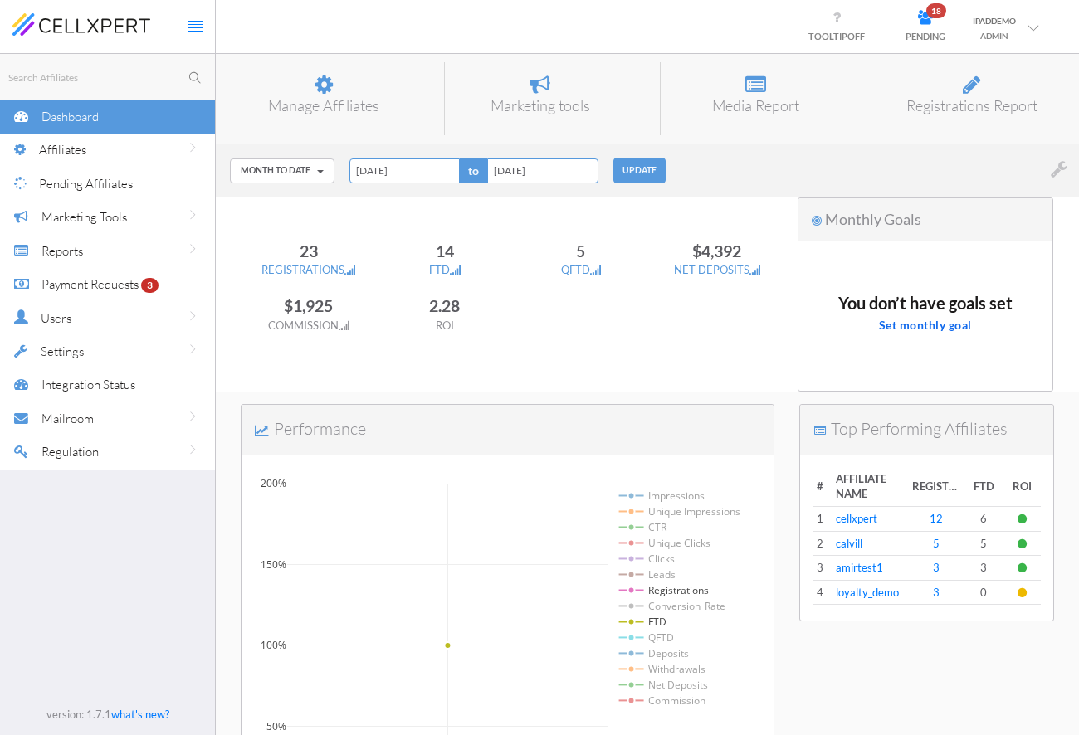
click at [736, 160] on div "Month to Date [DATE] [DATE] Last 7 Days Last 30 Days Week to Date Month to Date…" at bounding box center [647, 170] width 863 height 53
click at [727, 167] on div "Month to Date [DATE] [DATE] Last 7 Days Last 30 Days Week to Date Month to Date…" at bounding box center [647, 170] width 863 height 53
